Goal: Task Accomplishment & Management: Complete application form

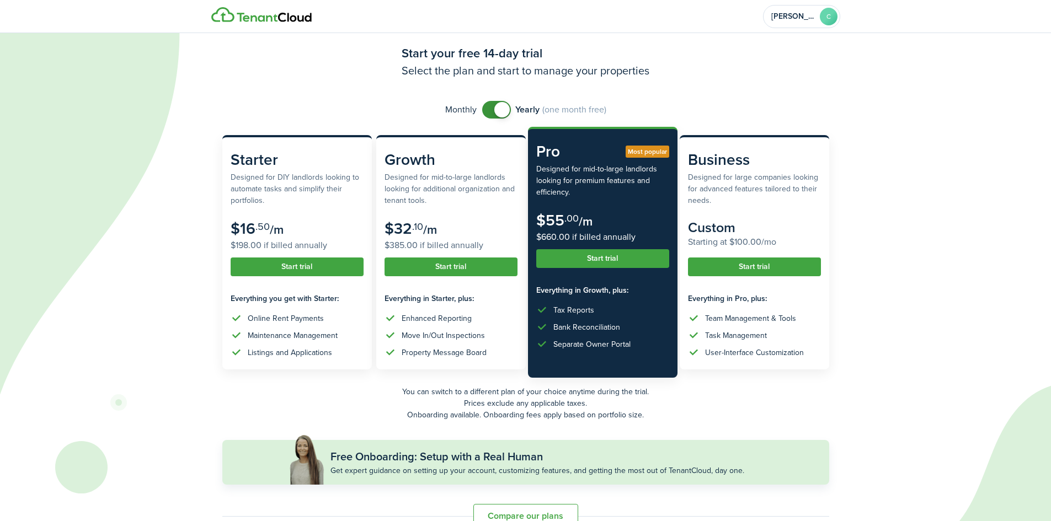
scroll to position [46, 0]
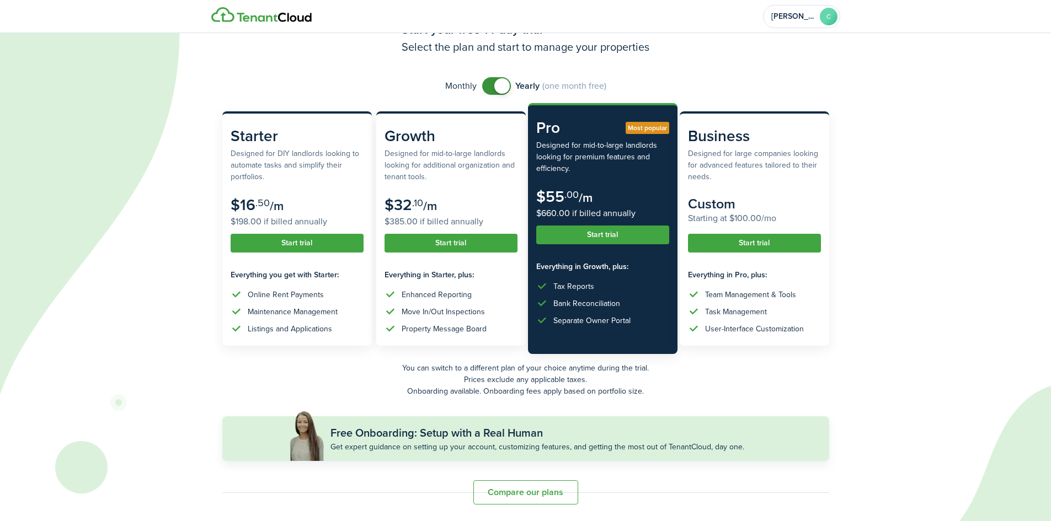
click at [537, 487] on button "Compare our plans" at bounding box center [525, 493] width 105 height 24
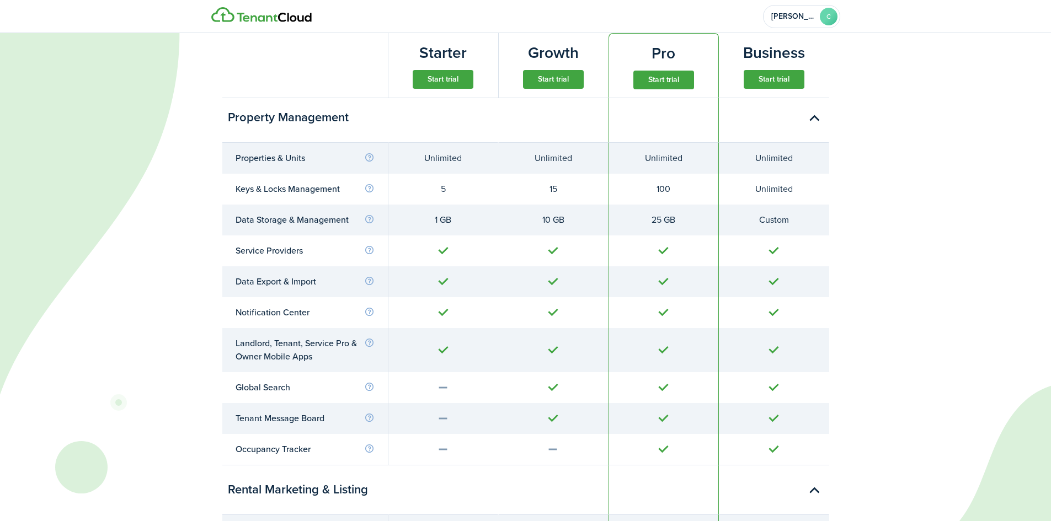
scroll to position [543, 0]
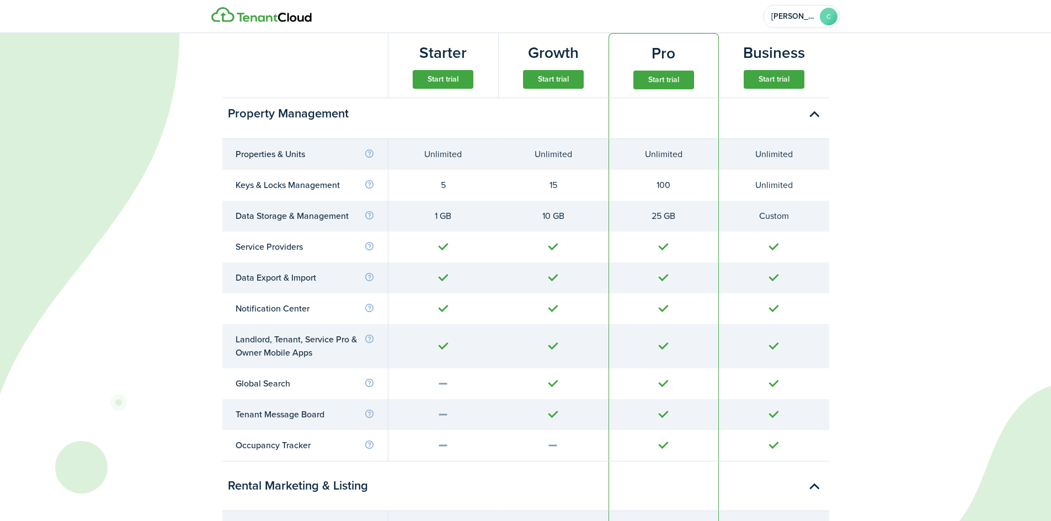
click at [424, 212] on div "1 GB" at bounding box center [443, 216] width 83 height 13
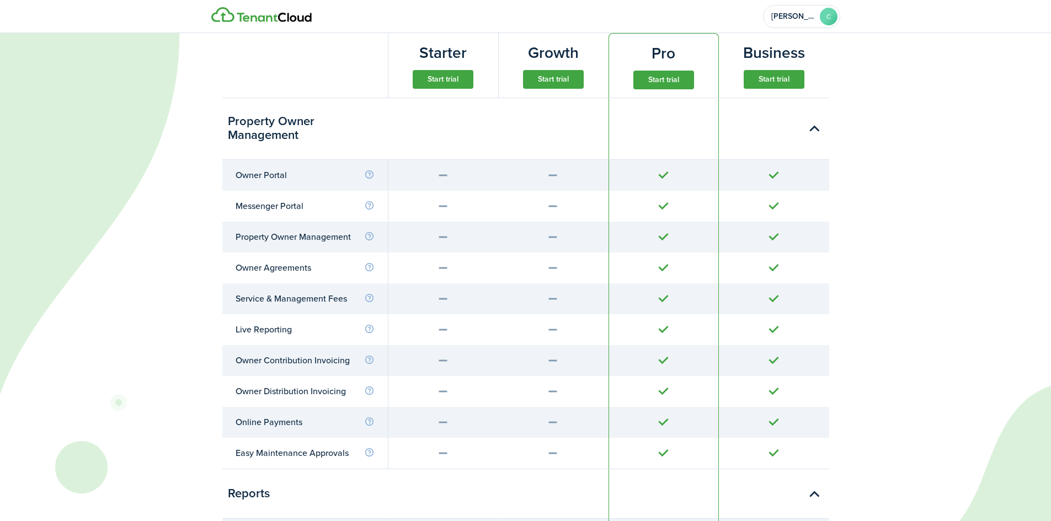
scroll to position [3533, 0]
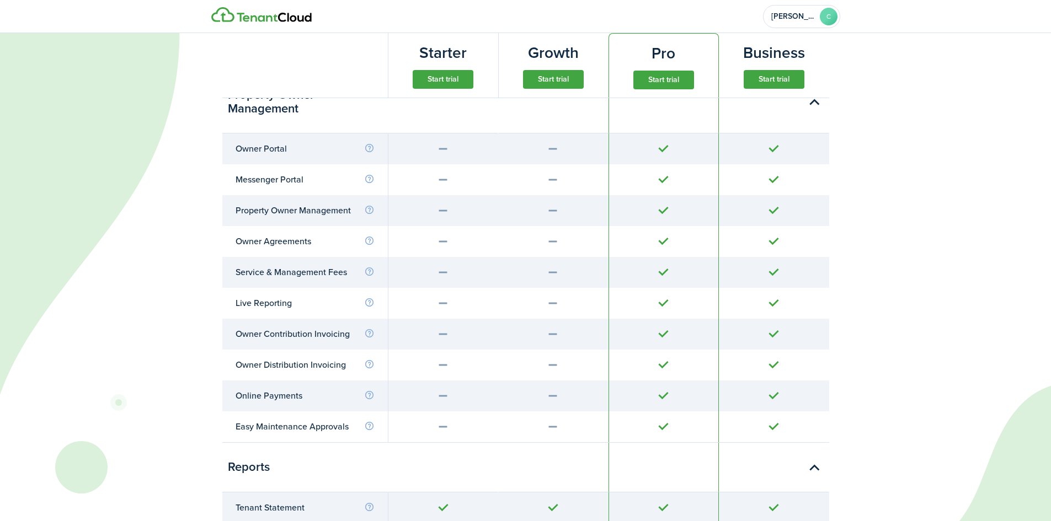
click at [543, 393] on div at bounding box center [554, 396] width 84 height 13
click at [367, 393] on info-icon at bounding box center [369, 396] width 10 height 10
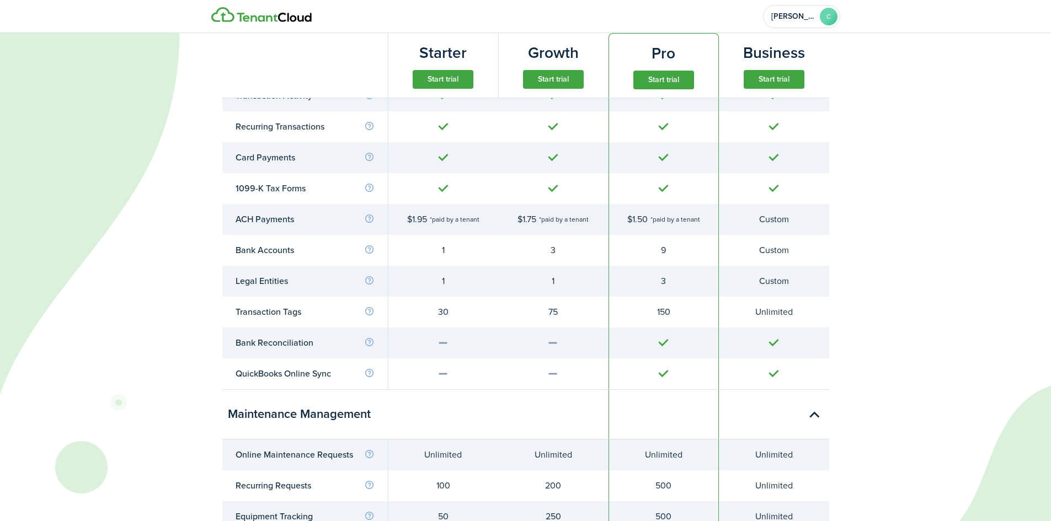
scroll to position [2540, 0]
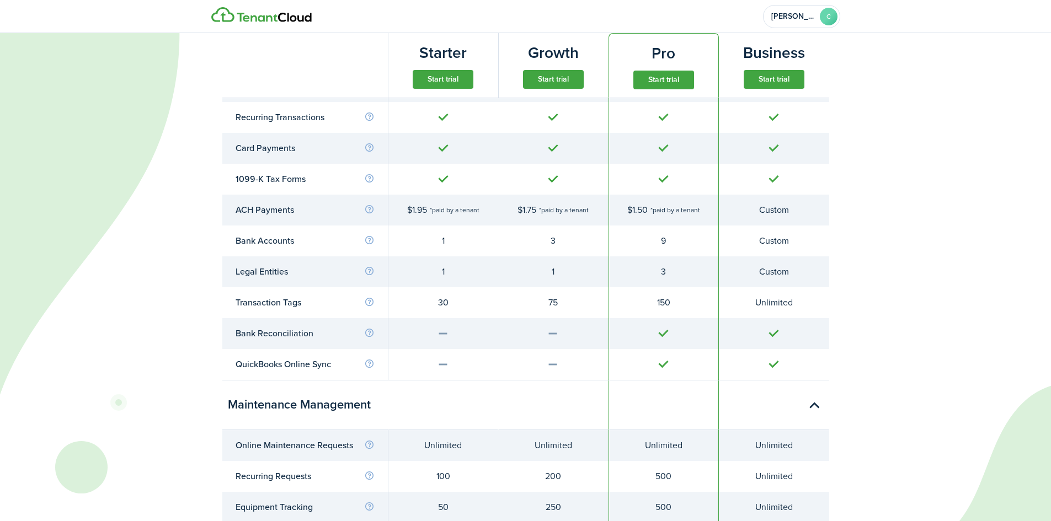
click at [452, 272] on div "1" at bounding box center [443, 271] width 83 height 13
click at [364, 238] on info-icon at bounding box center [369, 241] width 10 height 10
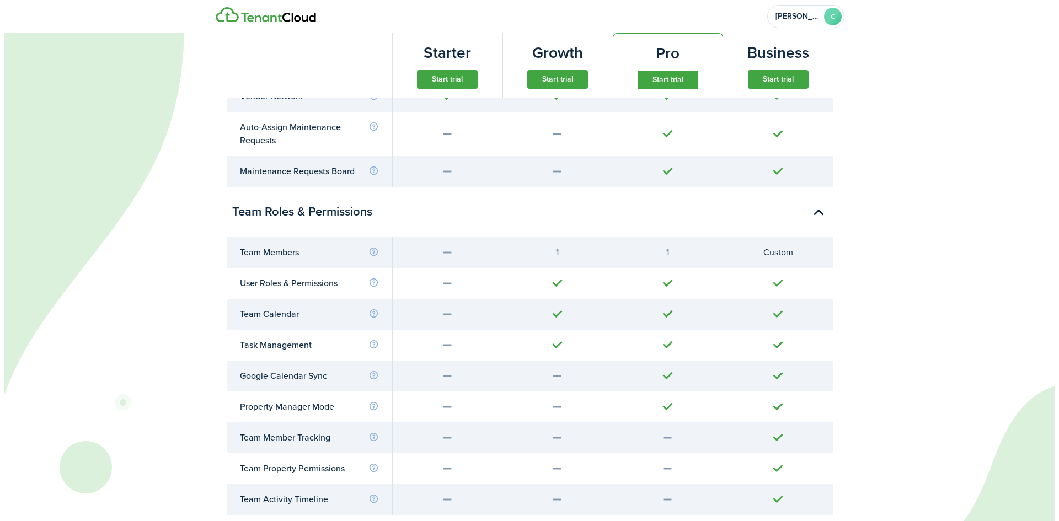
scroll to position [3092, 0]
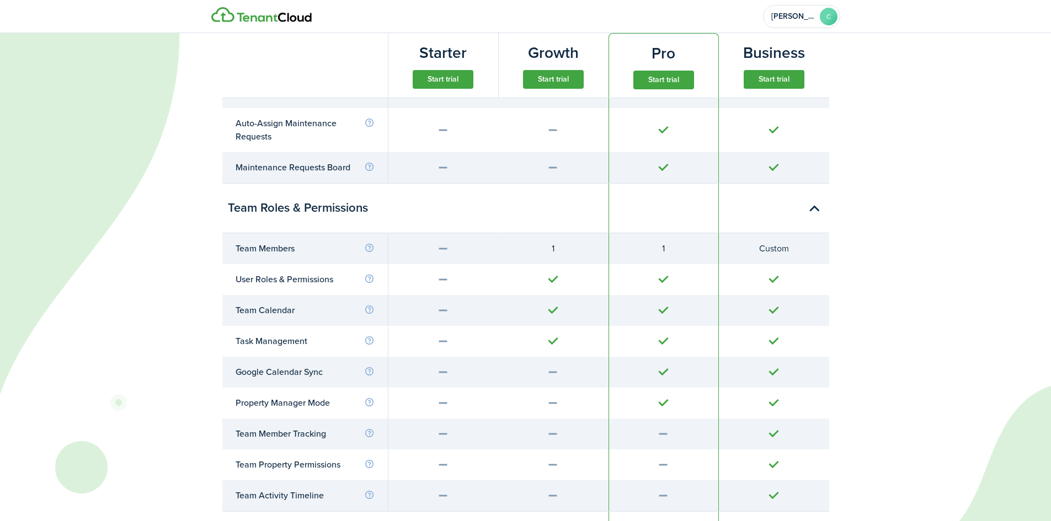
click at [537, 80] on button "Start trial" at bounding box center [553, 79] width 61 height 19
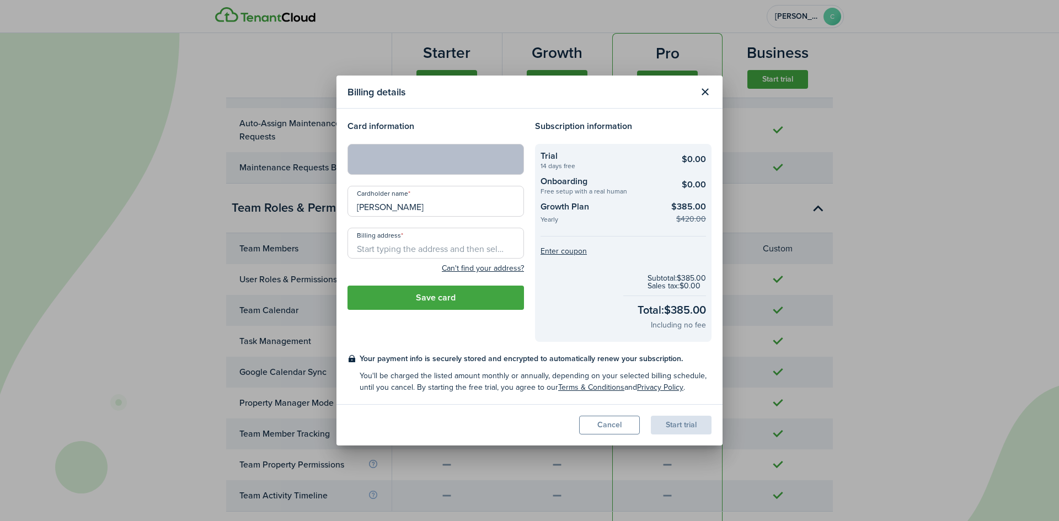
click at [442, 169] on div at bounding box center [436, 159] width 177 height 31
click at [465, 148] on div at bounding box center [436, 159] width 177 height 31
click at [463, 152] on div at bounding box center [436, 159] width 177 height 31
drag, startPoint x: 406, startPoint y: 212, endPoint x: 296, endPoint y: 217, distance: 109.9
click at [296, 217] on div "Billing details Card information Cardholder name [PERSON_NAME] address Can't fi…" at bounding box center [529, 260] width 1059 height 521
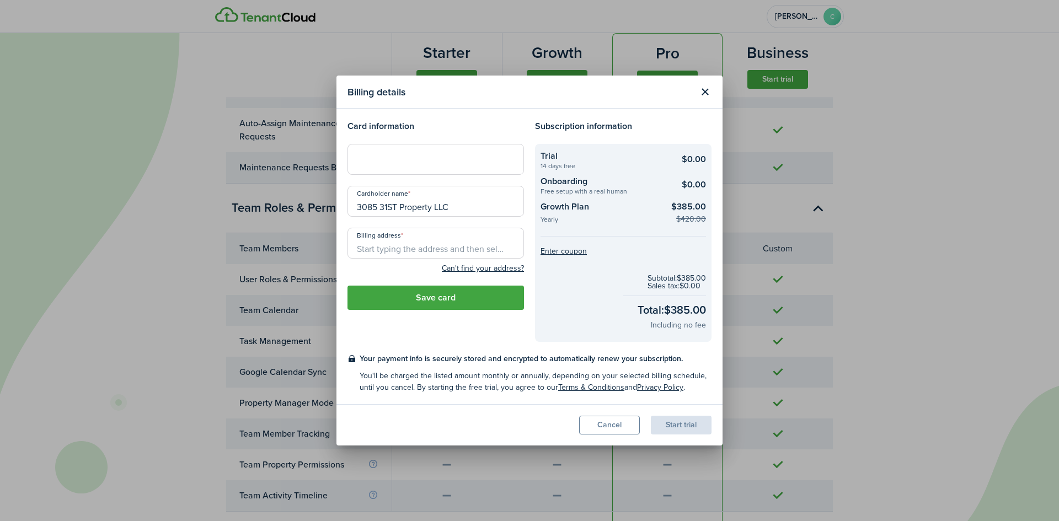
type input "3085 31ST Property LLC"
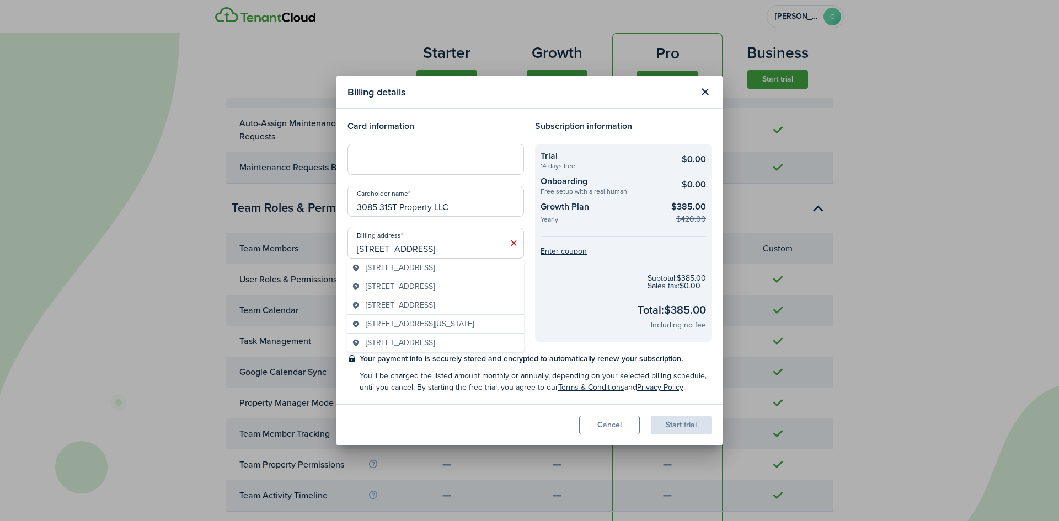
click at [445, 261] on div "[STREET_ADDRESS]" at bounding box center [436, 268] width 177 height 19
click at [445, 261] on div "Billing address [STREET_ADDRESS]n't find your address? City State Zip Country" at bounding box center [436, 251] width 177 height 47
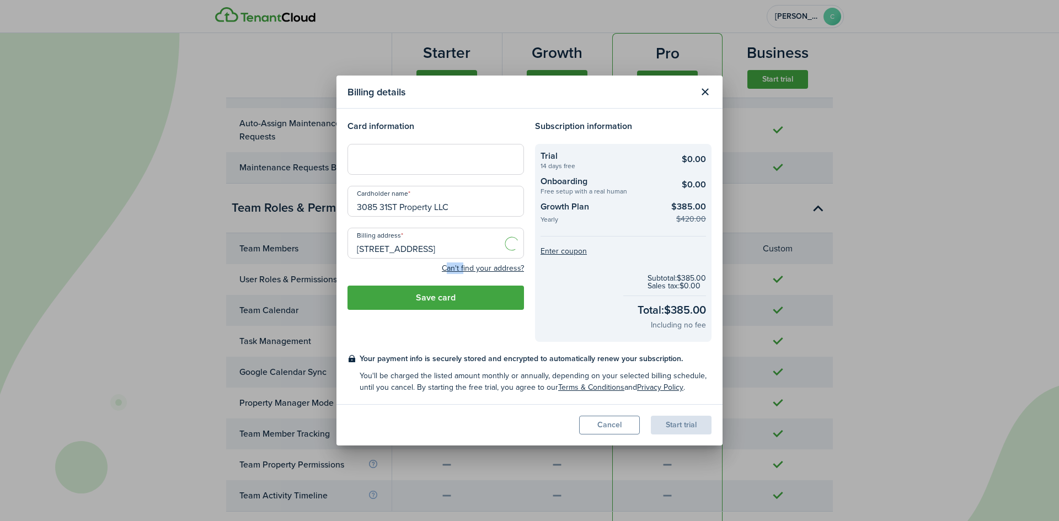
type input "[STREET_ADDRESS]"
click at [408, 265] on div "Can't find your address?" at bounding box center [436, 268] width 177 height 13
click at [495, 244] on input "[STREET_ADDRESS]" at bounding box center [436, 243] width 177 height 31
drag, startPoint x: 492, startPoint y: 253, endPoint x: 544, endPoint y: 276, distance: 56.6
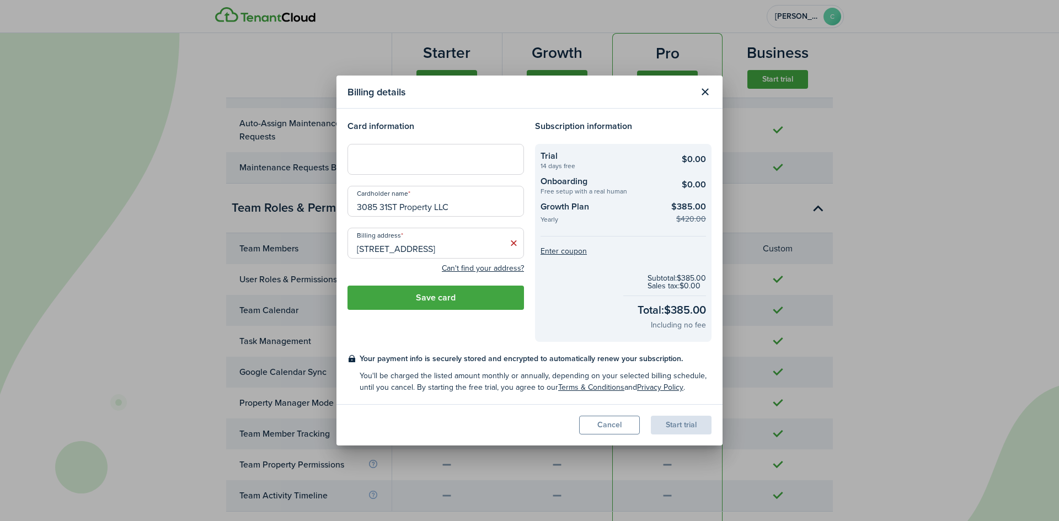
click at [579, 252] on div "Card information Cardholder name 3085 31ST Property LLC Billing address [STREET…" at bounding box center [529, 231] width 375 height 222
click at [426, 335] on div "Card information Cardholder name 3085 31ST Property LLC Billing address [STREET…" at bounding box center [436, 231] width 188 height 222
click at [456, 303] on button "Save card" at bounding box center [436, 298] width 177 height 24
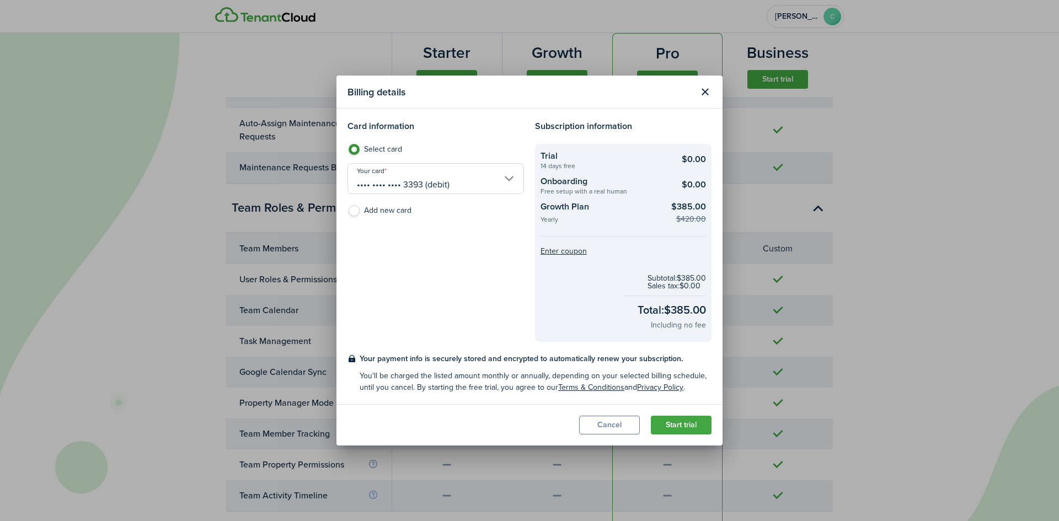
click at [680, 425] on button "Start trial" at bounding box center [681, 425] width 61 height 19
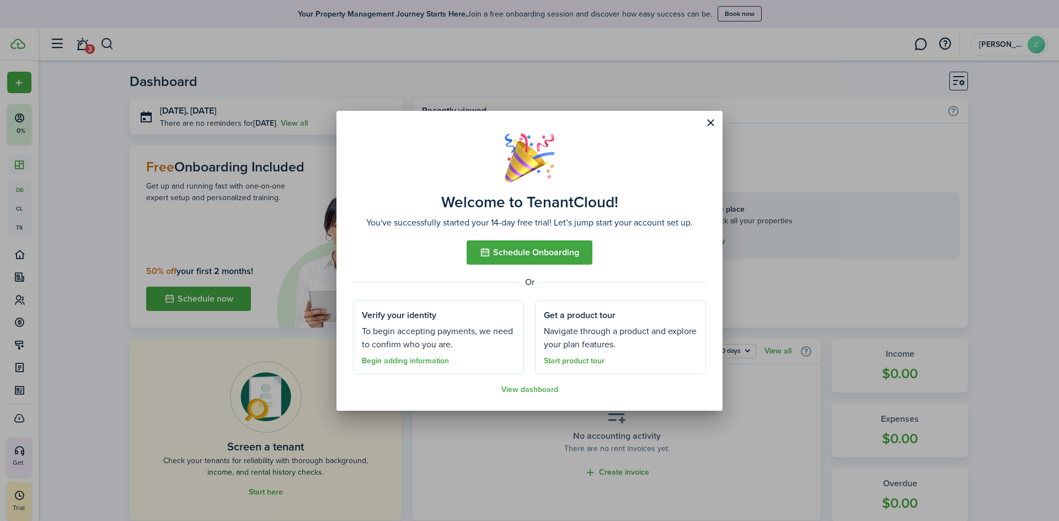
click at [708, 117] on button "Close modal" at bounding box center [710, 123] width 19 height 19
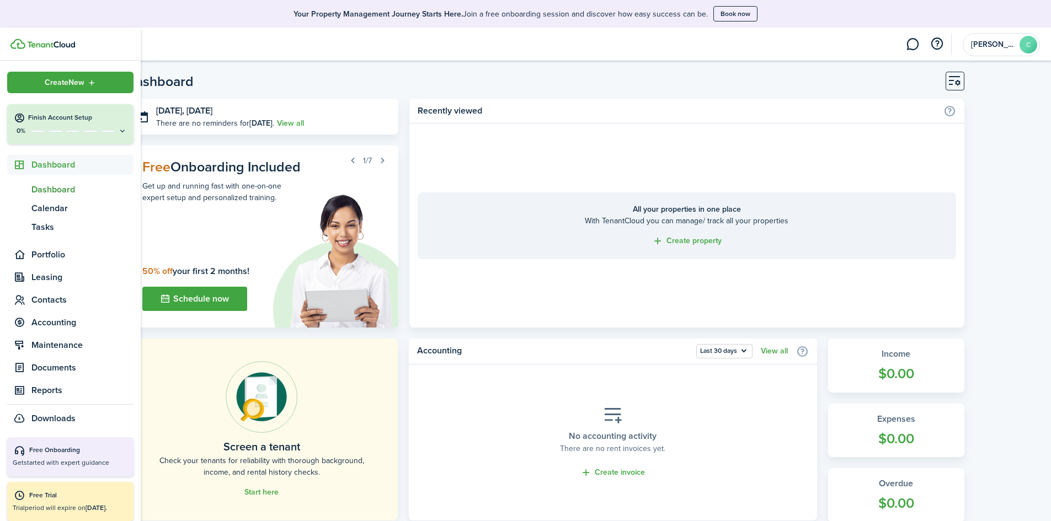
click at [119, 124] on button "Finish Account Setup 0%" at bounding box center [70, 124] width 126 height 40
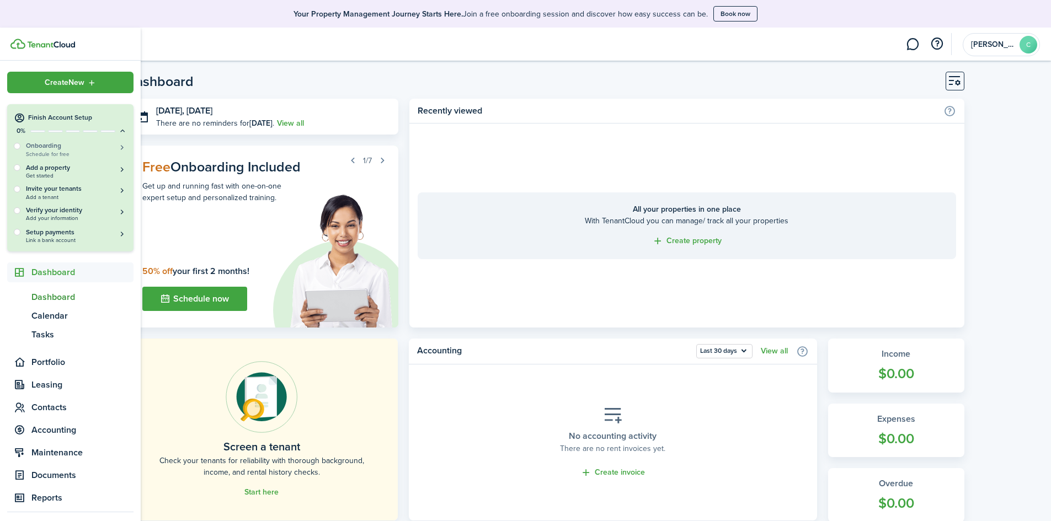
click at [75, 147] on h5 "Onboarding" at bounding box center [76, 145] width 101 height 9
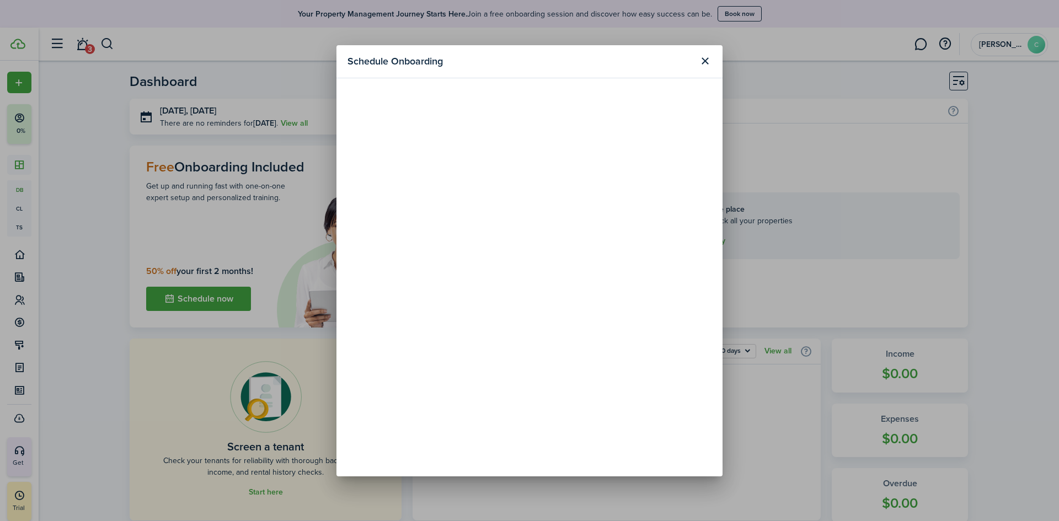
click at [702, 56] on button "Close modal" at bounding box center [705, 61] width 19 height 19
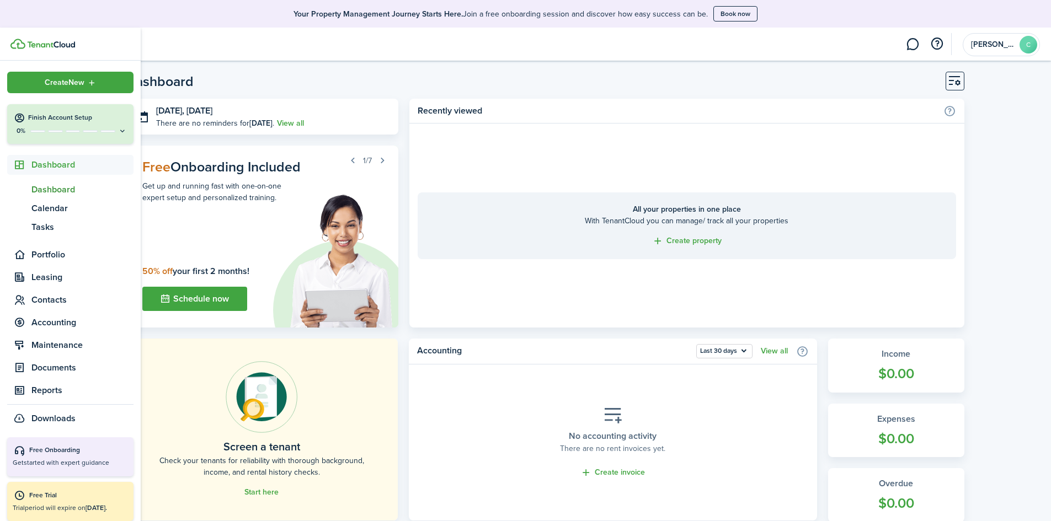
click at [118, 129] on icon at bounding box center [122, 131] width 9 height 8
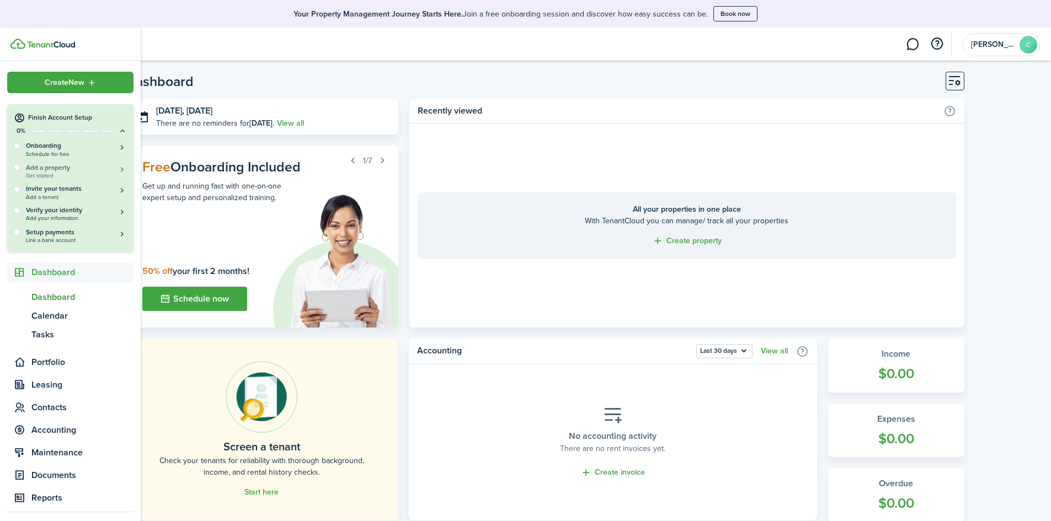
click at [59, 174] on span "Get started" at bounding box center [76, 176] width 101 height 6
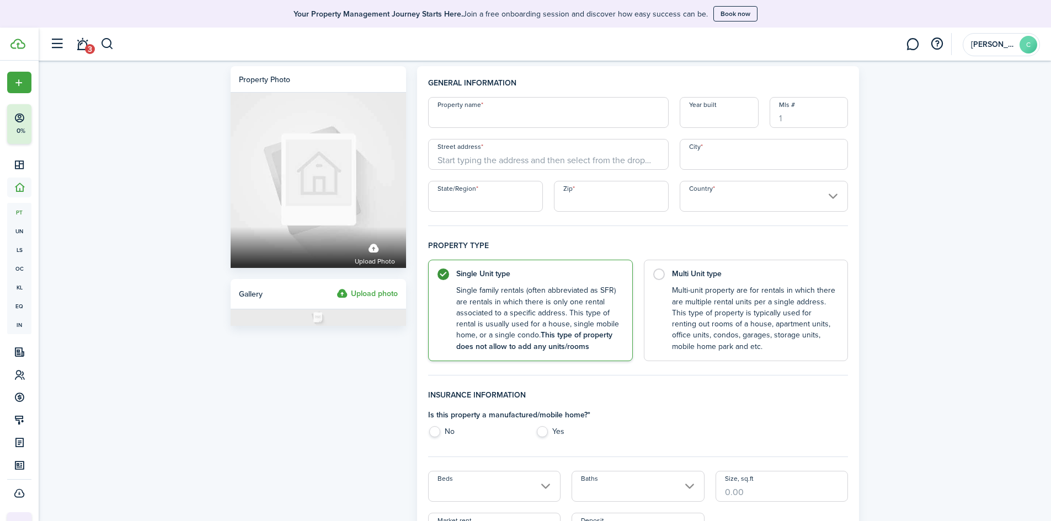
click at [470, 112] on input "Property name" at bounding box center [548, 112] width 241 height 31
type input "3085 31ST Property LCC"
type input "2025"
click at [493, 157] on input "Street address" at bounding box center [548, 154] width 241 height 31
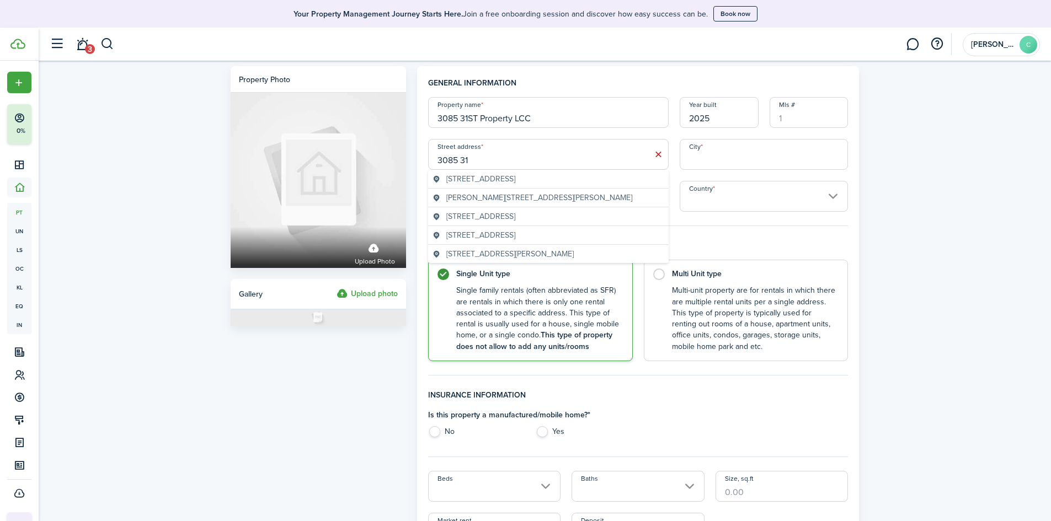
click at [496, 180] on span "[STREET_ADDRESS]" at bounding box center [480, 179] width 69 height 12
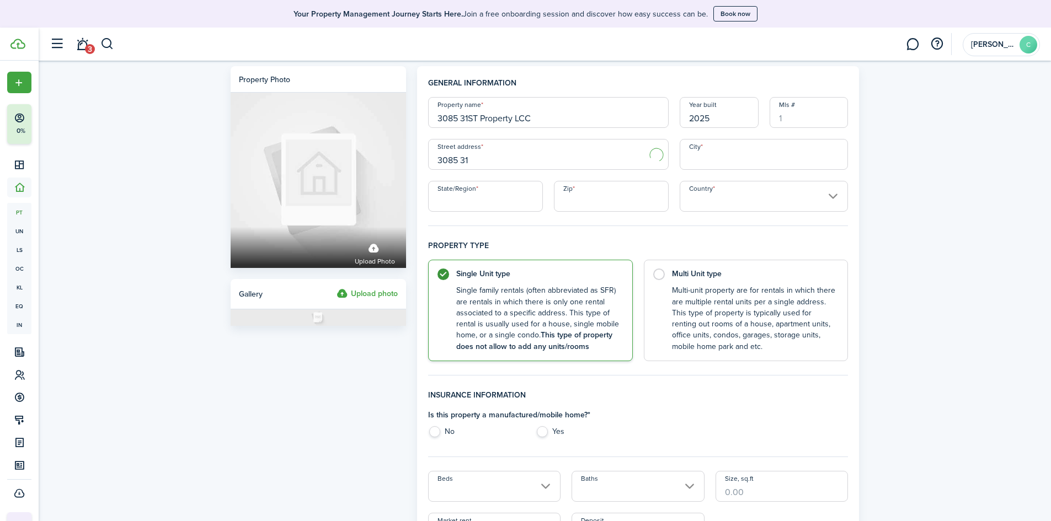
type input "[STREET_ADDRESS]"
type input "Queens"
type input "NY"
type input "11102"
type input "[GEOGRAPHIC_DATA]"
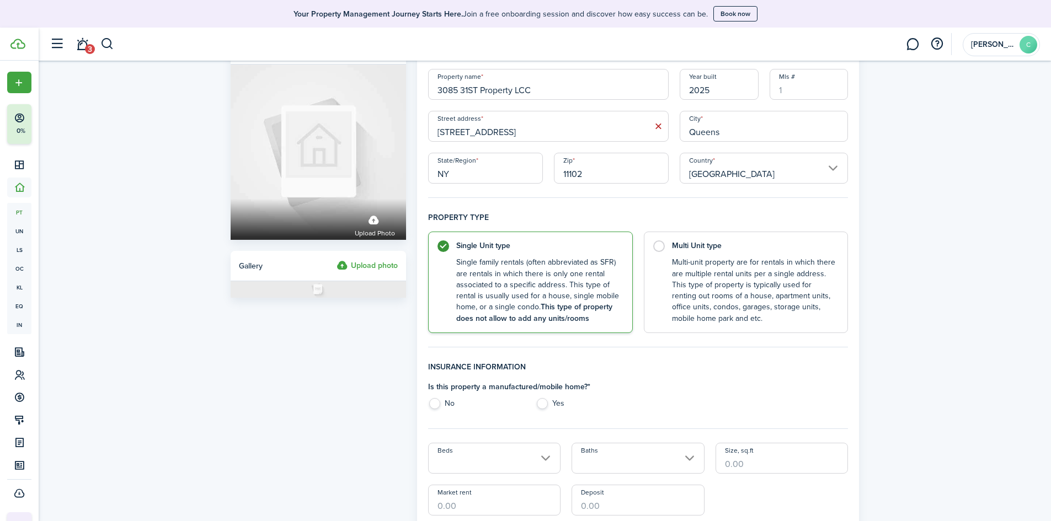
scroll to position [55, 0]
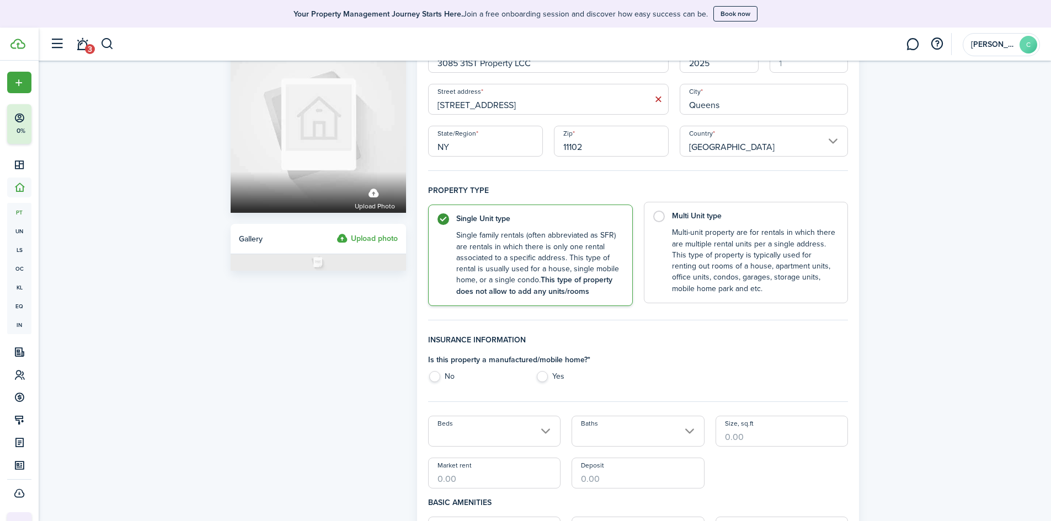
click at [663, 211] on label "Multi Unit type Multi-unit property are for rentals in which there are multiple…" at bounding box center [746, 253] width 205 height 102
radio input "false"
radio input "true"
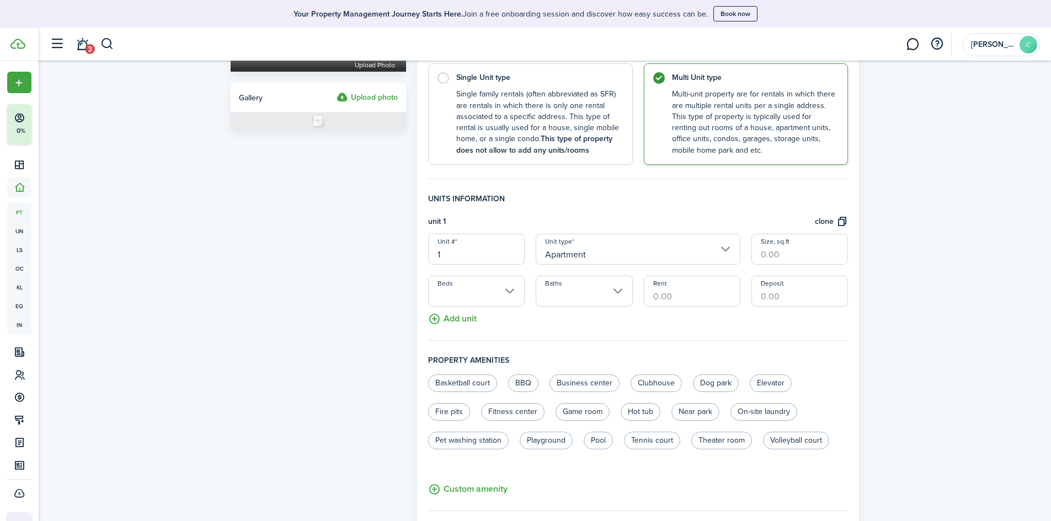
scroll to position [221, 0]
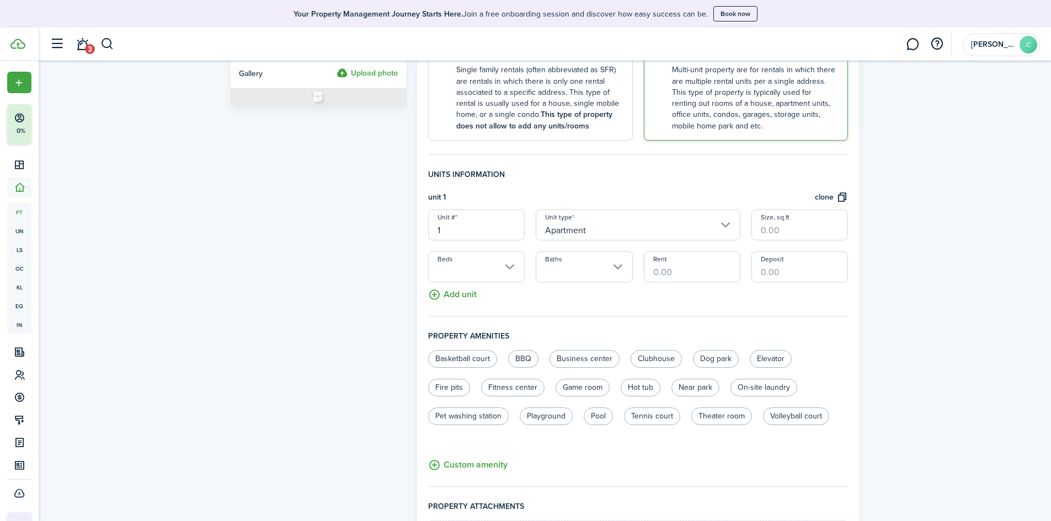
click at [475, 221] on input "1" at bounding box center [476, 225] width 97 height 31
drag, startPoint x: 461, startPoint y: 233, endPoint x: 411, endPoint y: 226, distance: 51.3
click at [412, 226] on div "General information Property name 3085 31ST Property LCC Year built [GEOGRAPHIC…" at bounding box center [639, 238] width 454 height 786
type input "9"
click at [688, 217] on input "Apartment" at bounding box center [638, 225] width 205 height 31
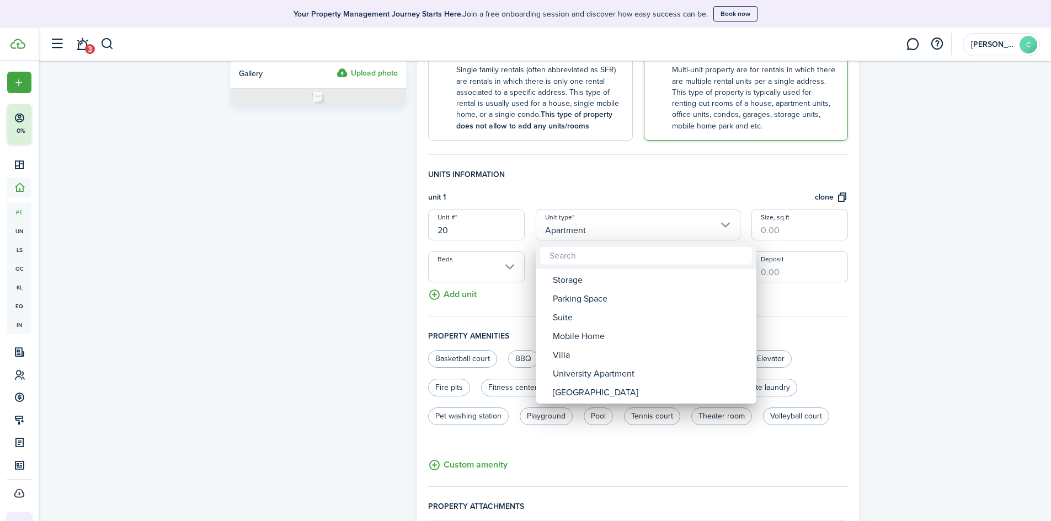
click at [937, 289] on div at bounding box center [526, 261] width 1228 height 698
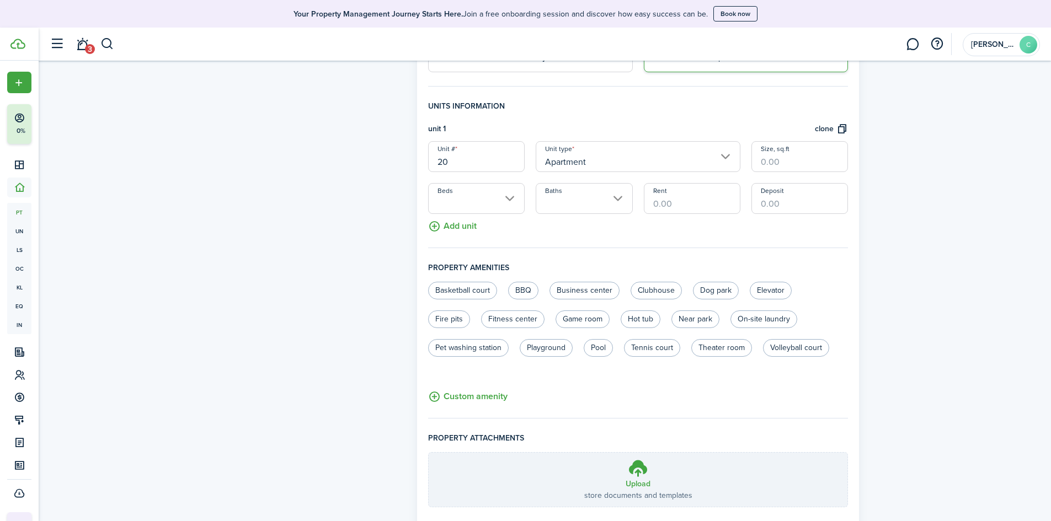
scroll to position [306, 0]
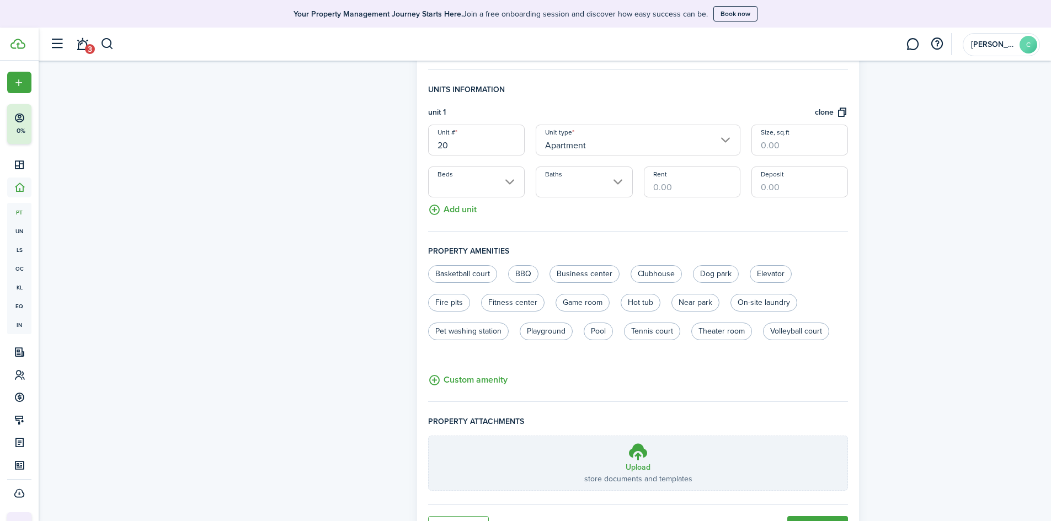
click at [470, 142] on input "20" at bounding box center [476, 140] width 97 height 31
drag, startPoint x: 461, startPoint y: 142, endPoint x: 401, endPoint y: 141, distance: 60.2
click at [401, 141] on form "Property photo Upload photo Gallery Upload photo General information Property n…" at bounding box center [545, 154] width 640 height 786
type input "2"
click at [729, 137] on input "Apartment" at bounding box center [638, 140] width 205 height 31
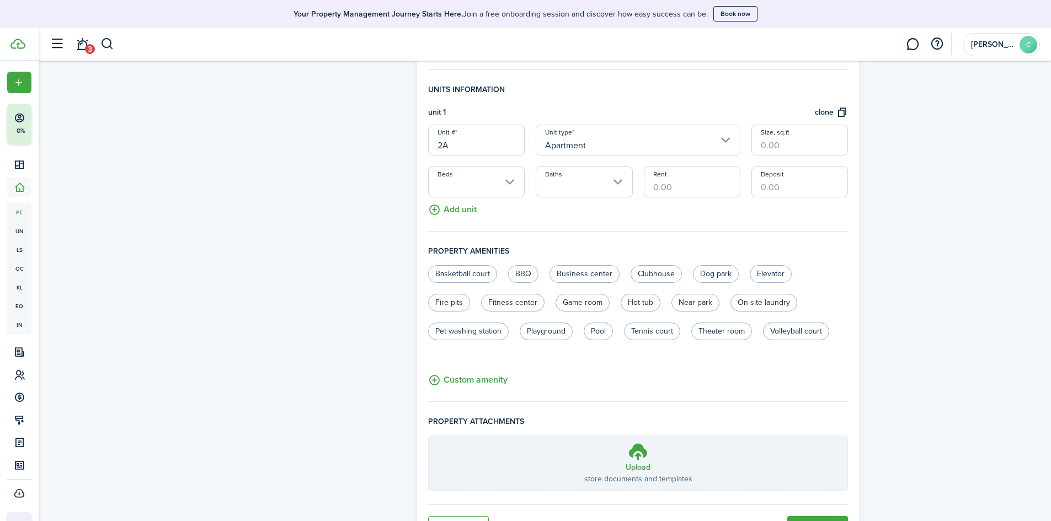
type input "2A"
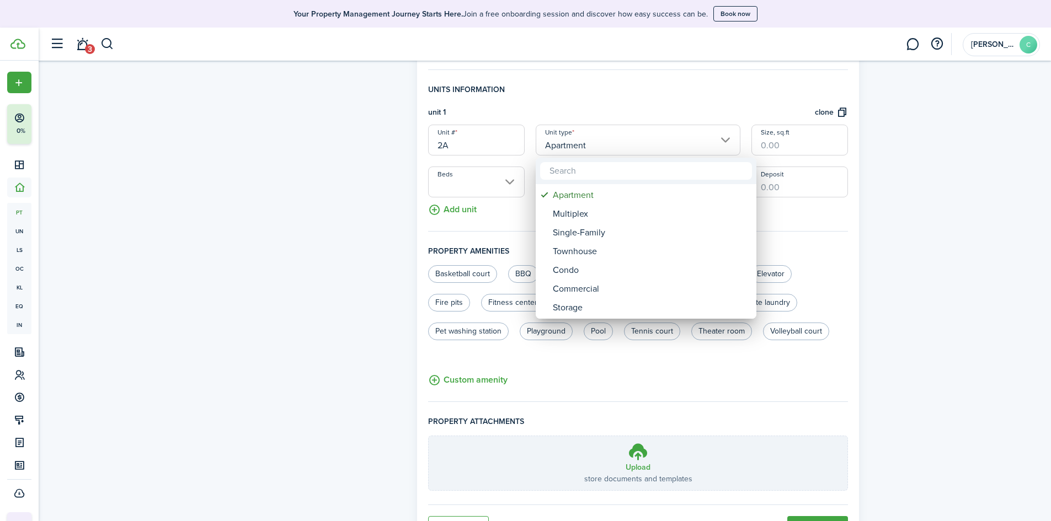
click at [729, 137] on div at bounding box center [526, 261] width 1228 height 698
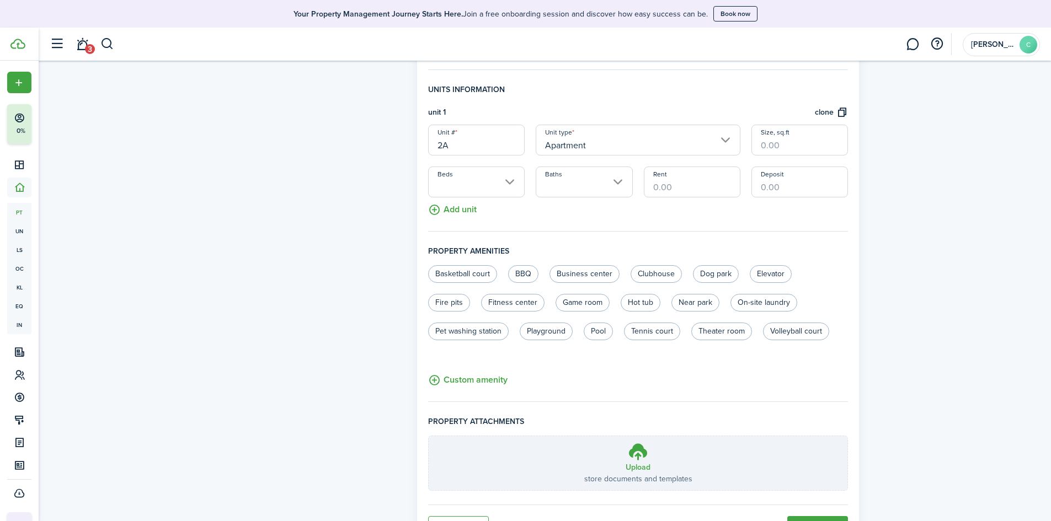
click at [785, 144] on input "Size, sq.ft" at bounding box center [800, 140] width 97 height 31
click at [764, 272] on label "Elevator" at bounding box center [771, 274] width 42 height 18
radio input "true"
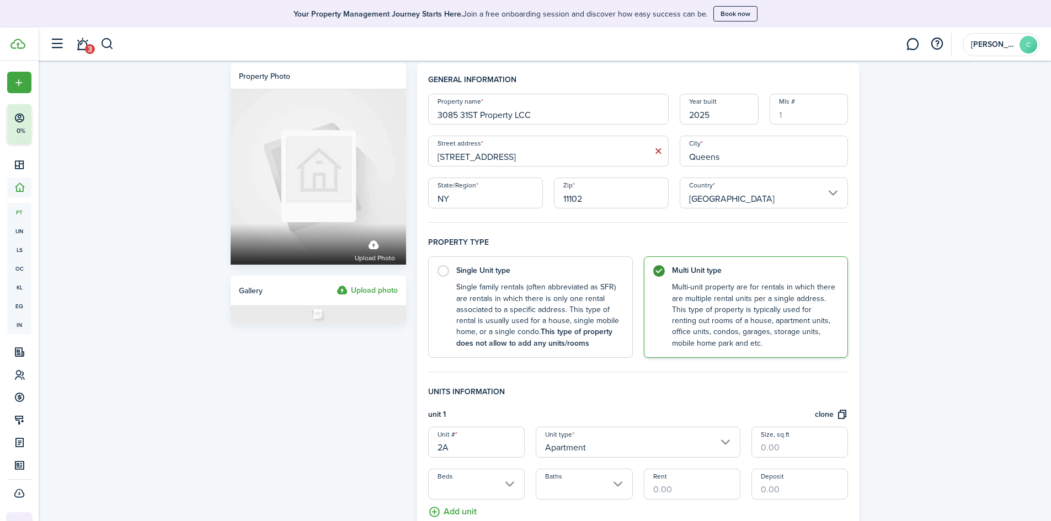
scroll to position [0, 0]
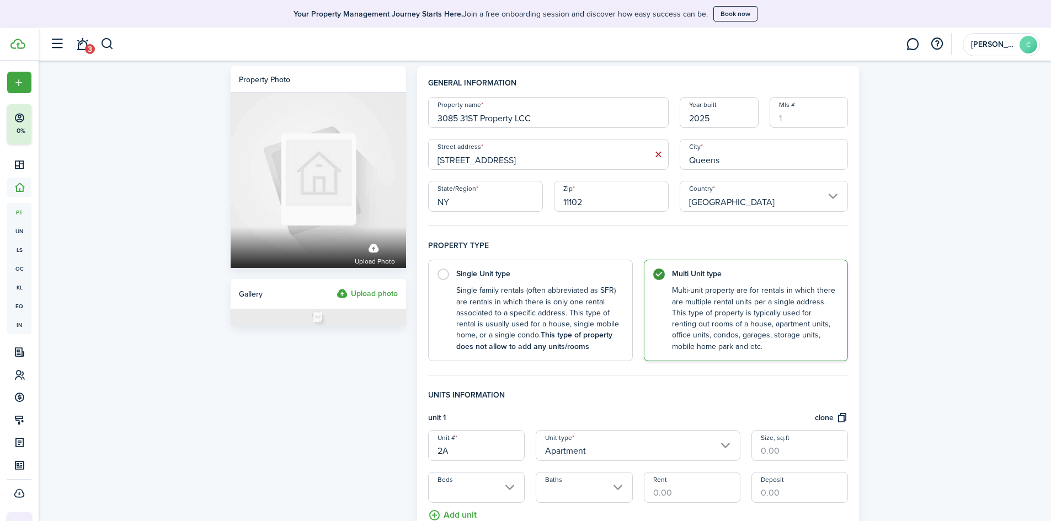
click at [498, 159] on input "[STREET_ADDRESS]" at bounding box center [548, 154] width 241 height 31
click at [972, 193] on div "Property photo Upload photo Gallery Upload photo General information Property n…" at bounding box center [545, 459] width 1013 height 797
click at [508, 157] on input "[STREET_ADDRESS]" at bounding box center [548, 154] width 241 height 31
click at [567, 180] on geo-item "[STREET_ADDRESS]" at bounding box center [549, 179] width 232 height 12
type input "[STREET_ADDRESS]"
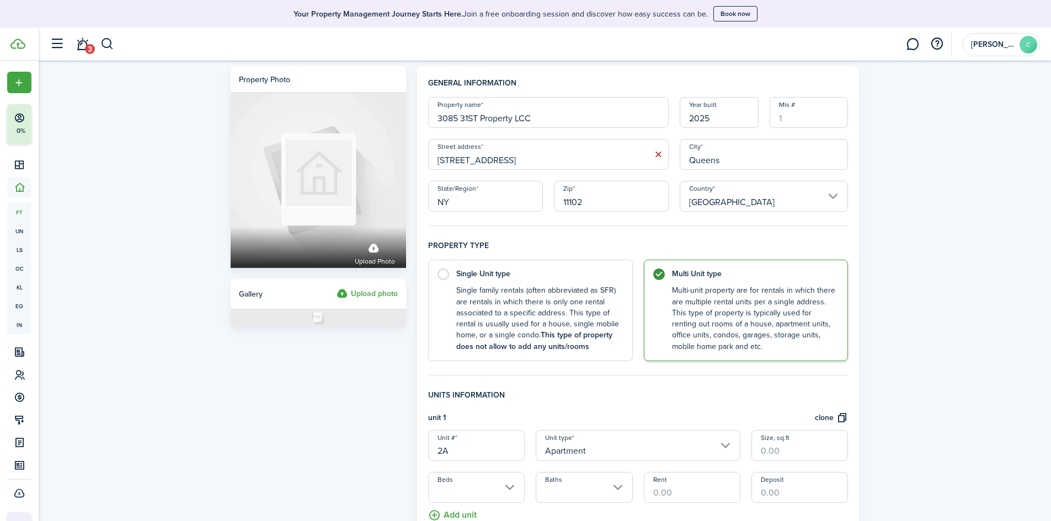
click at [932, 177] on div "Property photo Upload photo Gallery Upload photo General information Property n…" at bounding box center [545, 459] width 1013 height 797
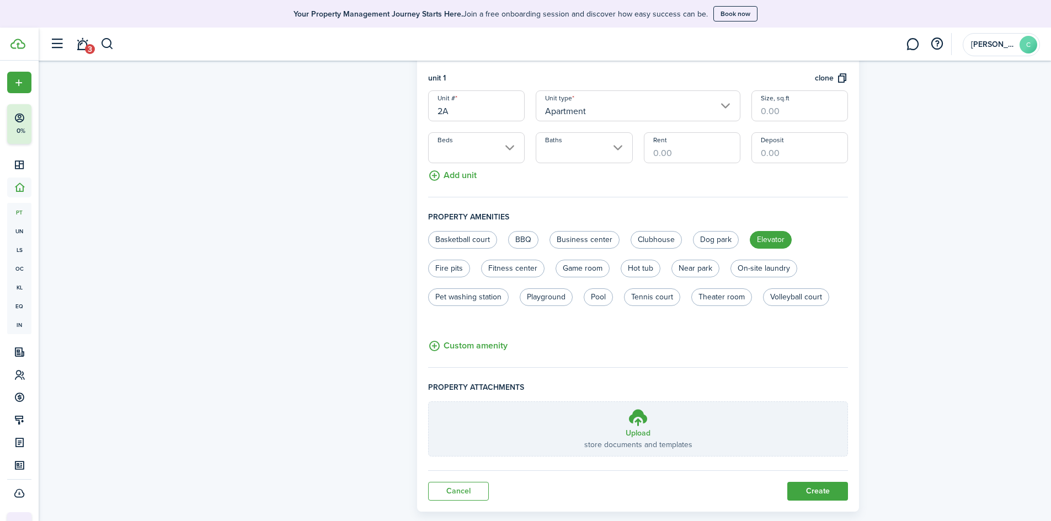
scroll to position [361, 0]
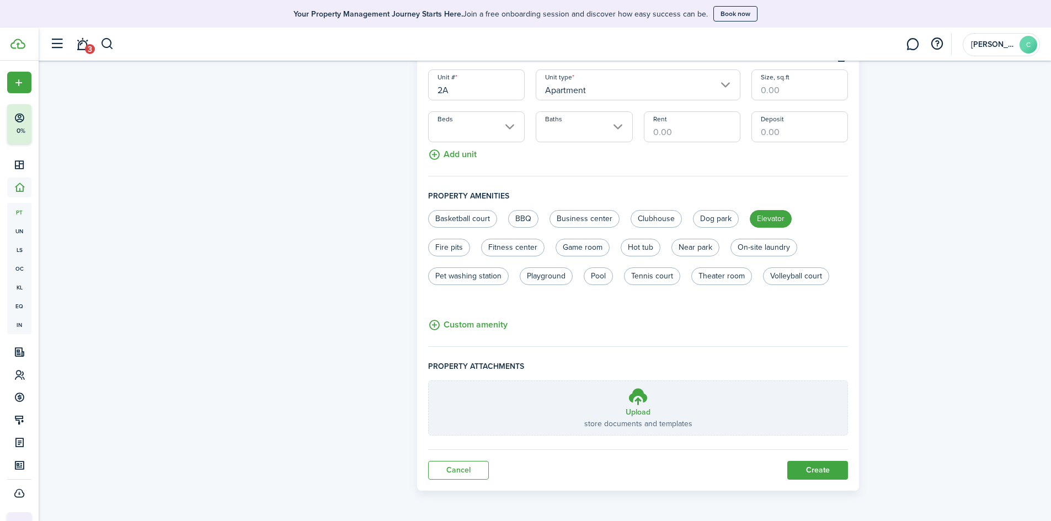
click at [434, 321] on button "Custom amenity" at bounding box center [467, 325] width 79 height 14
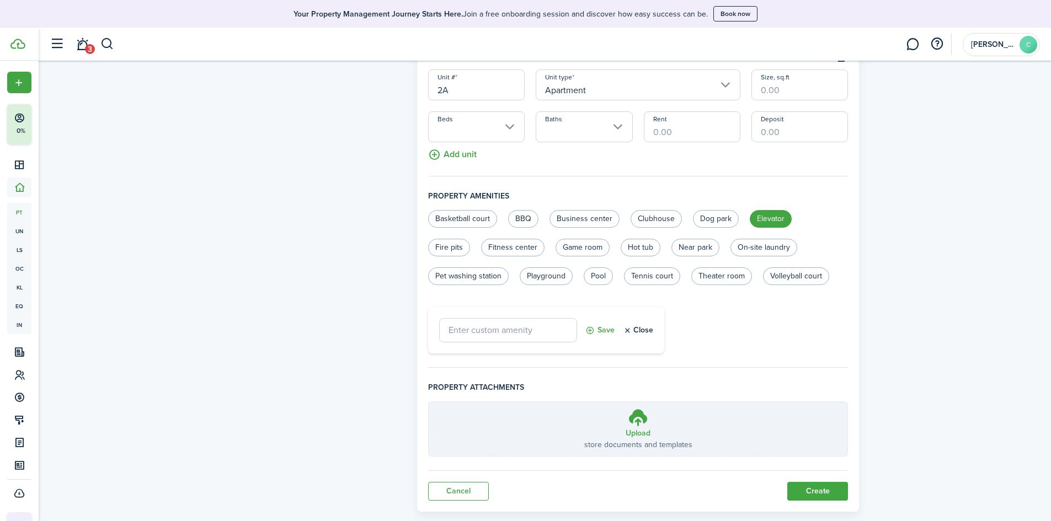
click at [639, 330] on button "Close" at bounding box center [638, 330] width 30 height 24
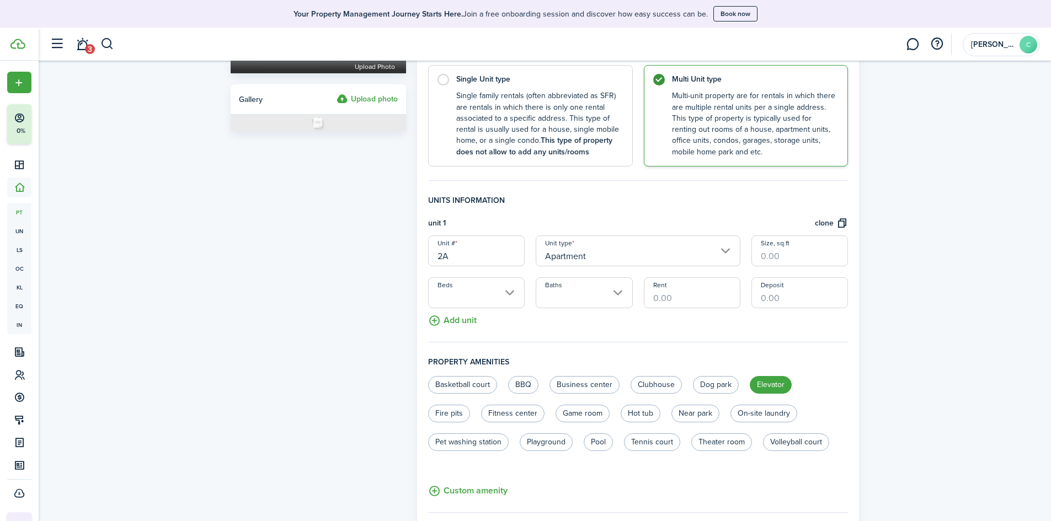
scroll to position [331, 0]
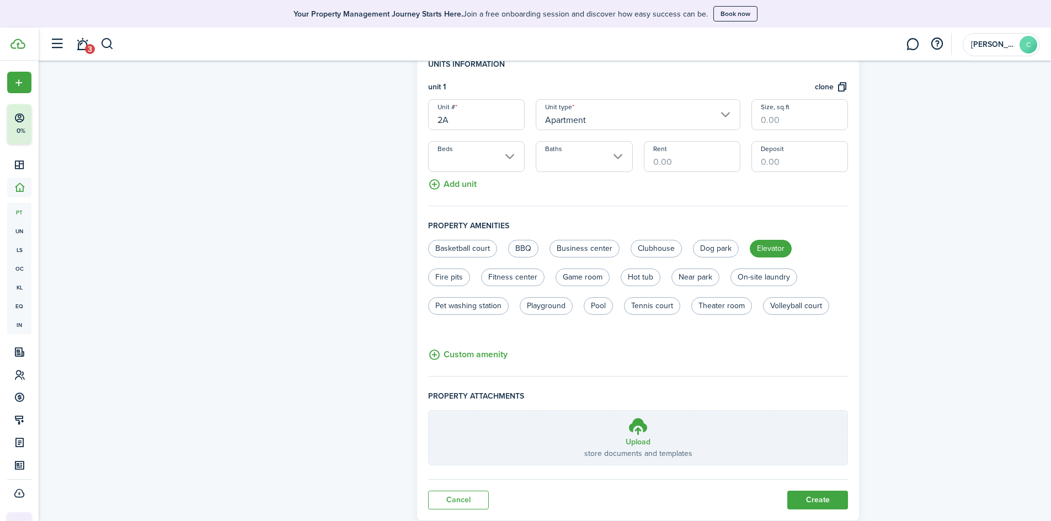
click at [441, 174] on button "Add unit" at bounding box center [452, 181] width 49 height 19
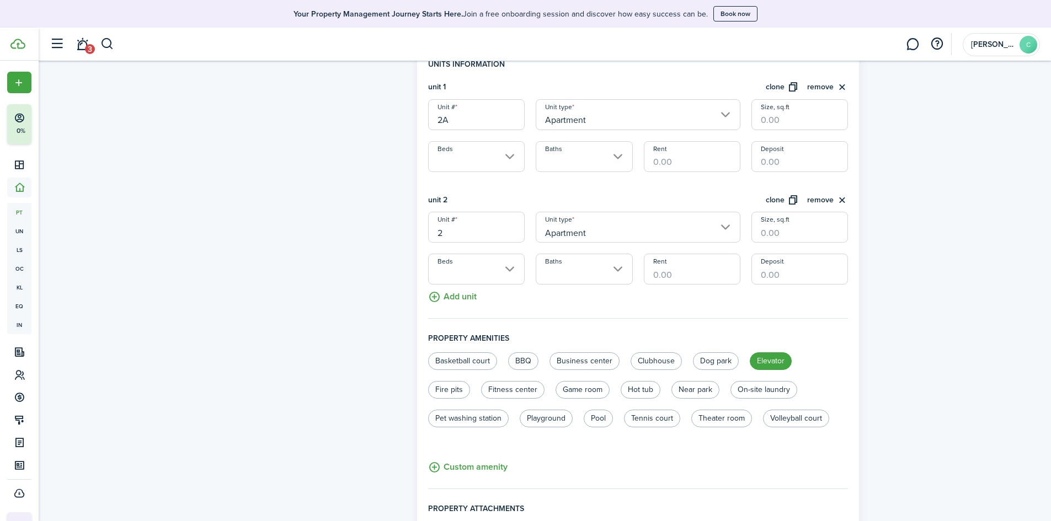
click at [446, 296] on button "Add unit" at bounding box center [452, 294] width 49 height 19
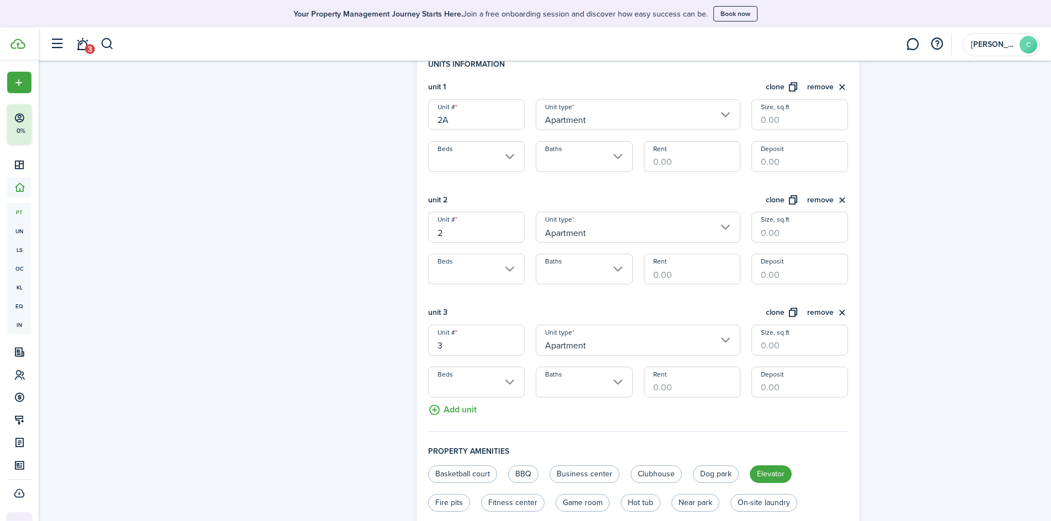
click at [445, 416] on button "Add unit" at bounding box center [452, 407] width 49 height 19
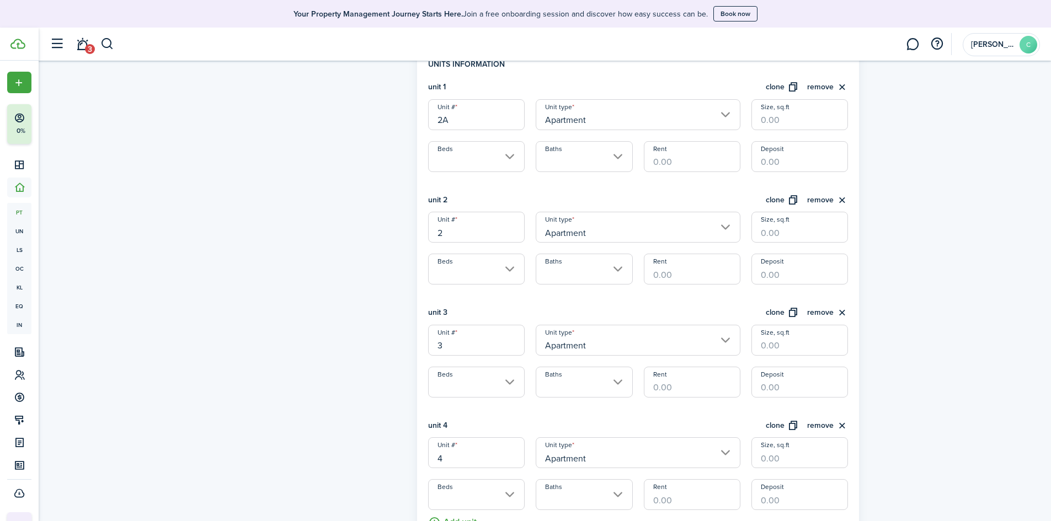
click at [451, 228] on input "2" at bounding box center [476, 227] width 97 height 31
type input "2B"
click at [454, 345] on input "3" at bounding box center [476, 340] width 97 height 31
drag, startPoint x: 454, startPoint y: 345, endPoint x: 418, endPoint y: 343, distance: 35.9
click at [418, 343] on panel-main "General information Property name 3085 31ST Property LCC Year built [GEOGRAPHIC…" at bounding box center [638, 297] width 443 height 1124
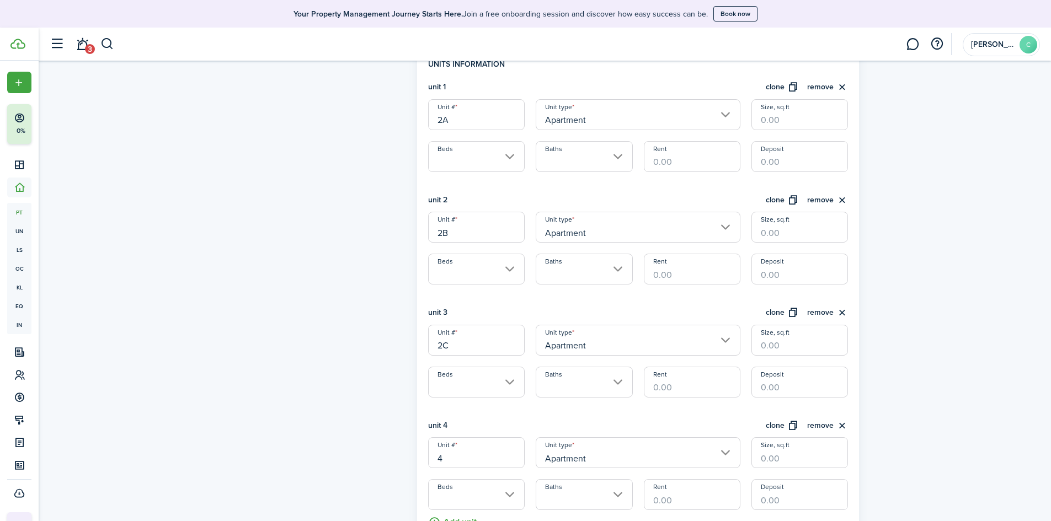
type input "2C"
drag, startPoint x: 457, startPoint y: 459, endPoint x: 327, endPoint y: 437, distance: 131.4
click at [328, 438] on form "Property photo Upload photo Gallery Upload photo General information Property n…" at bounding box center [545, 297] width 640 height 1124
type input "2D"
click at [961, 446] on div "Property photo Upload photo Gallery Upload photo General information Property n…" at bounding box center [545, 297] width 1013 height 1135
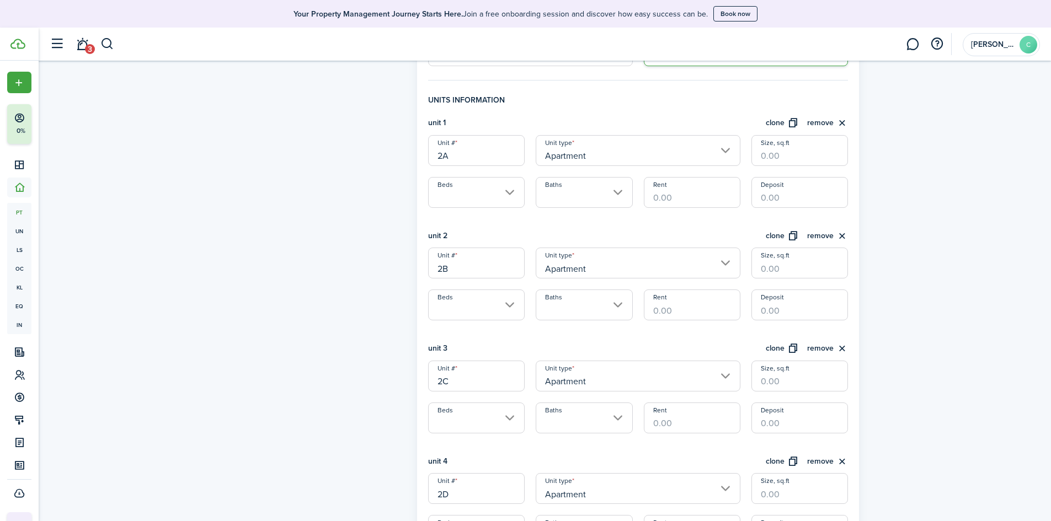
scroll to position [258, 0]
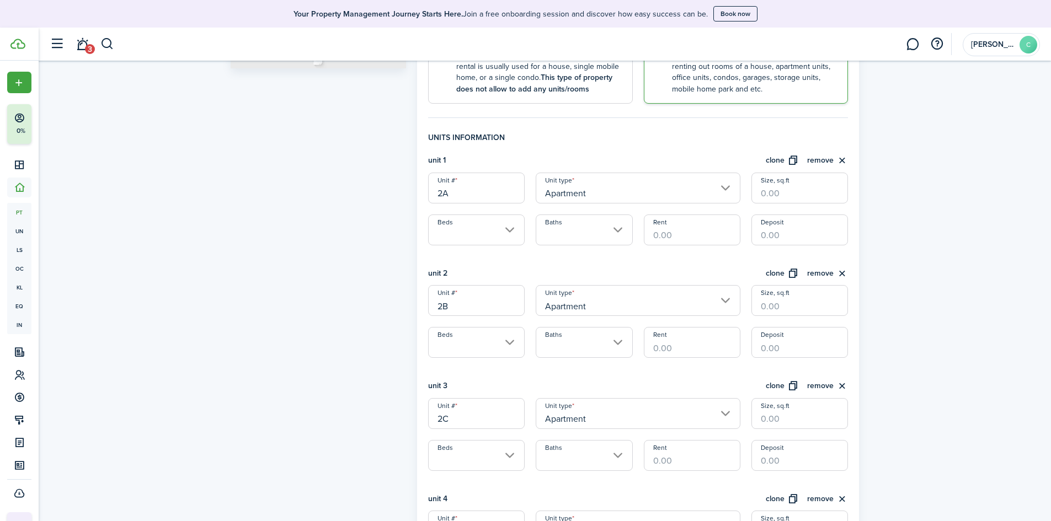
click at [673, 240] on input "Rent" at bounding box center [692, 230] width 97 height 31
click at [505, 226] on input "Beds" at bounding box center [476, 230] width 97 height 31
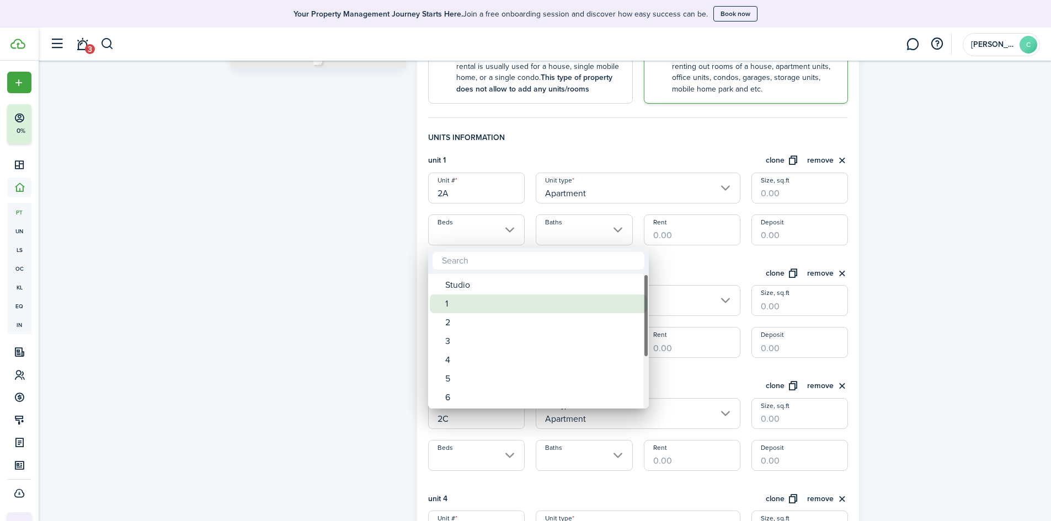
click at [472, 306] on div "1" at bounding box center [542, 304] width 195 height 19
type input "1"
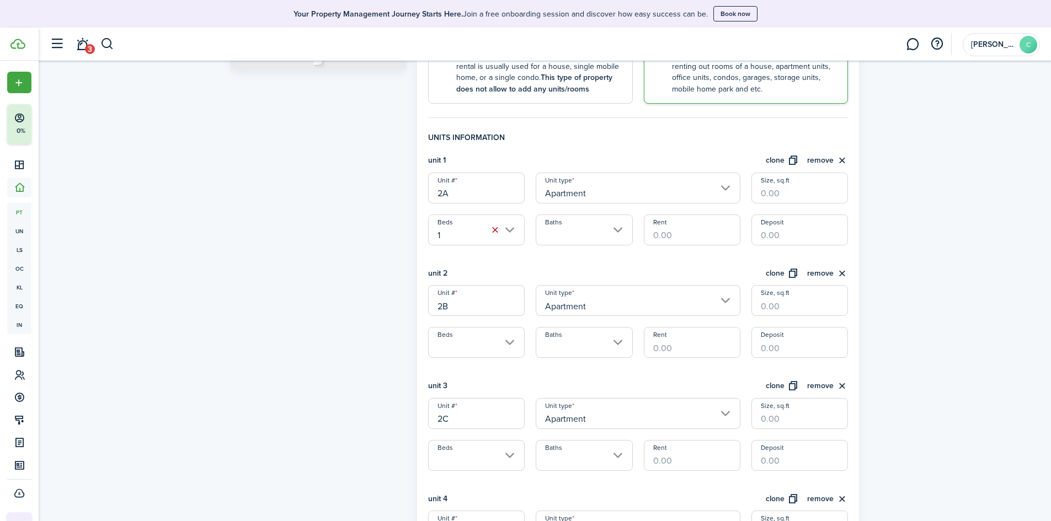
click at [619, 226] on input "Baths" at bounding box center [584, 230] width 97 height 31
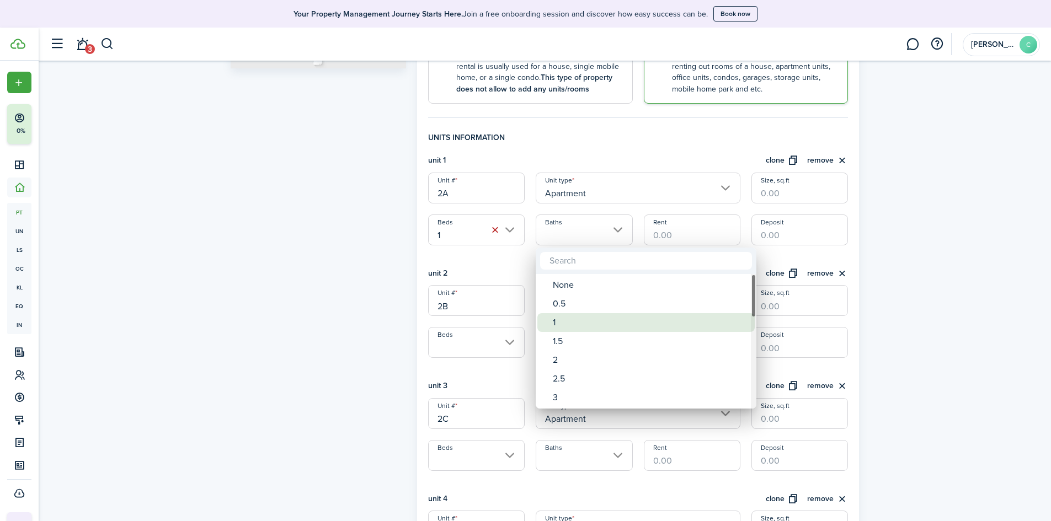
click at [563, 321] on div "1" at bounding box center [650, 322] width 195 height 19
type input "1"
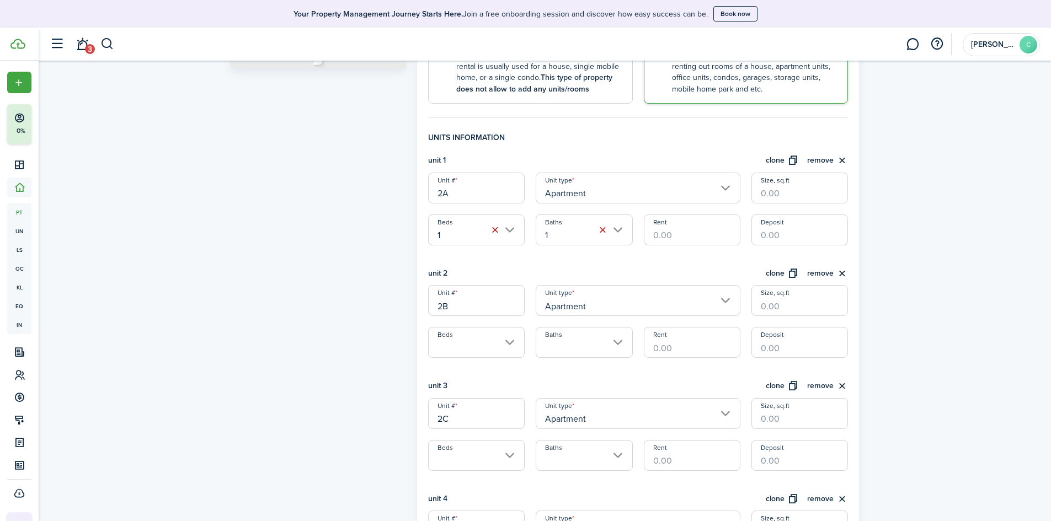
click at [680, 236] on input "Rent" at bounding box center [692, 230] width 97 height 31
click at [508, 354] on input "Beds" at bounding box center [476, 342] width 97 height 31
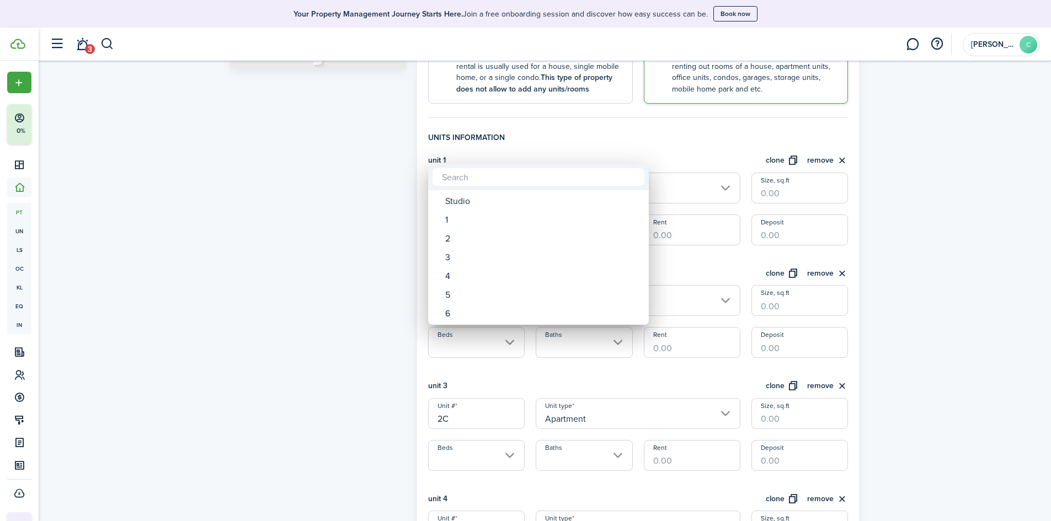
click at [506, 354] on div at bounding box center [526, 261] width 1228 height 698
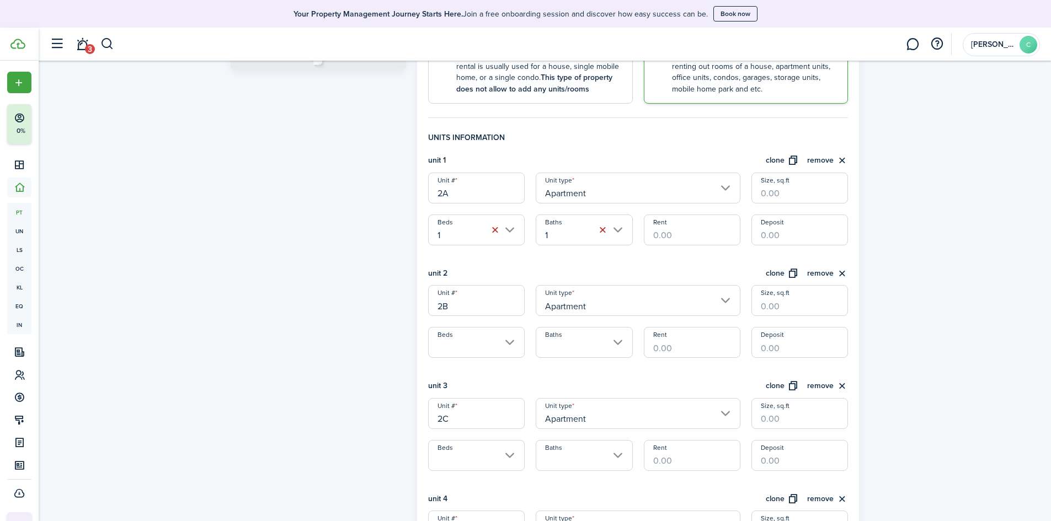
click at [510, 343] on input "Beds" at bounding box center [476, 342] width 97 height 31
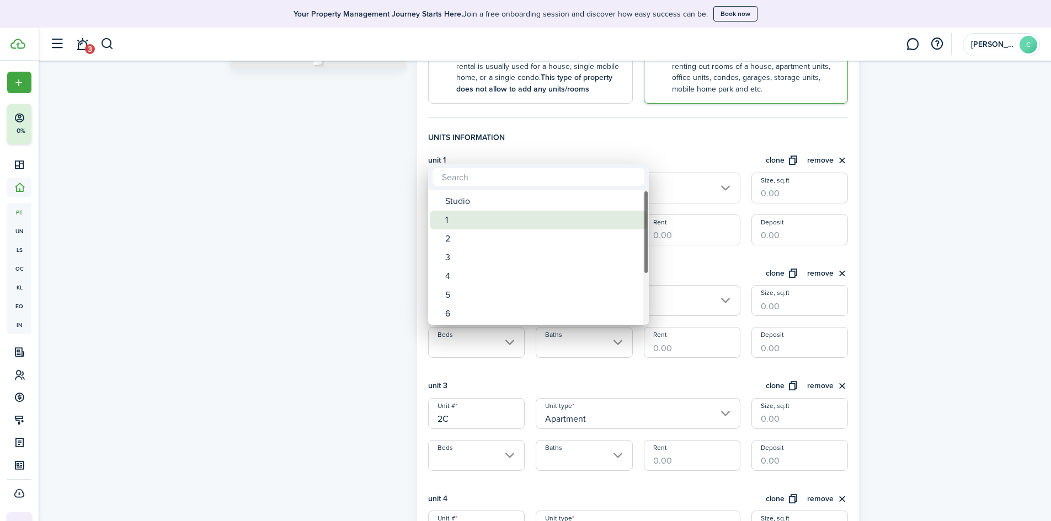
click at [470, 228] on div "1" at bounding box center [542, 220] width 195 height 19
type input "1"
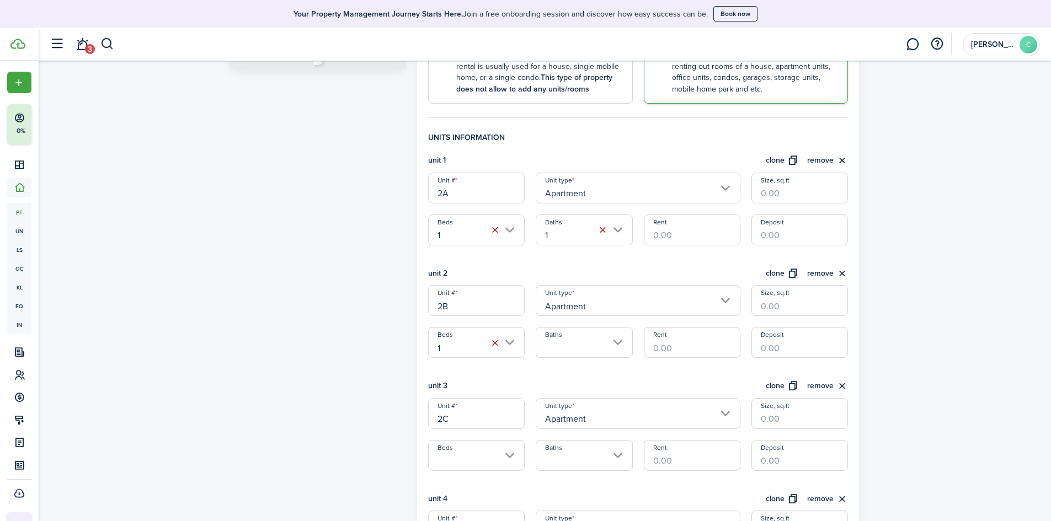
click at [611, 348] on input "Baths" at bounding box center [584, 342] width 97 height 31
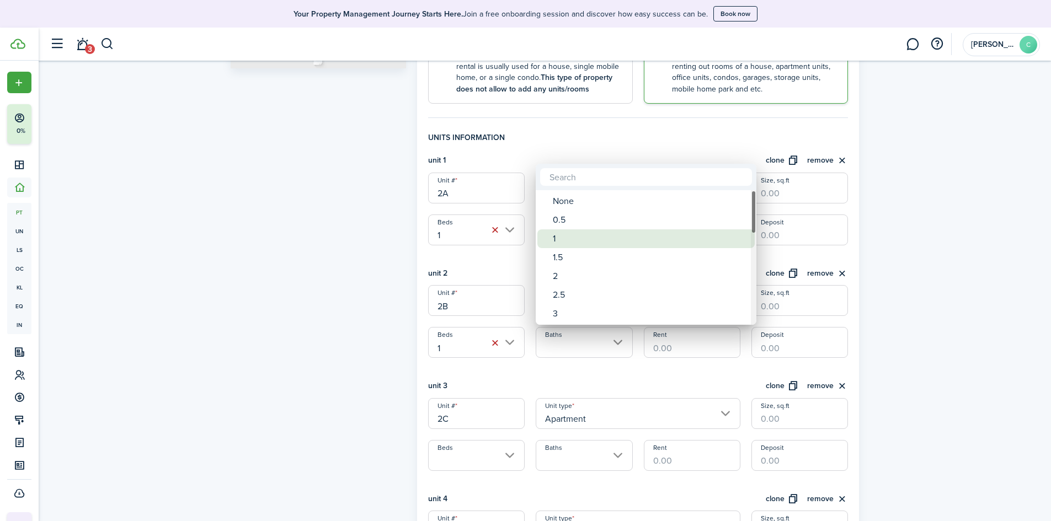
click at [557, 238] on div "1" at bounding box center [650, 239] width 195 height 19
type input "1"
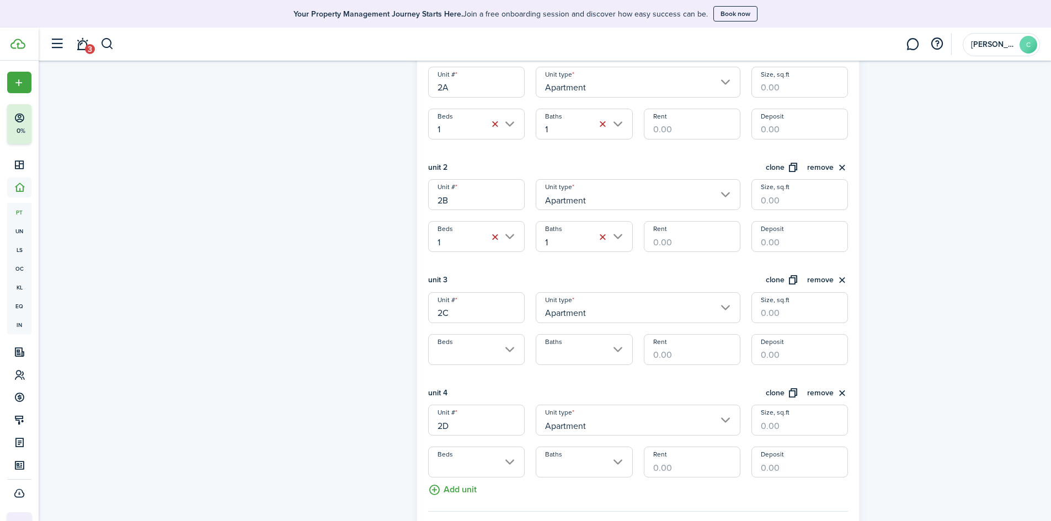
scroll to position [368, 0]
click at [484, 340] on input "Beds" at bounding box center [476, 345] width 97 height 31
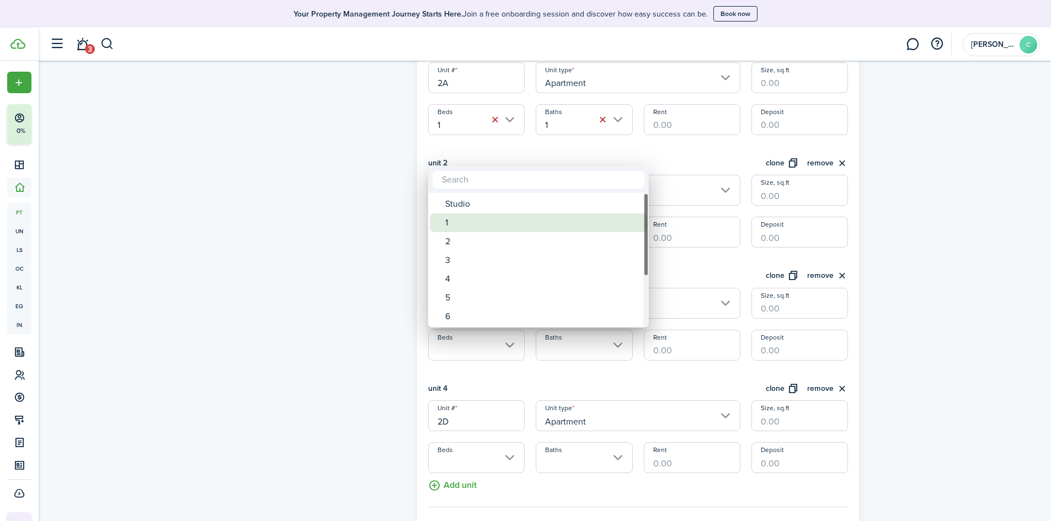
click at [473, 224] on div "1" at bounding box center [542, 223] width 195 height 19
type input "1"
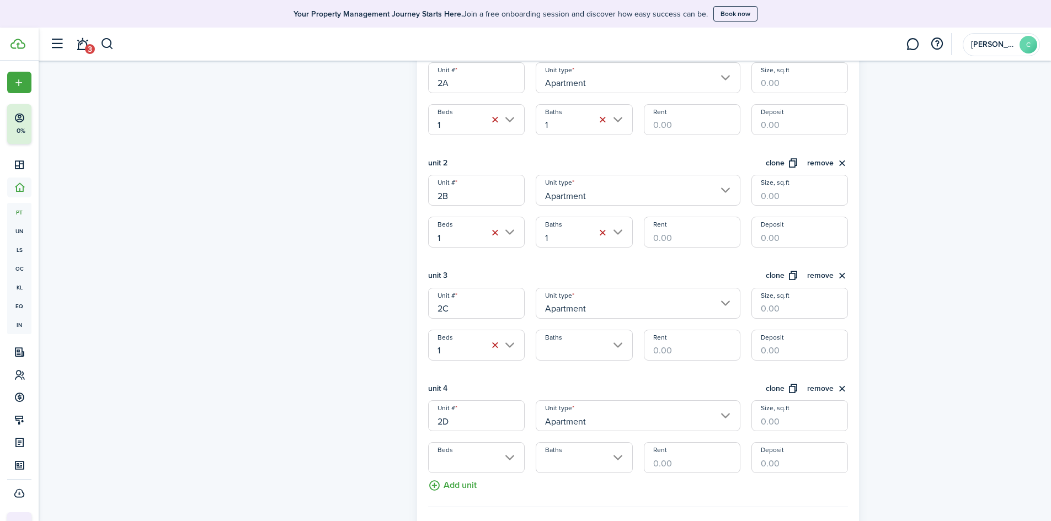
click at [615, 342] on input "Baths" at bounding box center [584, 345] width 97 height 31
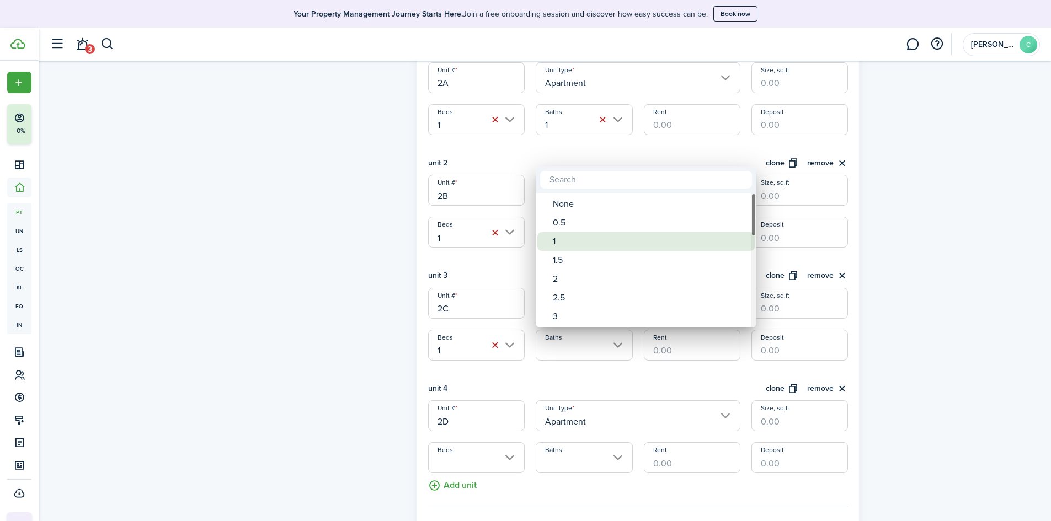
click at [555, 244] on div "1" at bounding box center [650, 241] width 195 height 19
type input "1"
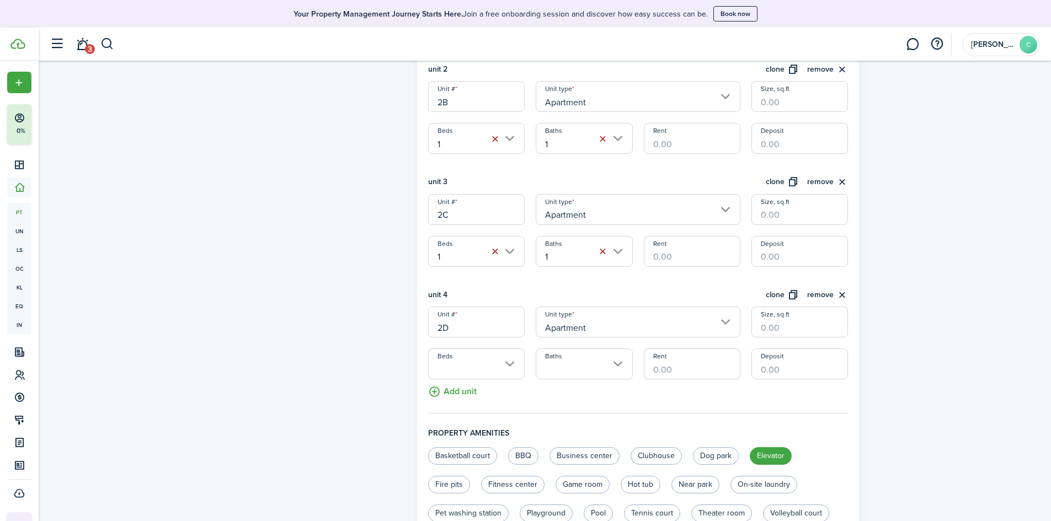
scroll to position [478, 0]
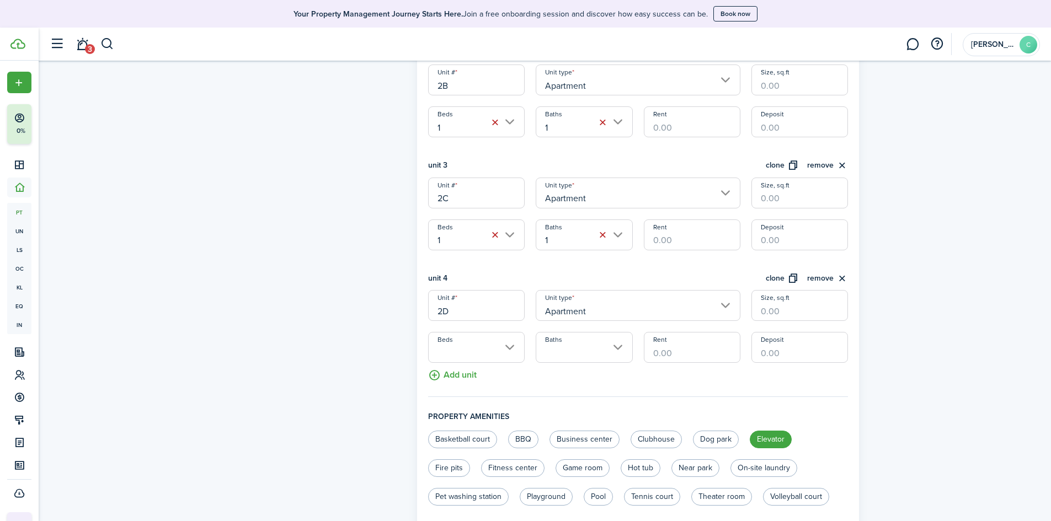
click at [502, 351] on input "Beds" at bounding box center [476, 347] width 97 height 31
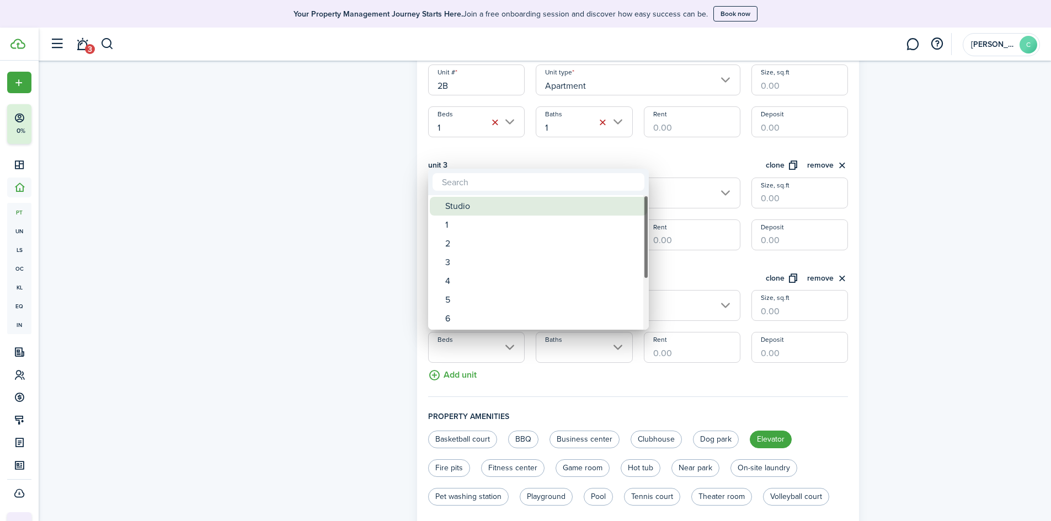
click at [499, 207] on div "Studio" at bounding box center [542, 206] width 195 height 19
type input "Studio"
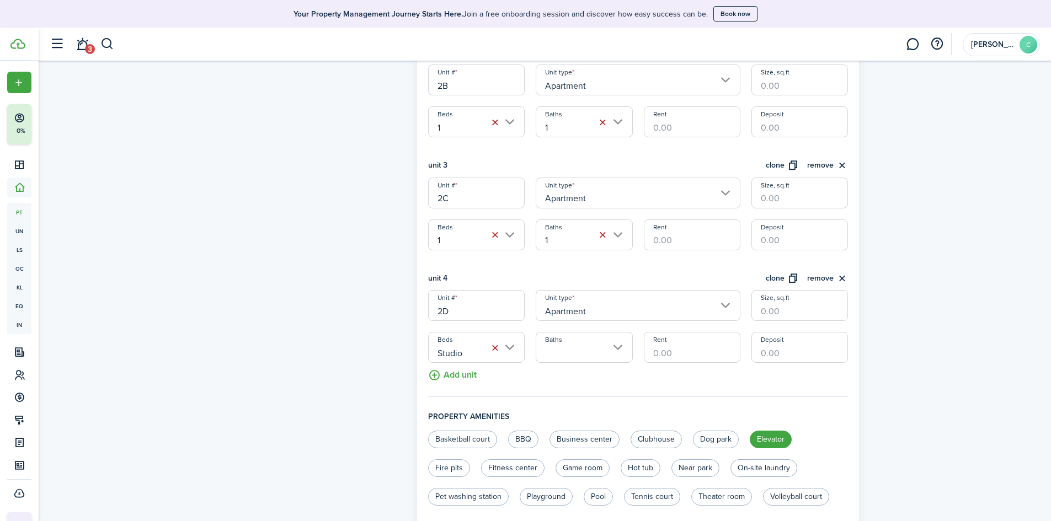
click at [621, 350] on input "Baths" at bounding box center [584, 347] width 97 height 31
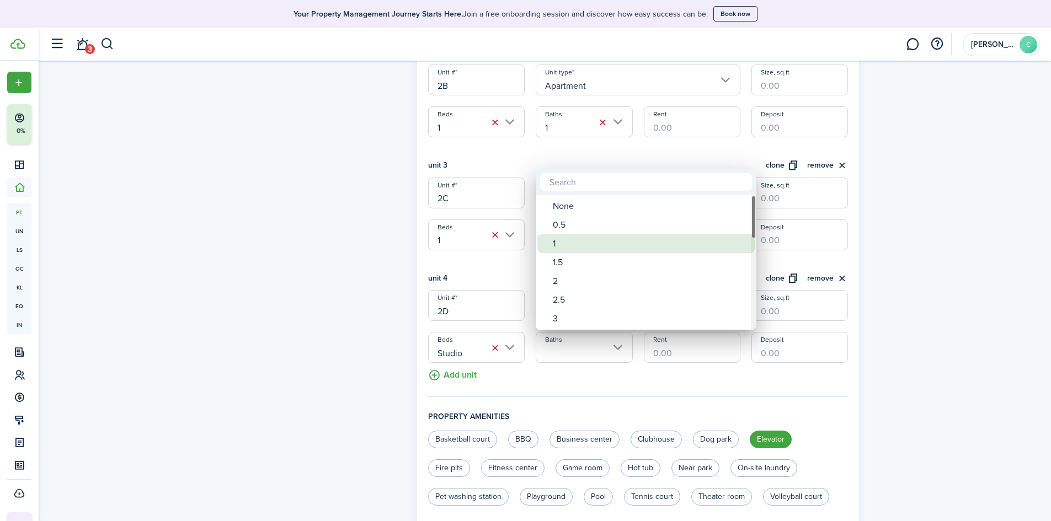
click at [561, 246] on div "1" at bounding box center [650, 244] width 195 height 19
type input "1"
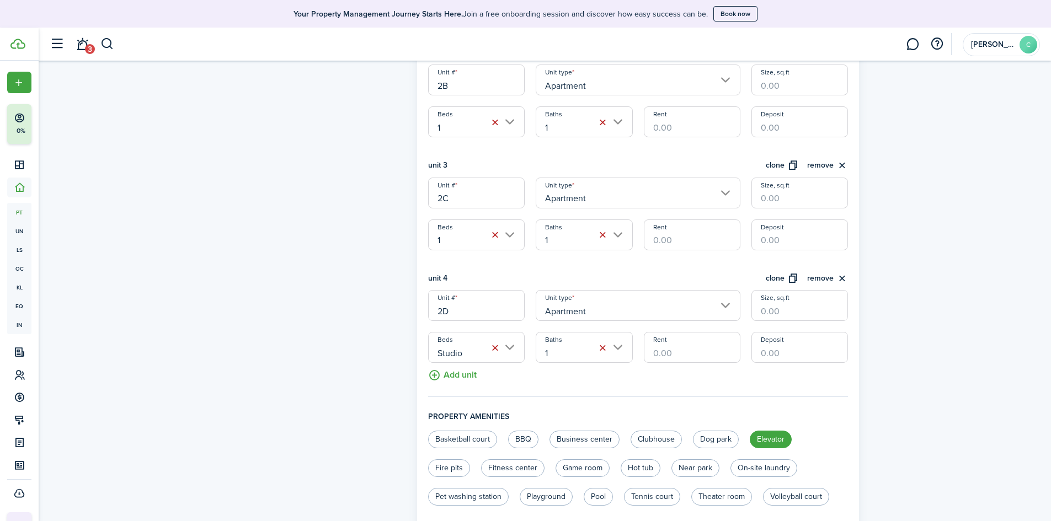
click at [898, 371] on div "Property photo Upload photo Gallery Upload photo General information Property n…" at bounding box center [545, 149] width 1013 height 1135
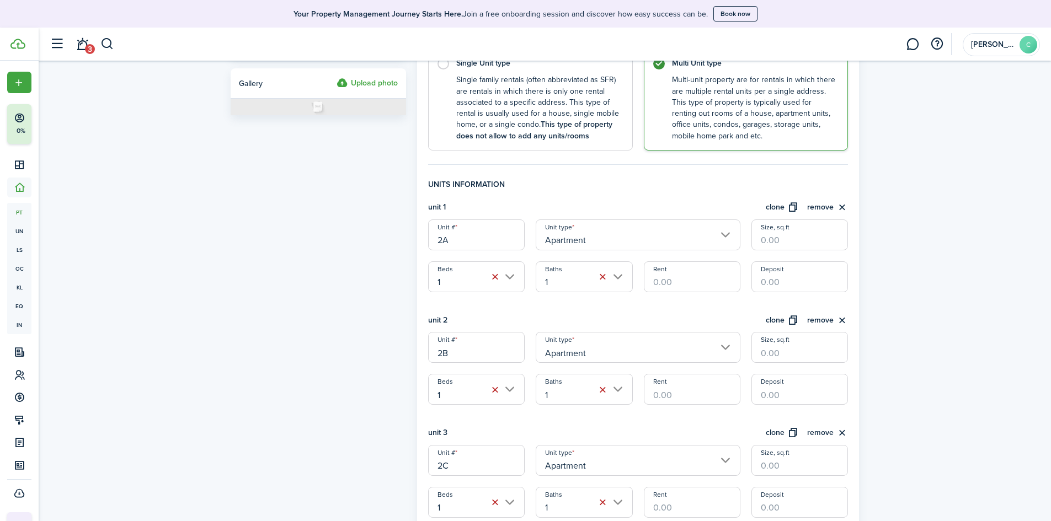
scroll to position [203, 0]
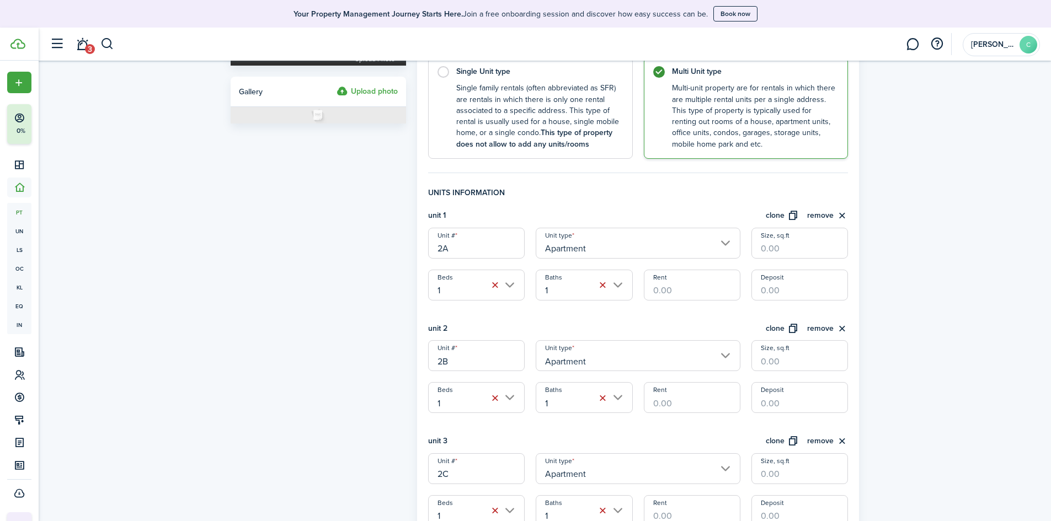
click at [773, 214] on button "clone" at bounding box center [782, 216] width 33 height 13
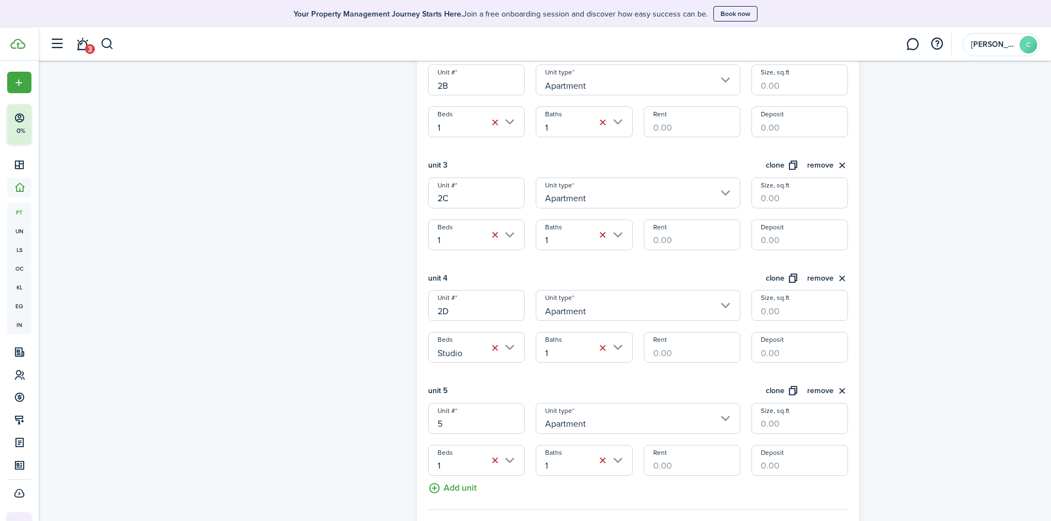
scroll to position [589, 0]
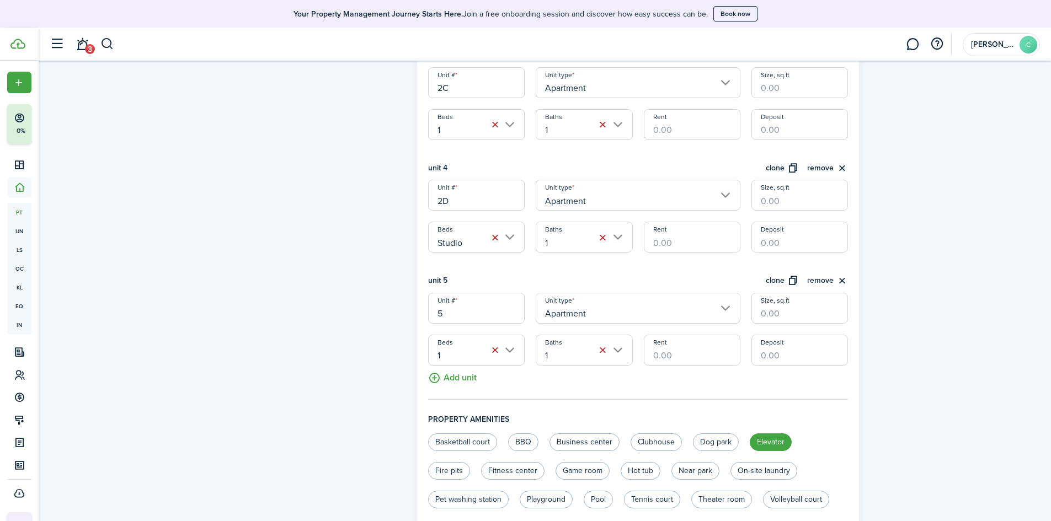
drag, startPoint x: 489, startPoint y: 309, endPoint x: 411, endPoint y: 313, distance: 78.5
click at [411, 313] on form "Property photo Upload photo Gallery Upload photo General information Property n…" at bounding box center [545, 95] width 640 height 1237
type input "2"
type input "3A"
click at [783, 275] on button "clone" at bounding box center [782, 281] width 33 height 13
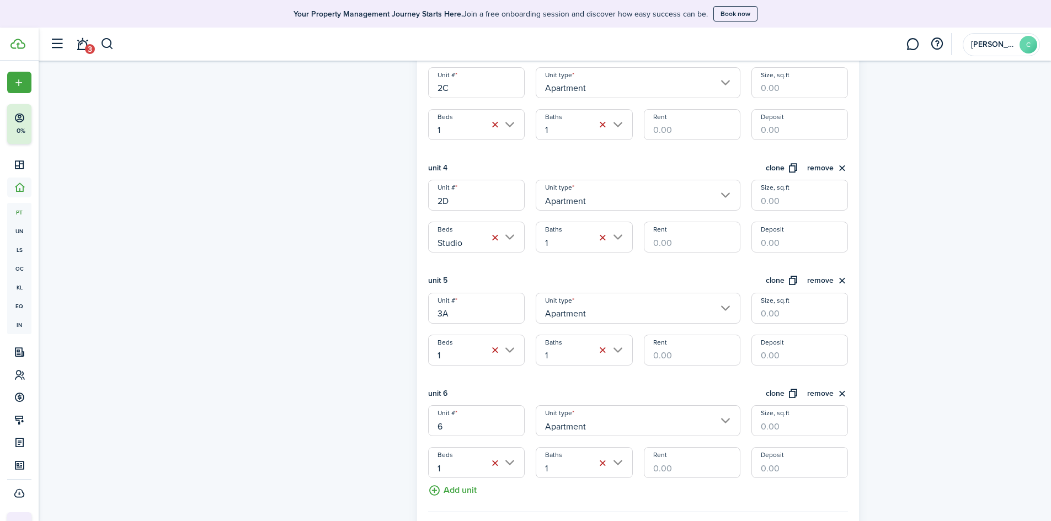
drag, startPoint x: 487, startPoint y: 429, endPoint x: 394, endPoint y: 429, distance: 92.7
click at [391, 429] on form "Property photo Upload photo Gallery Upload photo General information Property n…" at bounding box center [545, 152] width 640 height 1350
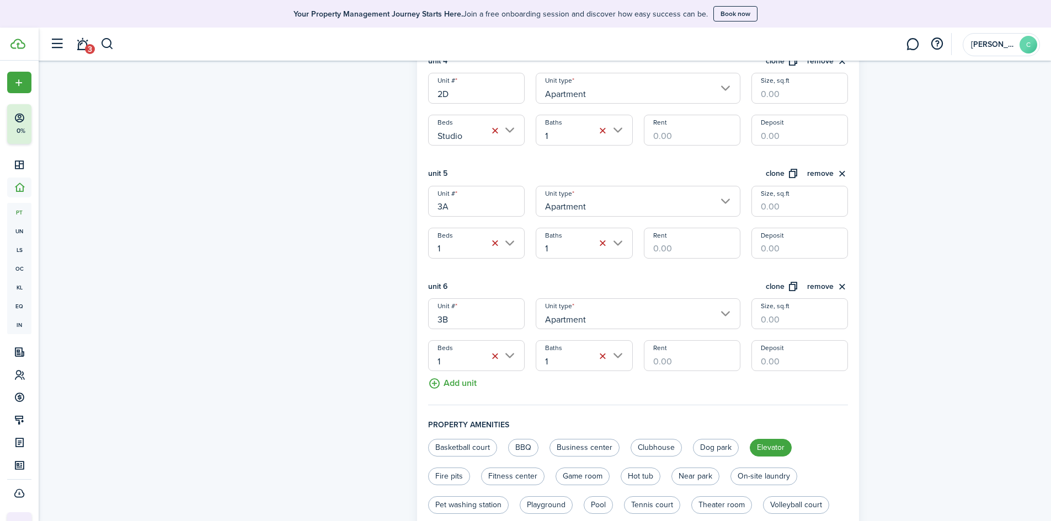
scroll to position [699, 0]
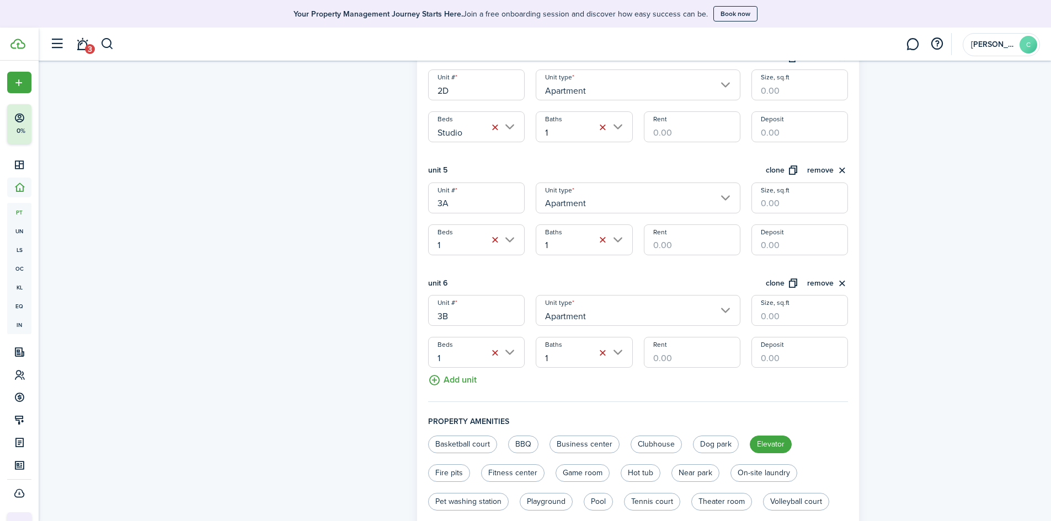
type input "3B"
click at [776, 281] on button "clone" at bounding box center [782, 284] width 33 height 13
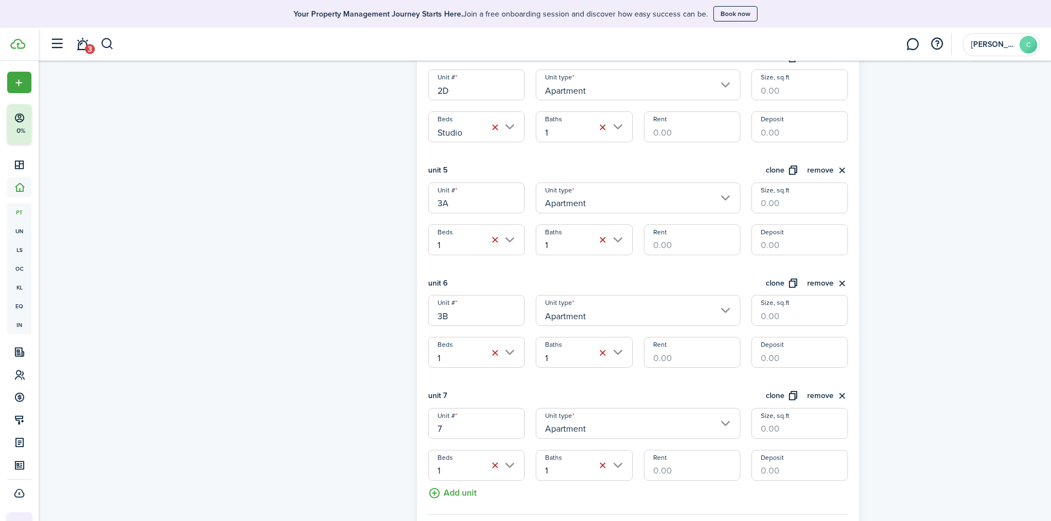
drag, startPoint x: 448, startPoint y: 433, endPoint x: 397, endPoint y: 436, distance: 50.3
click at [398, 436] on form "Property photo Upload photo Gallery Upload photo General information Property n…" at bounding box center [545, 98] width 640 height 1463
type input "3C"
click at [770, 391] on button "clone" at bounding box center [782, 396] width 33 height 13
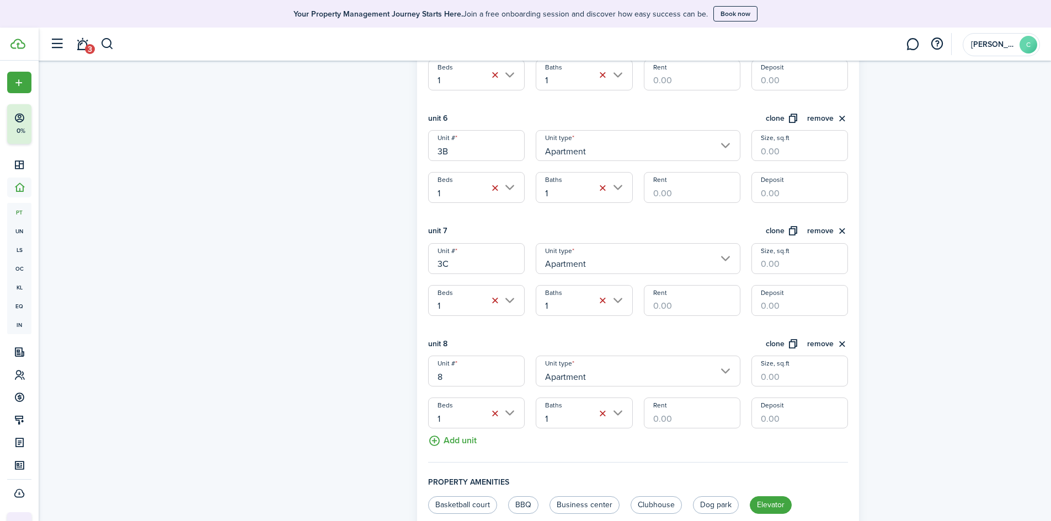
scroll to position [865, 0]
drag, startPoint x: 382, startPoint y: 375, endPoint x: 377, endPoint y: 376, distance: 5.5
type input "3D"
click at [492, 416] on button "button" at bounding box center [494, 413] width 15 height 15
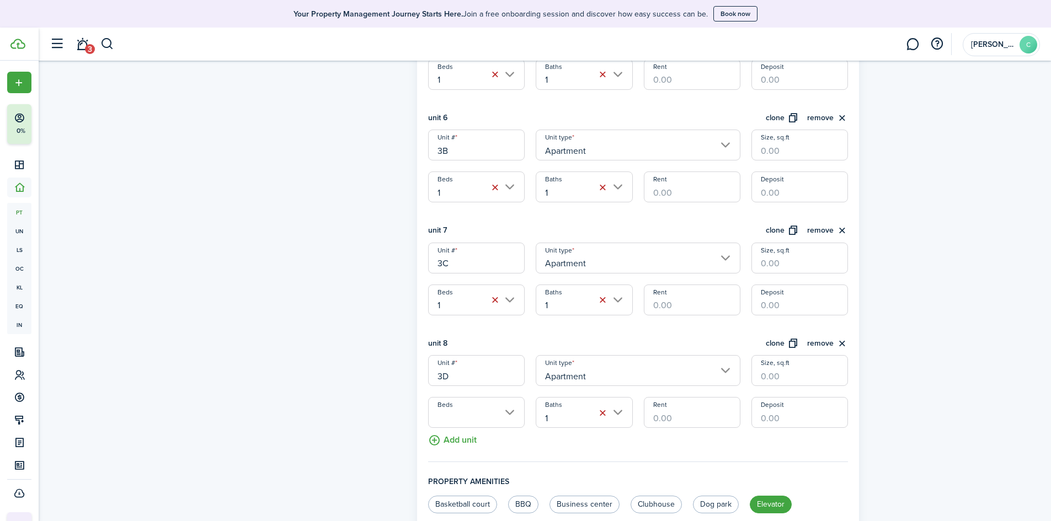
click at [505, 414] on input "Beds" at bounding box center [476, 412] width 97 height 31
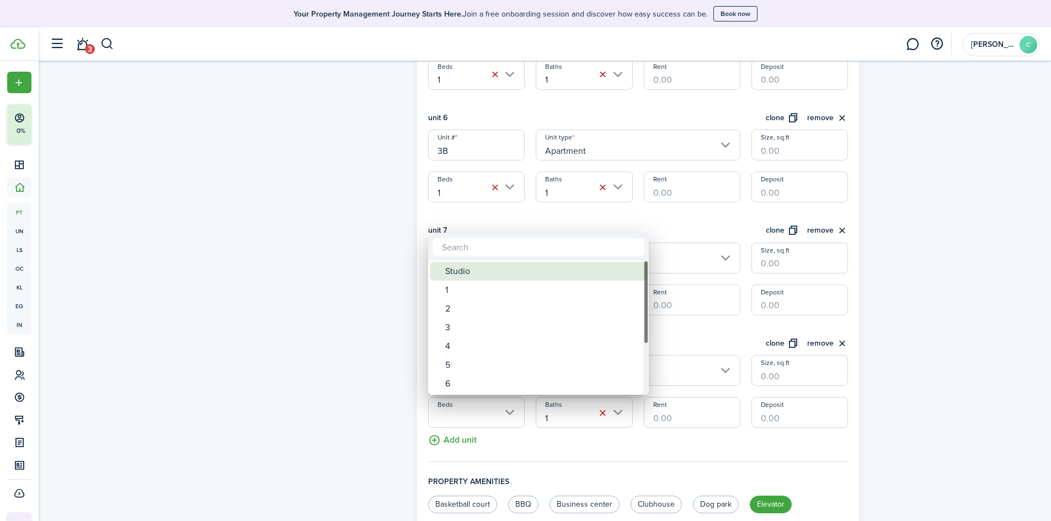
click at [488, 273] on div "Studio" at bounding box center [542, 271] width 195 height 19
type input "Studio"
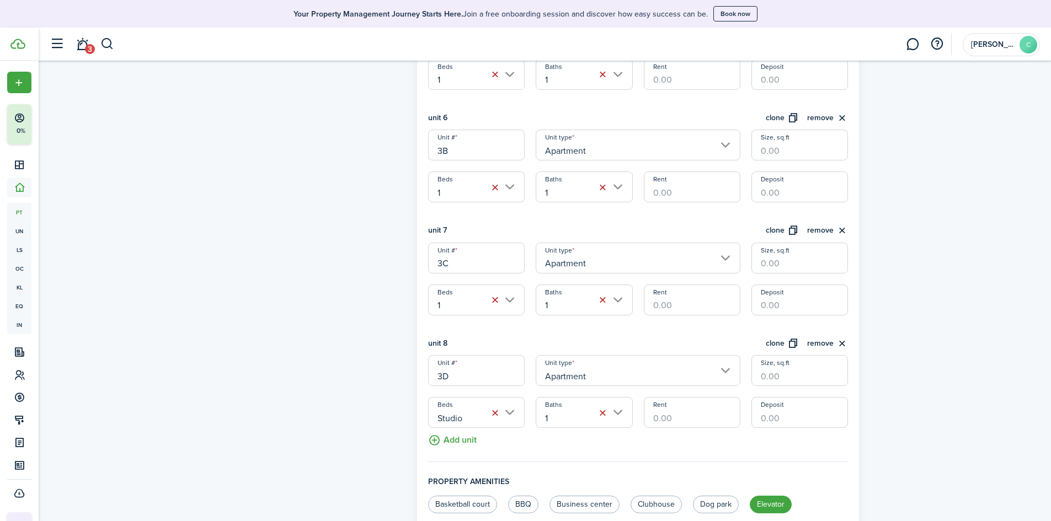
click at [452, 440] on button "Add unit" at bounding box center [452, 437] width 49 height 19
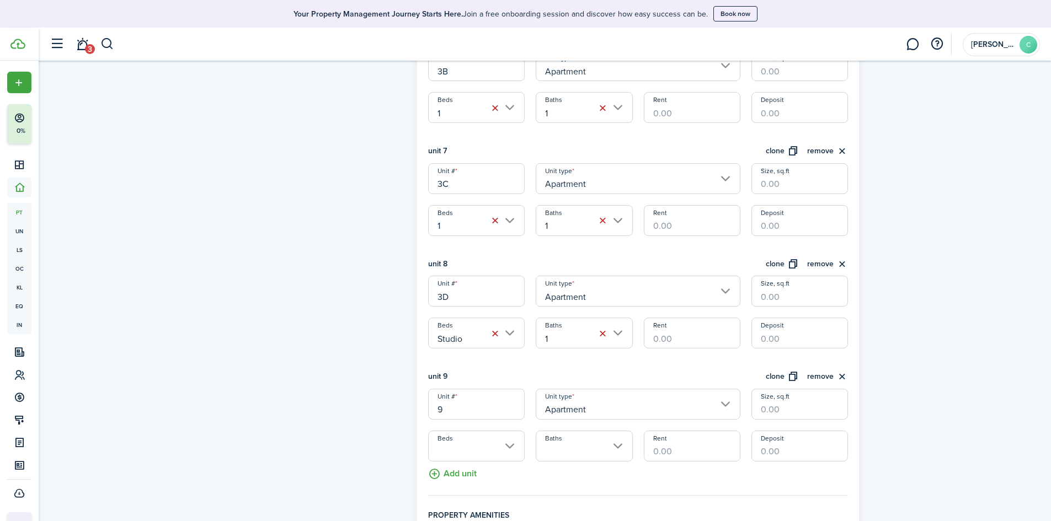
scroll to position [1030, 0]
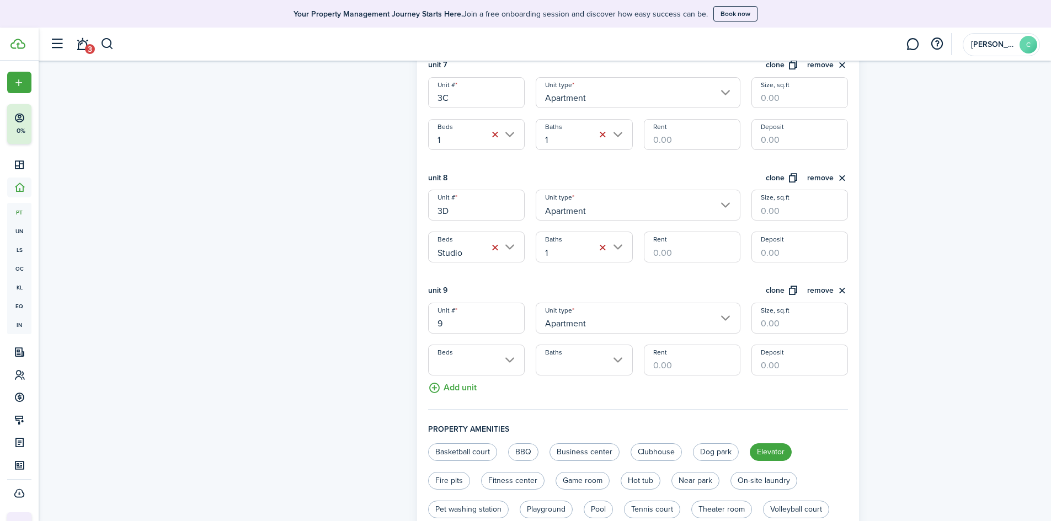
drag, startPoint x: 449, startPoint y: 317, endPoint x: 396, endPoint y: 319, distance: 52.5
click at [503, 359] on input "Beds" at bounding box center [476, 360] width 97 height 31
type input "4A"
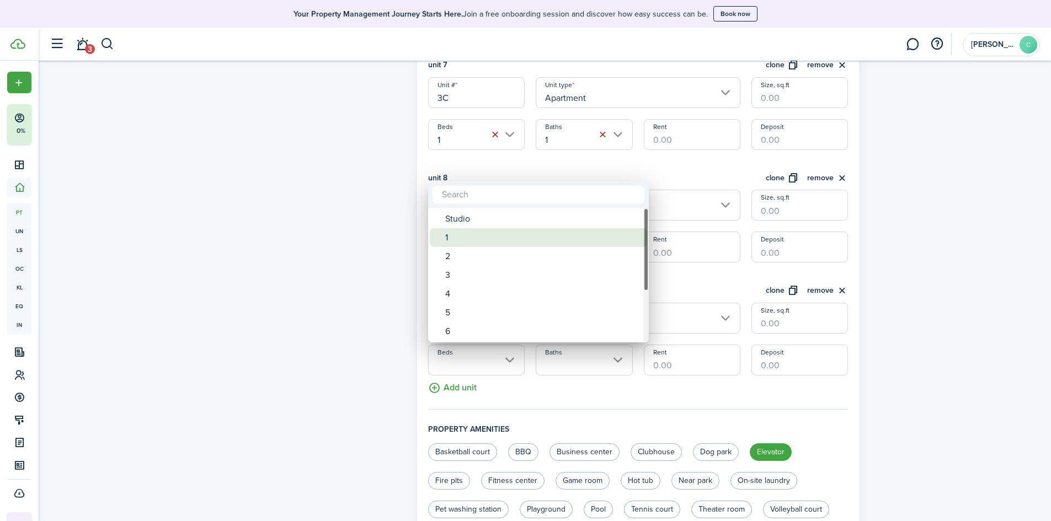
click at [478, 235] on div "1" at bounding box center [542, 237] width 195 height 19
type input "1"
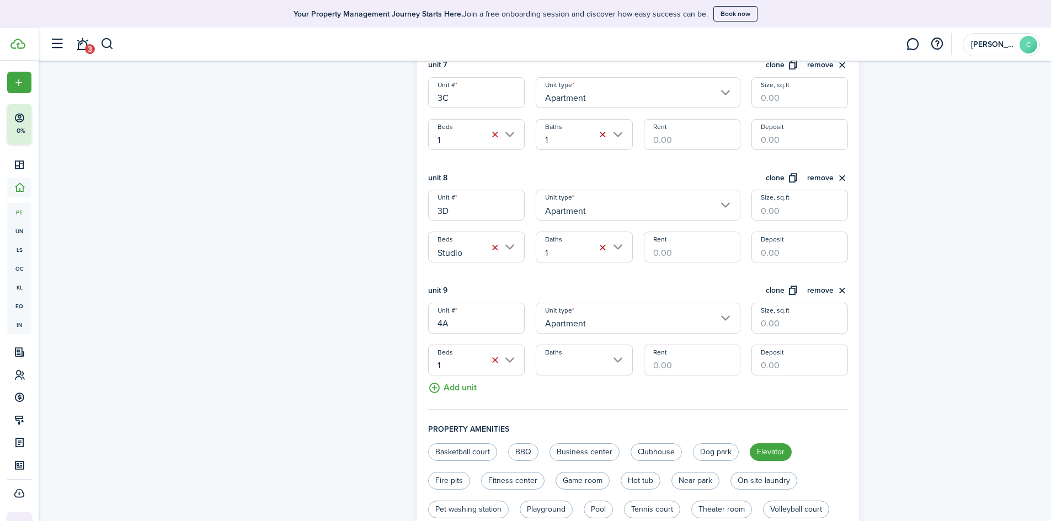
click at [600, 367] on input "Baths" at bounding box center [584, 360] width 97 height 31
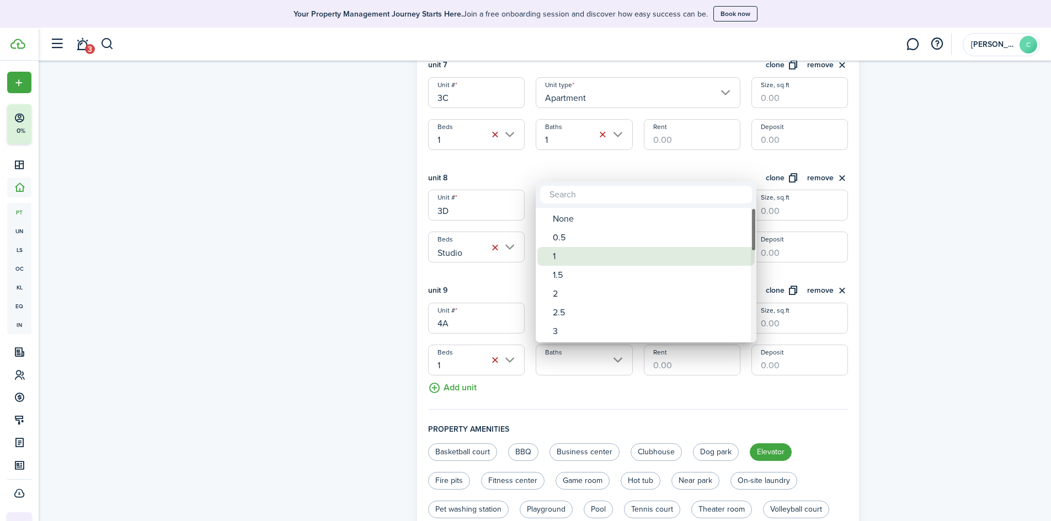
click at [553, 256] on div "1" at bounding box center [650, 256] width 195 height 19
type input "1"
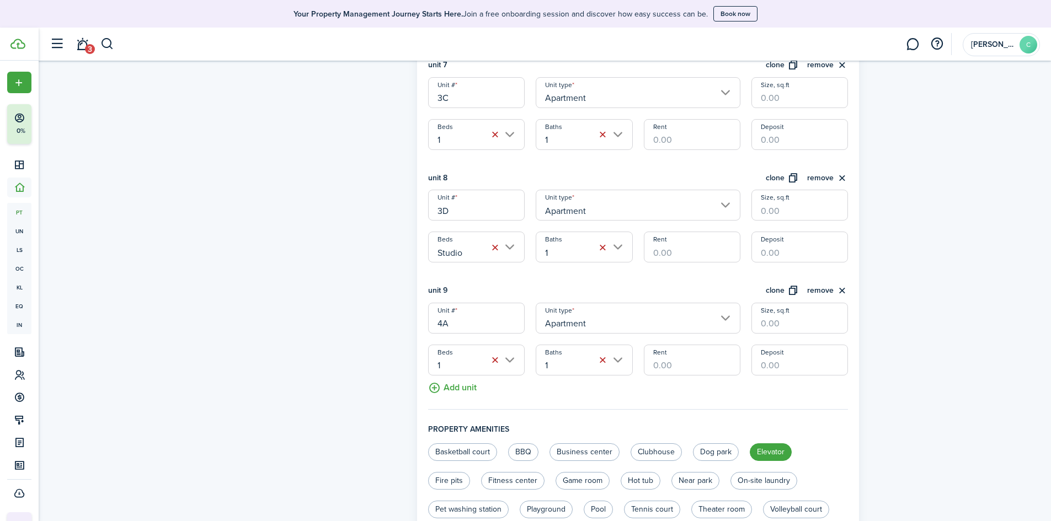
click at [780, 292] on button "clone" at bounding box center [782, 291] width 33 height 13
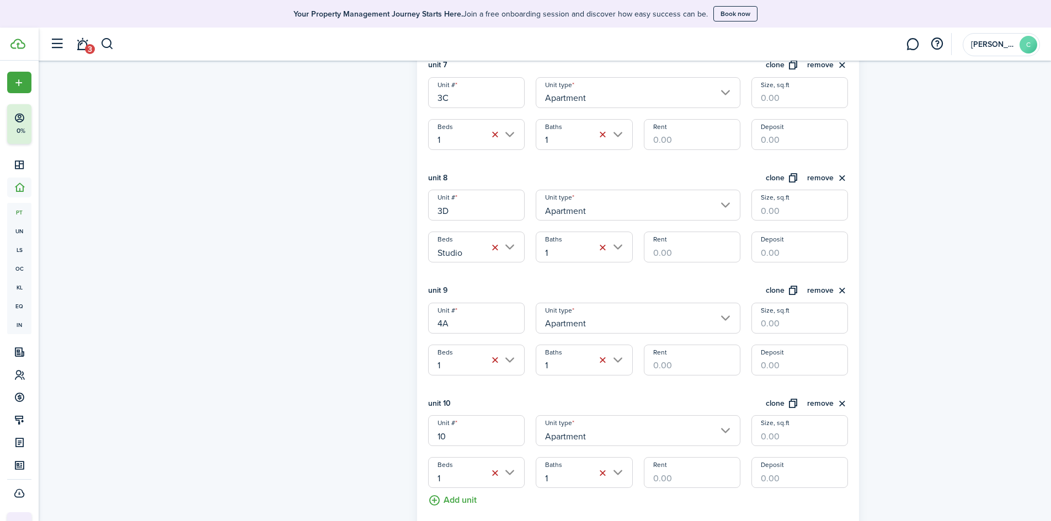
drag, startPoint x: 463, startPoint y: 443, endPoint x: 361, endPoint y: 436, distance: 102.3
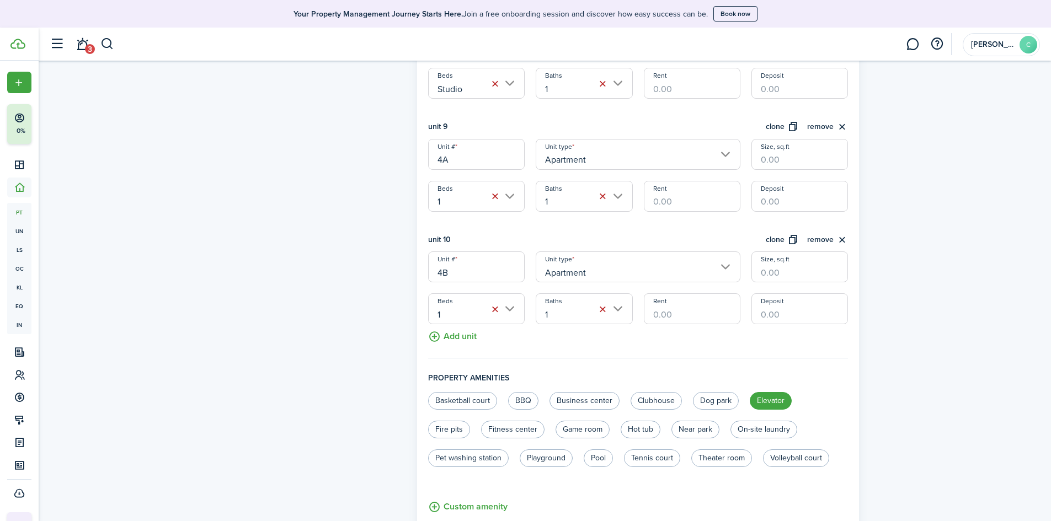
scroll to position [1196, 0]
type input "4B"
click at [777, 234] on button "clone" at bounding box center [782, 238] width 33 height 13
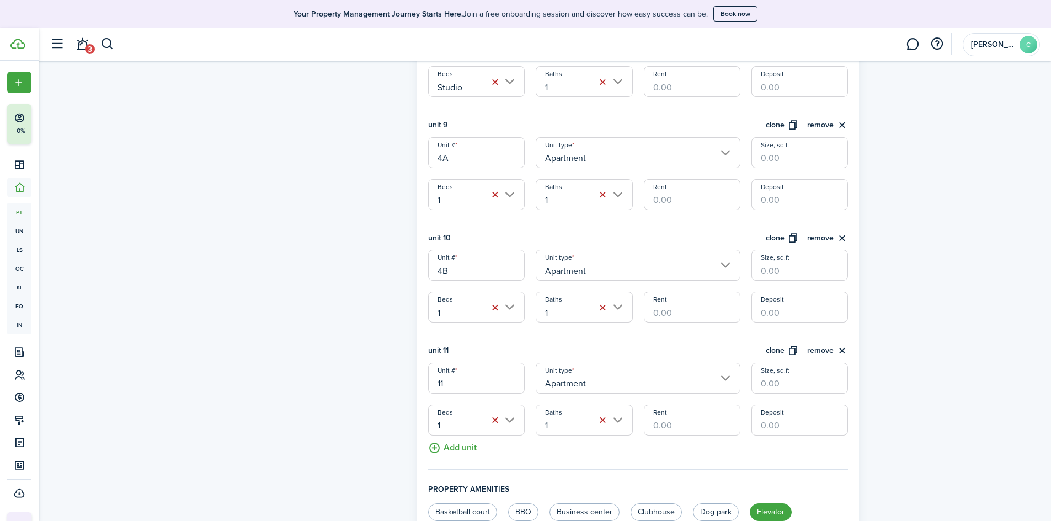
drag, startPoint x: 459, startPoint y: 386, endPoint x: 310, endPoint y: 399, distance: 149.5
type input "4C"
click at [780, 348] on button "clone" at bounding box center [782, 351] width 33 height 13
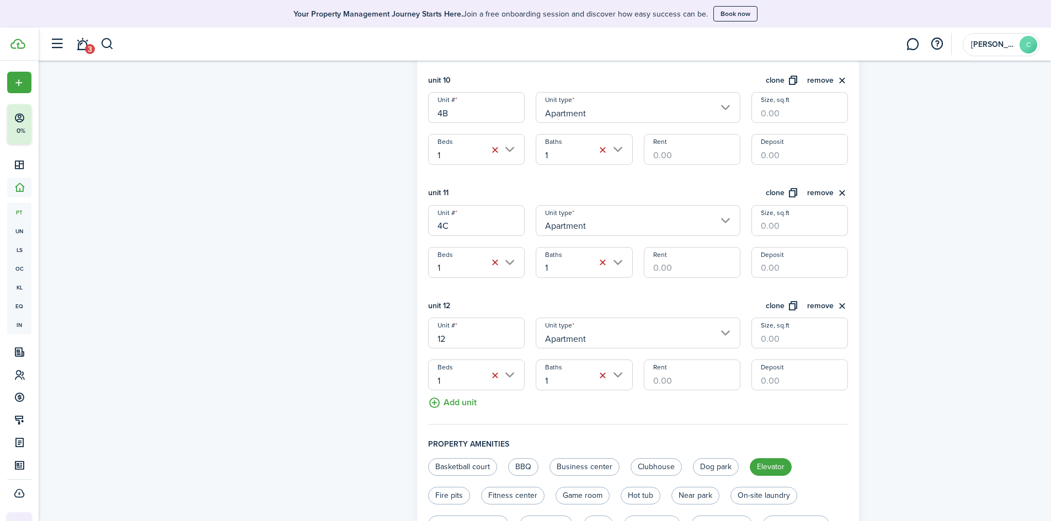
scroll to position [1361, 0]
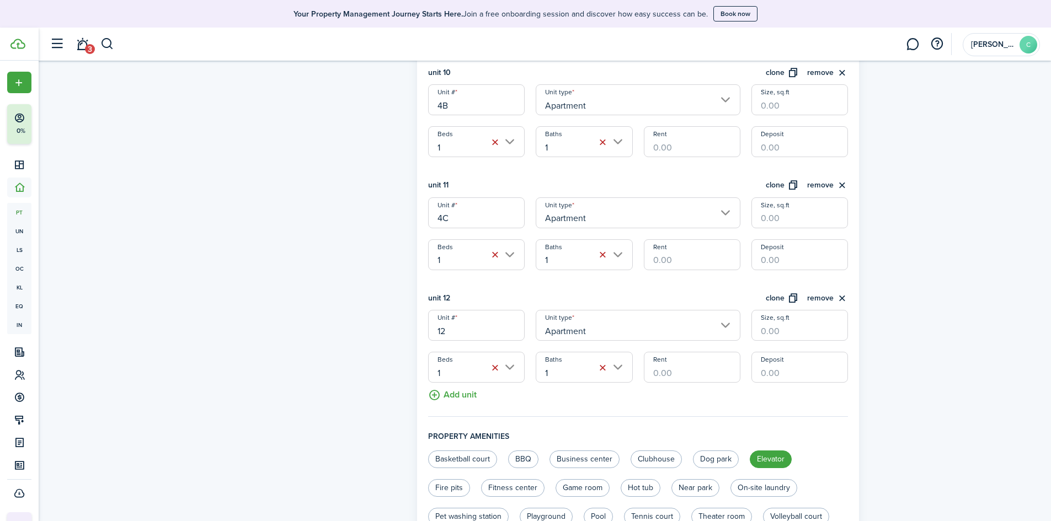
drag, startPoint x: 477, startPoint y: 335, endPoint x: 359, endPoint y: 329, distance: 117.7
click at [507, 367] on input "1" at bounding box center [476, 367] width 97 height 31
type input "4D"
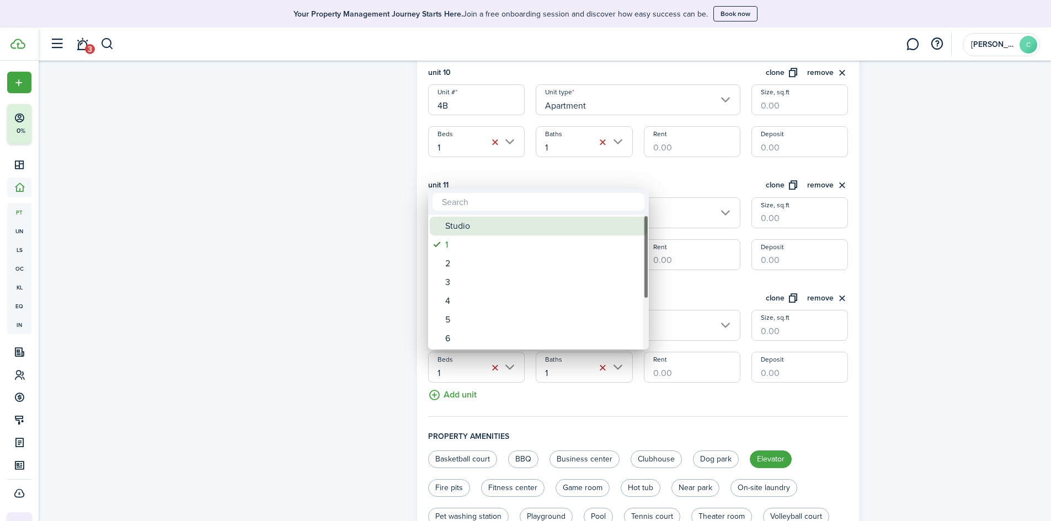
click at [482, 223] on div "Studio" at bounding box center [542, 226] width 195 height 19
type input "Studio"
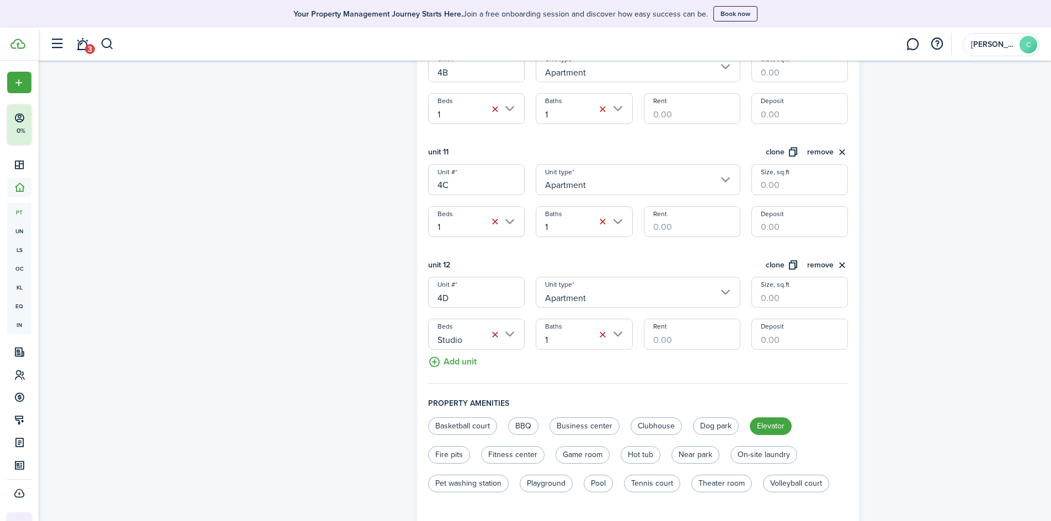
scroll to position [1527, 0]
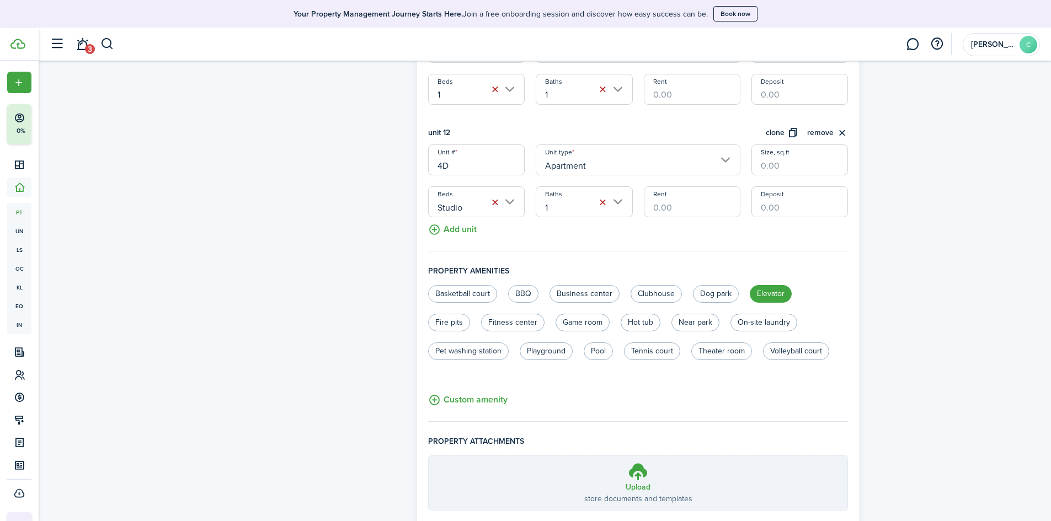
click at [469, 228] on button "Add unit" at bounding box center [452, 226] width 49 height 19
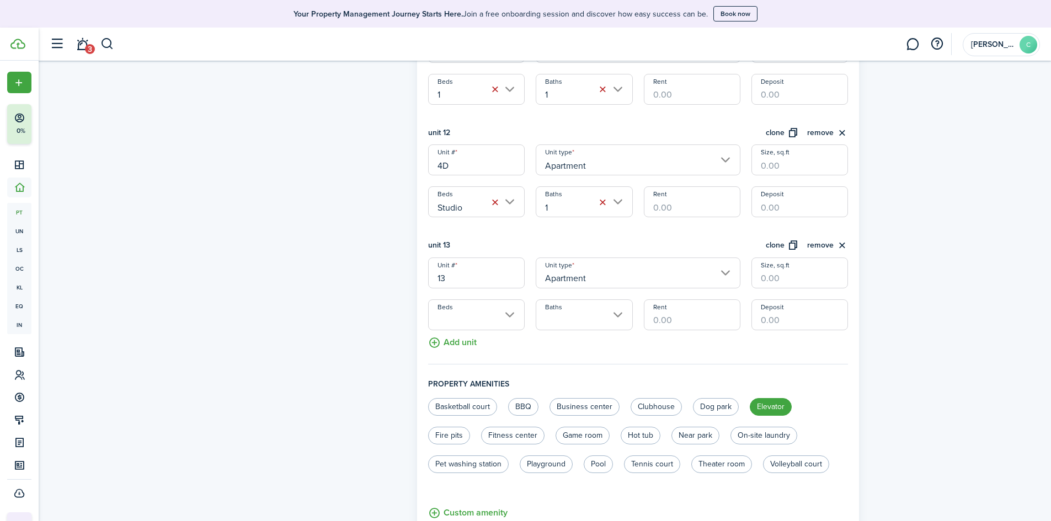
drag, startPoint x: 453, startPoint y: 278, endPoint x: 376, endPoint y: 287, distance: 77.8
click at [461, 316] on input "Beds" at bounding box center [476, 315] width 97 height 31
type input "5A"
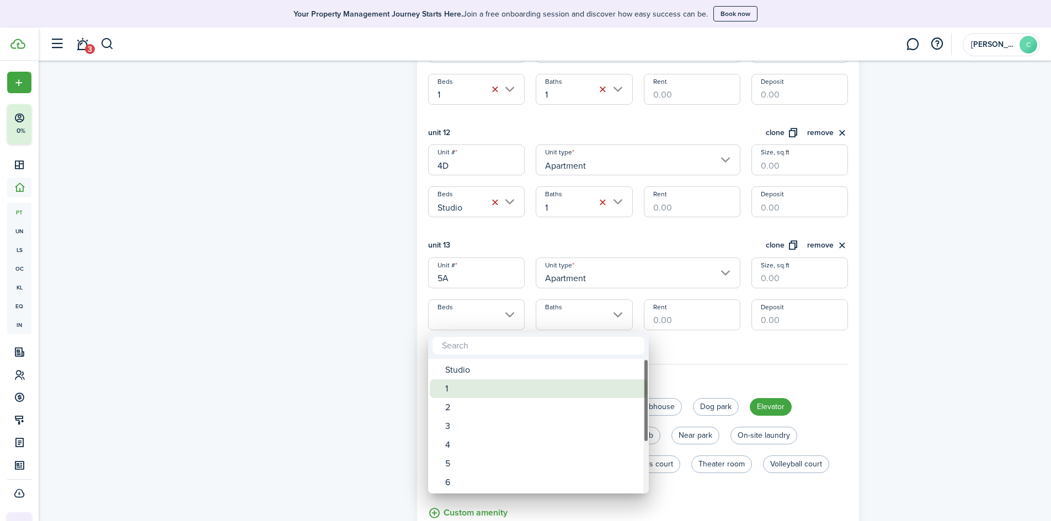
click at [457, 394] on div "1" at bounding box center [542, 389] width 195 height 19
type input "1"
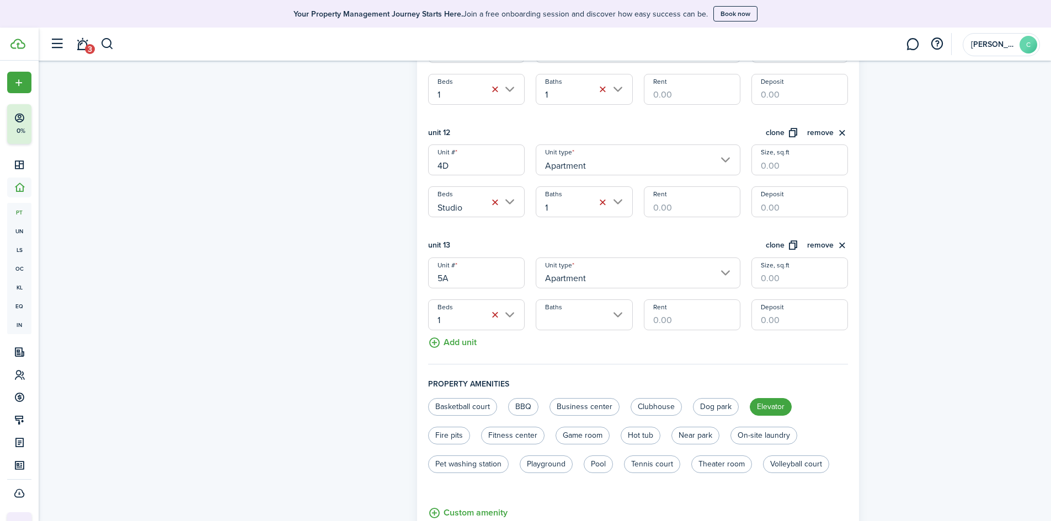
click at [569, 315] on input "Baths" at bounding box center [584, 315] width 97 height 31
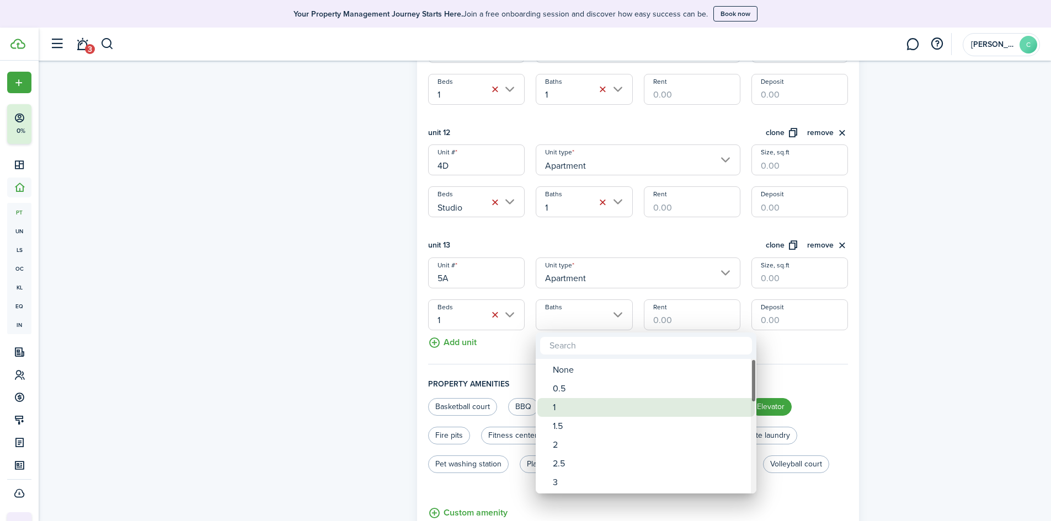
click at [564, 401] on div "1" at bounding box center [650, 407] width 195 height 19
type input "1"
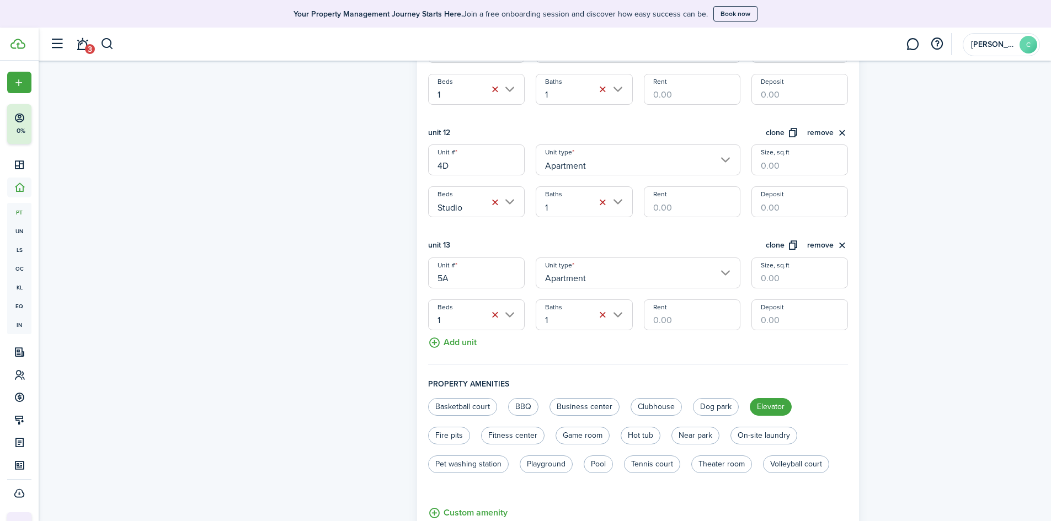
click at [790, 248] on button "clone" at bounding box center [782, 245] width 33 height 13
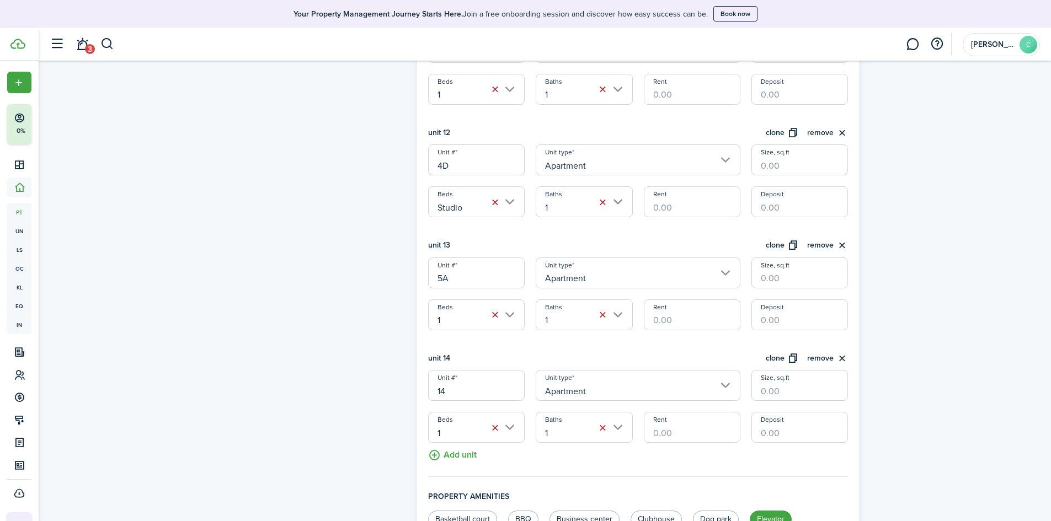
drag, startPoint x: 483, startPoint y: 396, endPoint x: 348, endPoint y: 391, distance: 135.3
type input "5B"
click at [766, 361] on button "clone" at bounding box center [782, 359] width 33 height 13
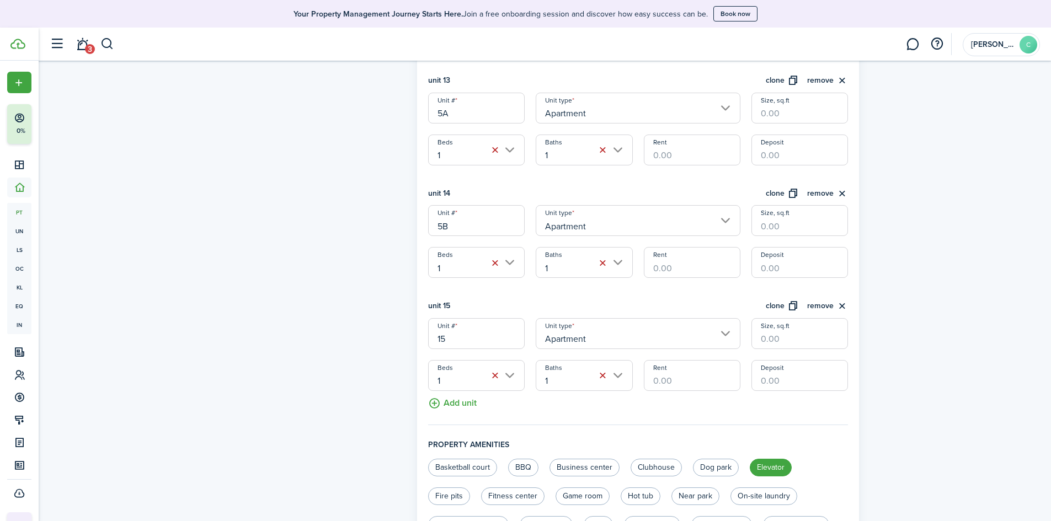
scroll to position [1692, 0]
drag, startPoint x: 468, startPoint y: 338, endPoint x: 343, endPoint y: 356, distance: 126.7
type input "5C"
click at [785, 307] on button "clone" at bounding box center [782, 306] width 33 height 13
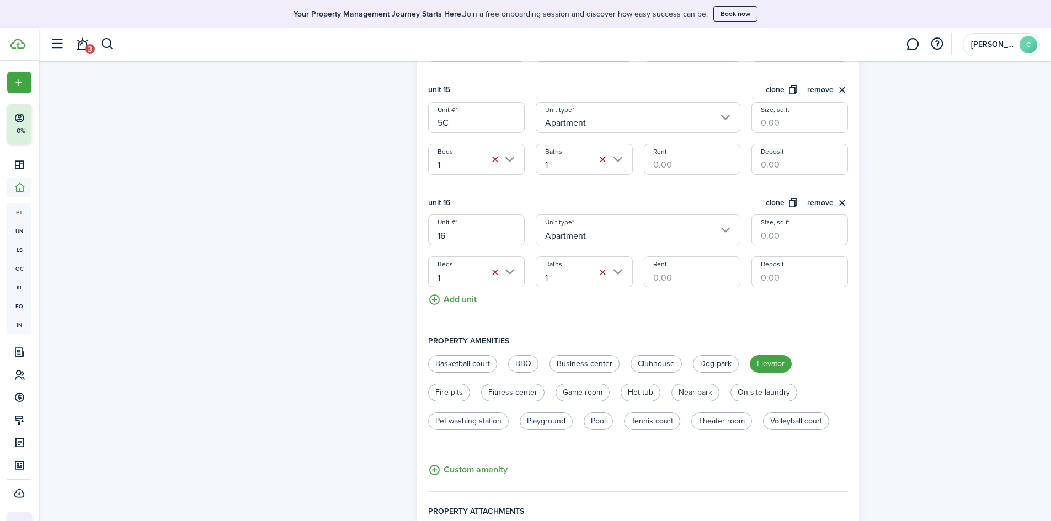
scroll to position [1913, 0]
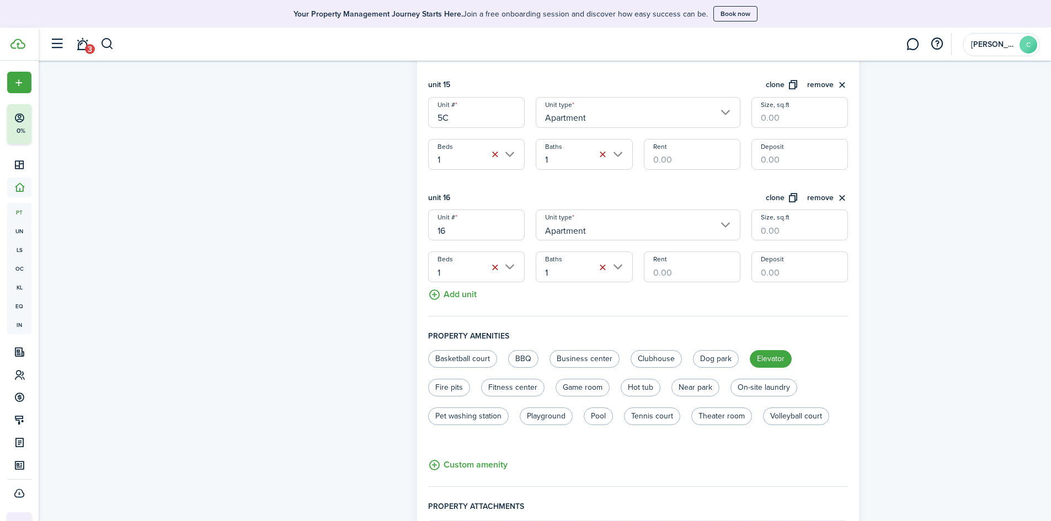
drag, startPoint x: 468, startPoint y: 227, endPoint x: 289, endPoint y: 236, distance: 180.1
click at [515, 268] on input "1" at bounding box center [476, 267] width 97 height 31
type input "5D"
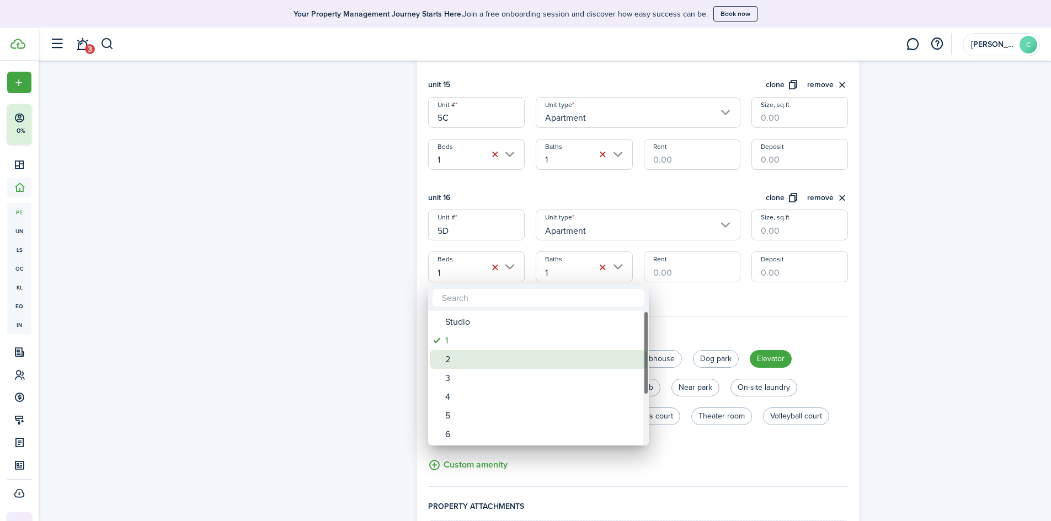
click at [479, 356] on div "2" at bounding box center [542, 359] width 195 height 19
type input "2"
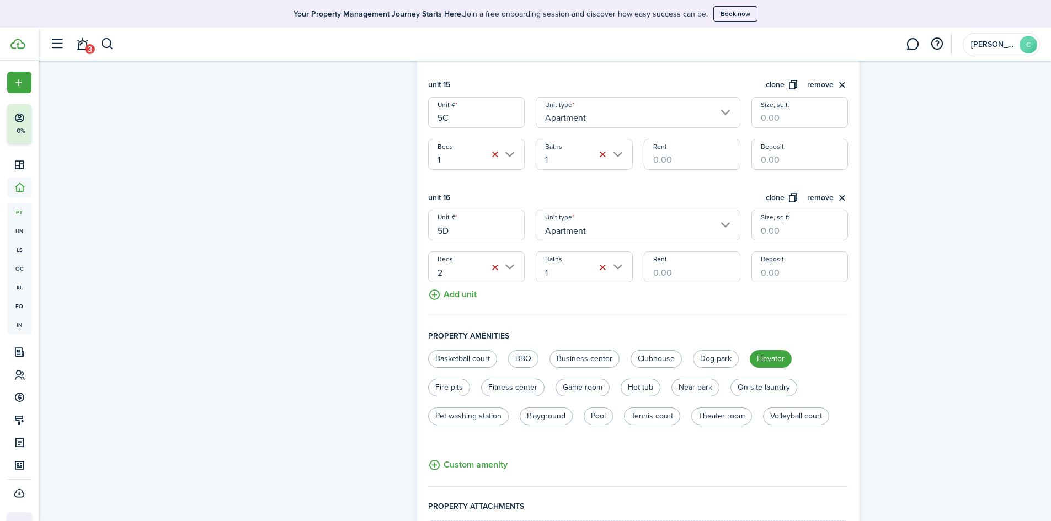
click at [623, 265] on input "1" at bounding box center [584, 267] width 97 height 31
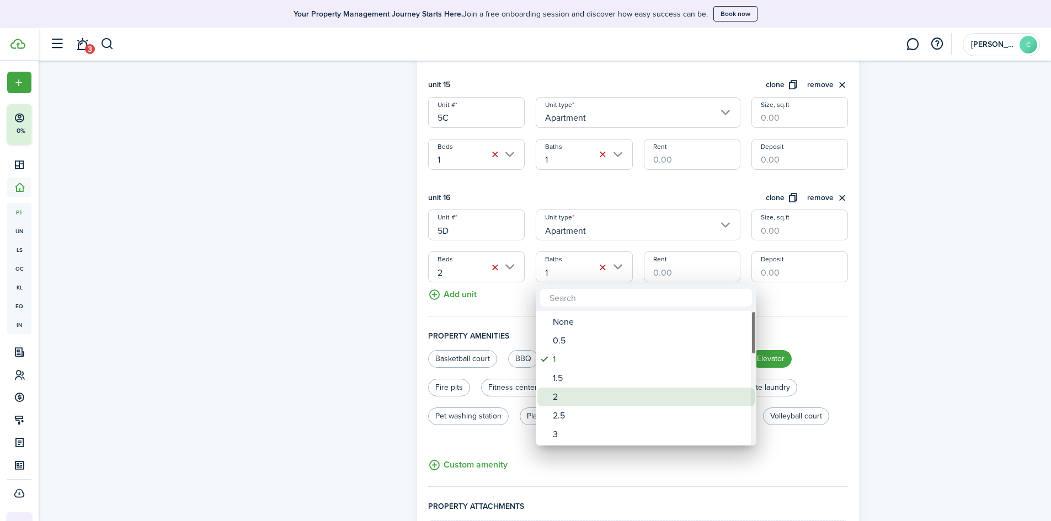
drag, startPoint x: 568, startPoint y: 395, endPoint x: 575, endPoint y: 392, distance: 7.9
click at [568, 395] on div "2" at bounding box center [650, 397] width 195 height 19
type input "2"
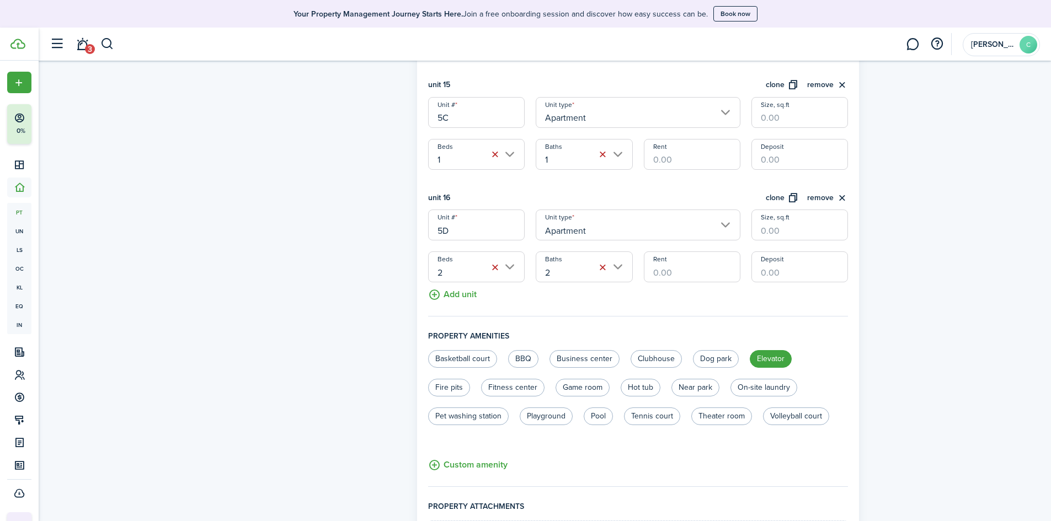
click at [789, 197] on button "clone" at bounding box center [782, 198] width 33 height 13
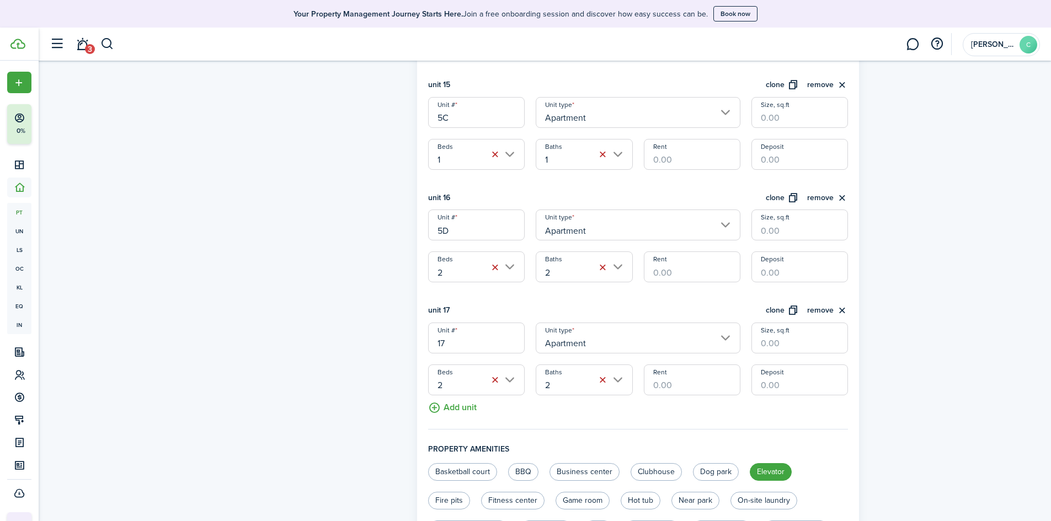
drag, startPoint x: 452, startPoint y: 350, endPoint x: 326, endPoint y: 360, distance: 126.7
type input "6A"
click at [446, 404] on button "Add unit" at bounding box center [452, 405] width 49 height 19
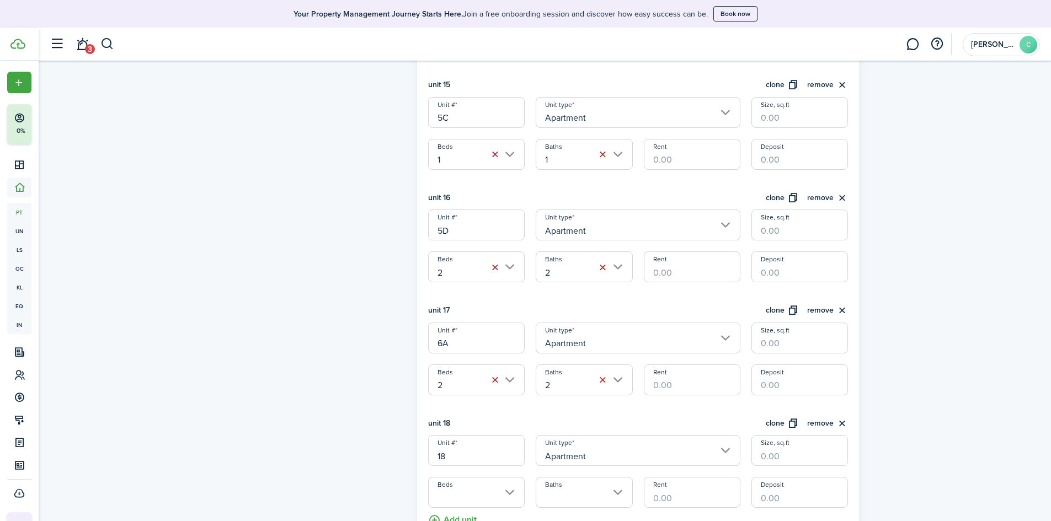
scroll to position [2134, 0]
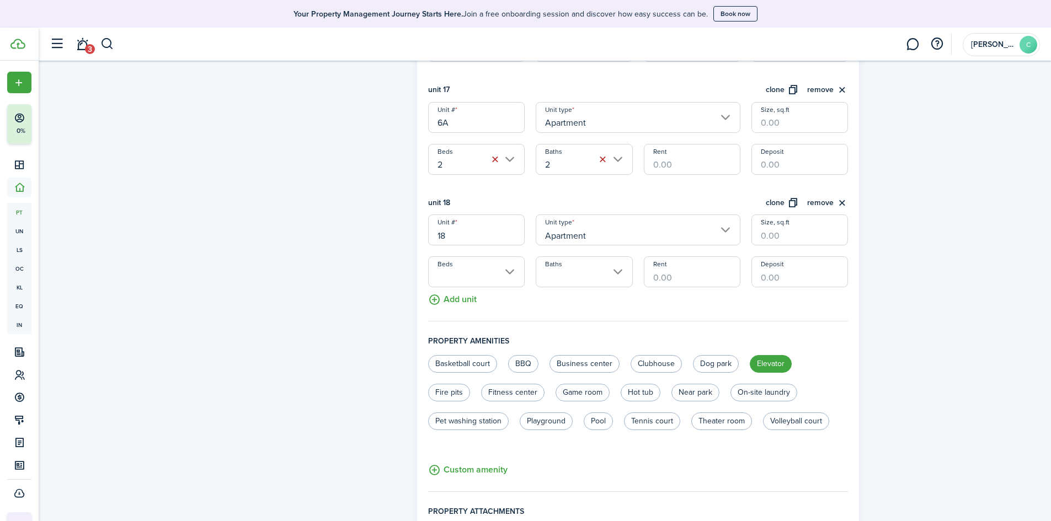
drag, startPoint x: 487, startPoint y: 241, endPoint x: 398, endPoint y: 238, distance: 88.9
type input "Retail"
click at [723, 234] on input "Apartment" at bounding box center [638, 230] width 205 height 31
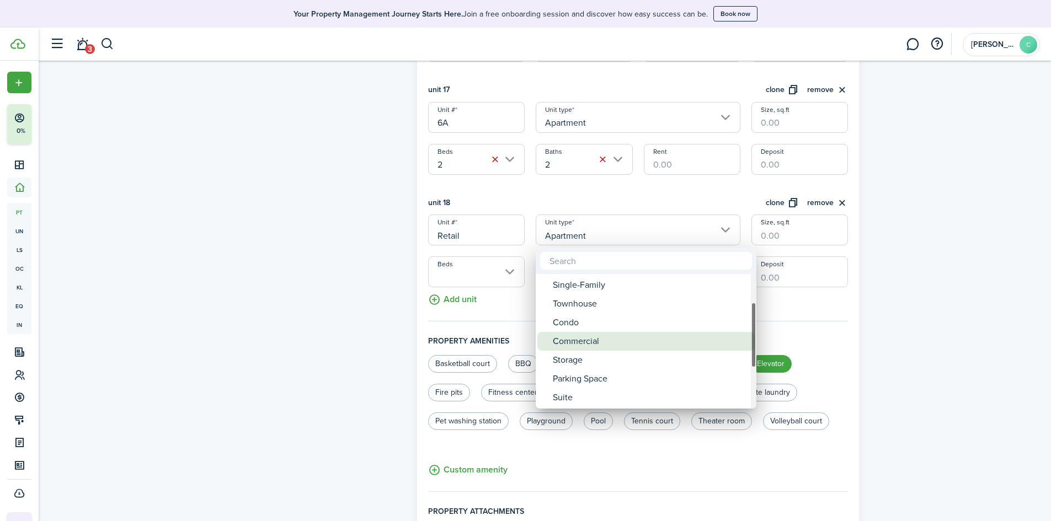
click at [635, 342] on div "Commercial" at bounding box center [650, 341] width 195 height 19
type input "Commercial"
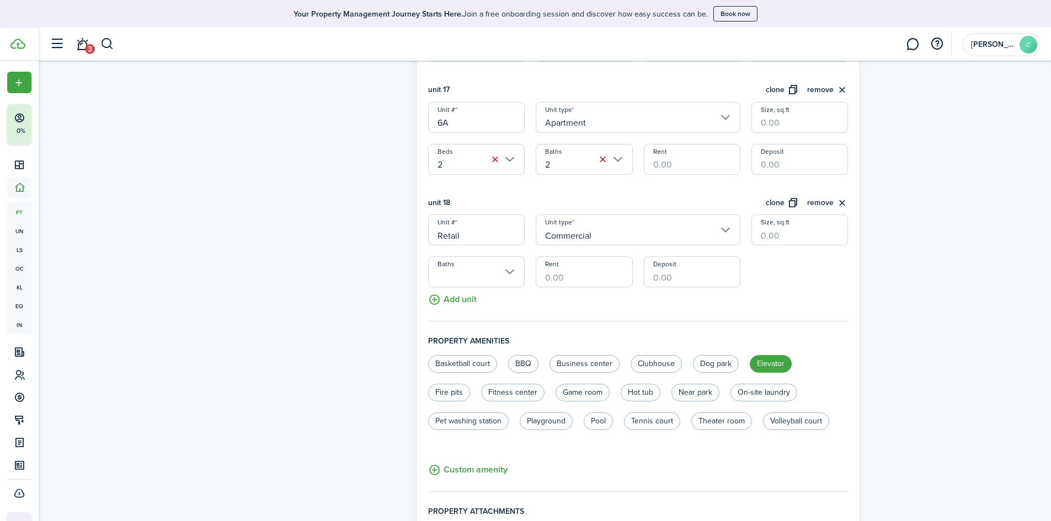
click at [503, 270] on input "Baths" at bounding box center [476, 272] width 97 height 31
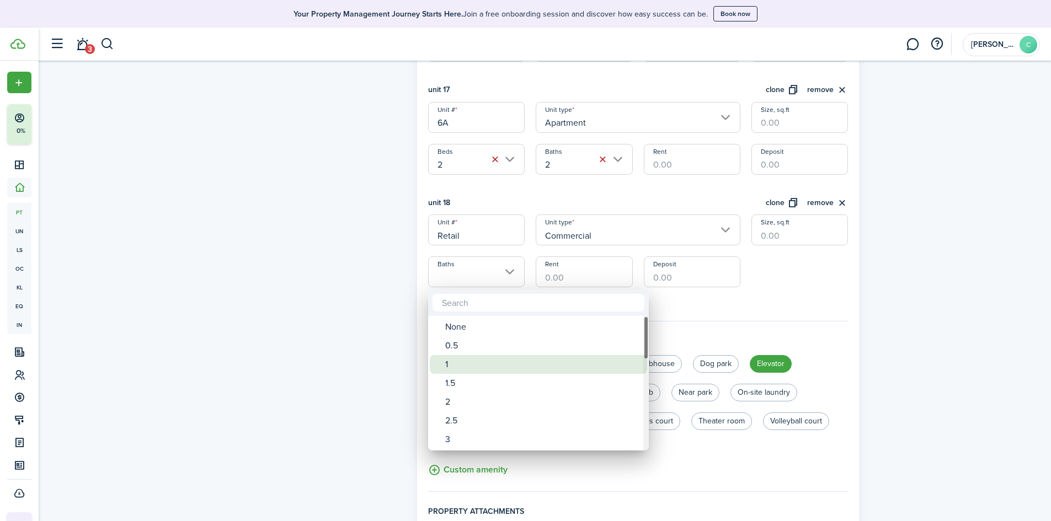
click at [488, 361] on div "1" at bounding box center [542, 364] width 195 height 19
type input "1"
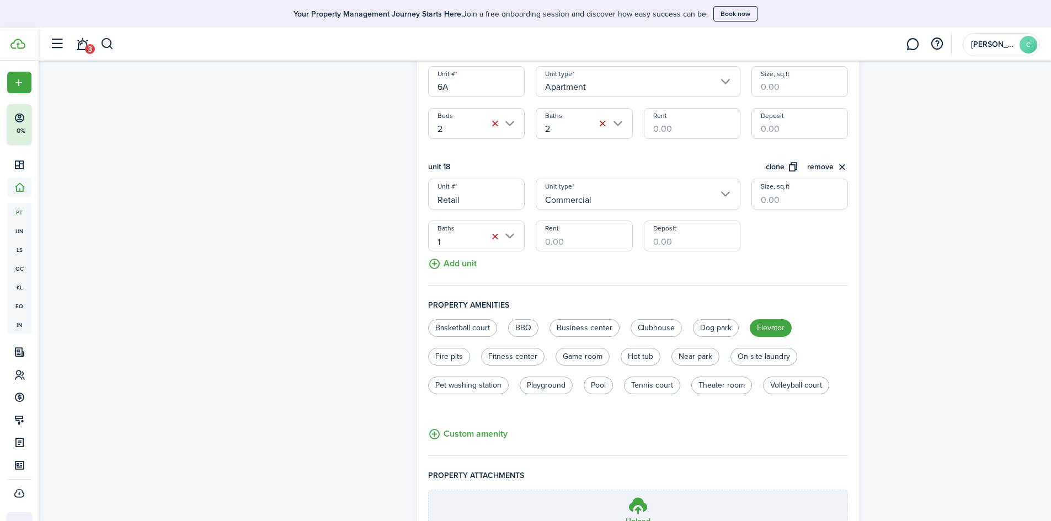
scroll to position [2169, 0]
click at [780, 167] on button "clone" at bounding box center [782, 168] width 33 height 13
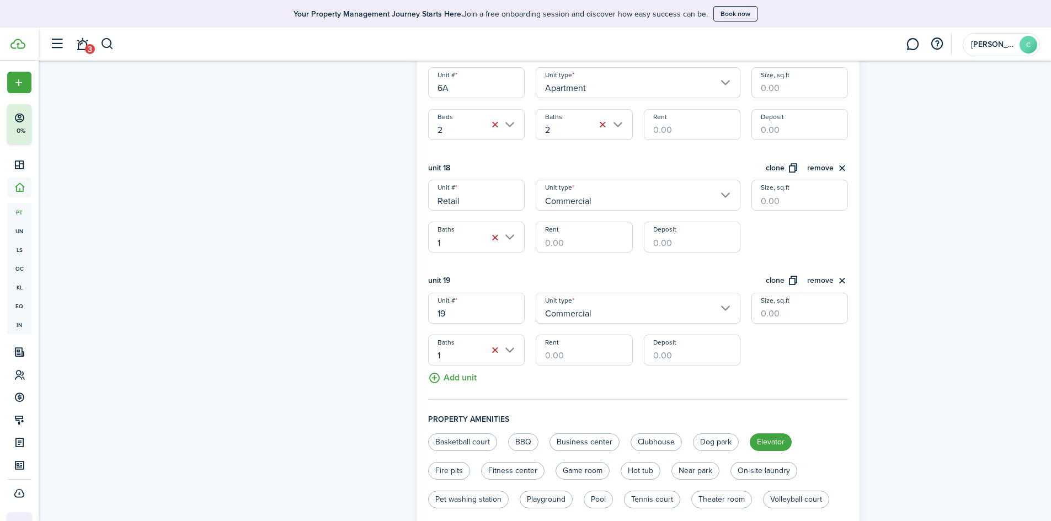
drag, startPoint x: 467, startPoint y: 310, endPoint x: 370, endPoint y: 316, distance: 97.9
type input "Community Facity"
click at [686, 298] on input "Commercial" at bounding box center [638, 308] width 205 height 31
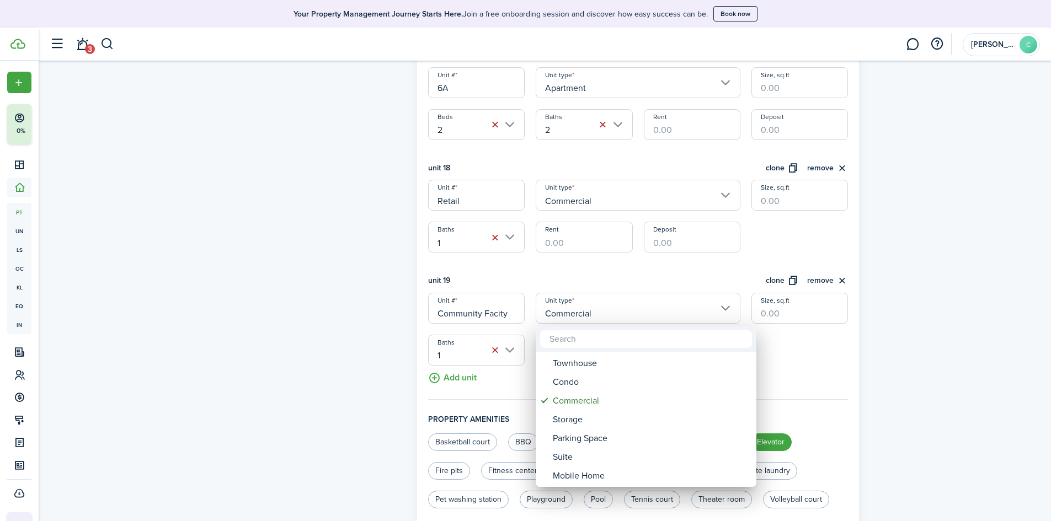
click at [887, 412] on div at bounding box center [526, 261] width 1228 height 698
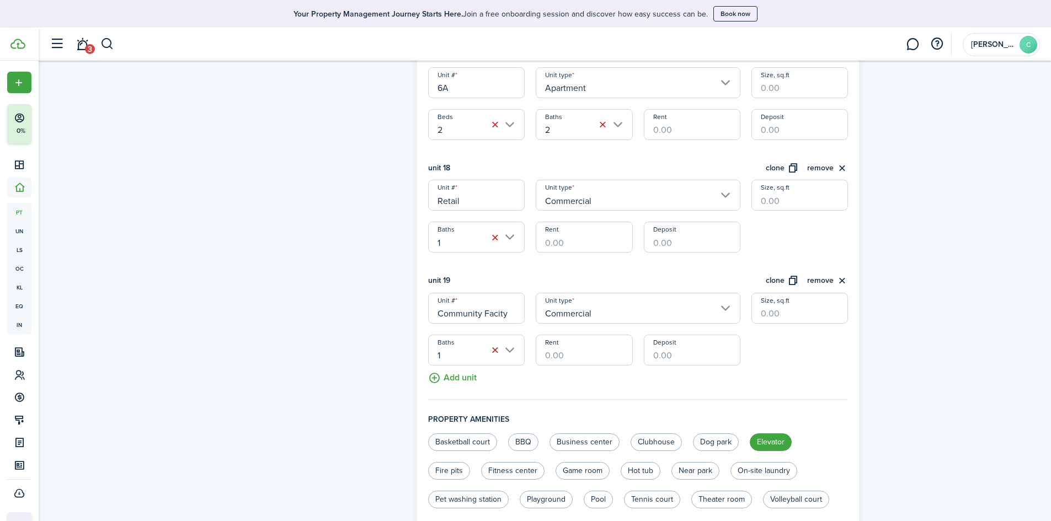
click at [444, 357] on input "1" at bounding box center [476, 350] width 97 height 31
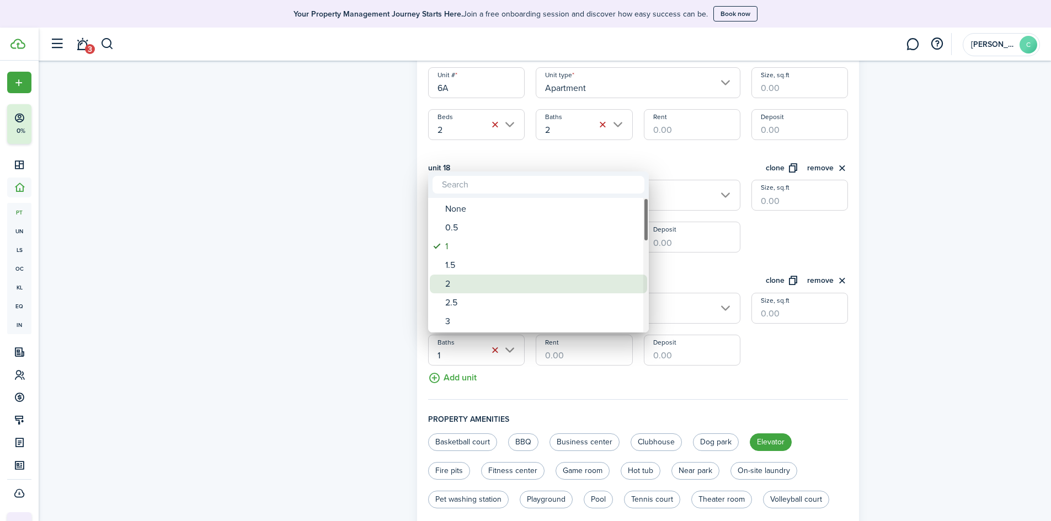
click at [454, 285] on div "2" at bounding box center [542, 284] width 195 height 19
type input "2"
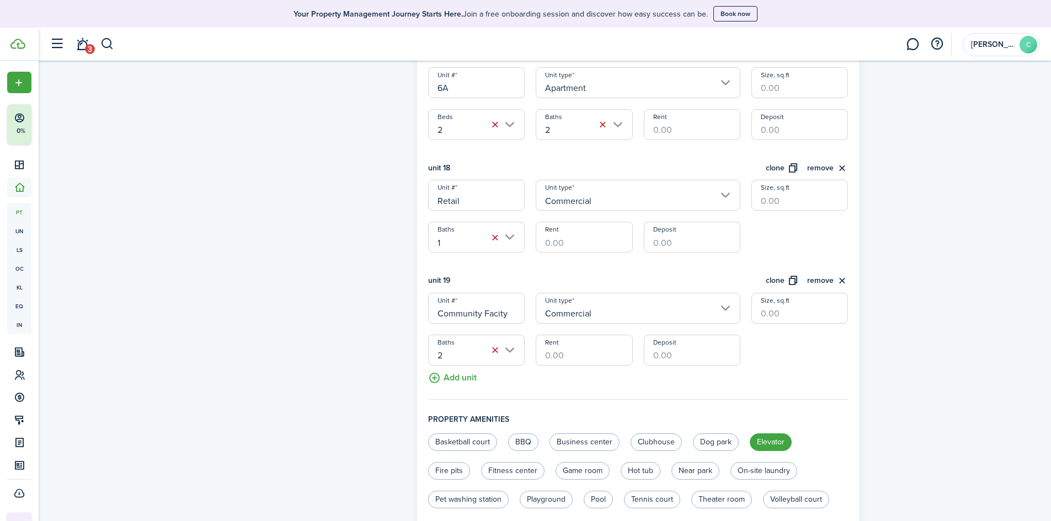
click at [451, 380] on button "Add unit" at bounding box center [452, 375] width 49 height 19
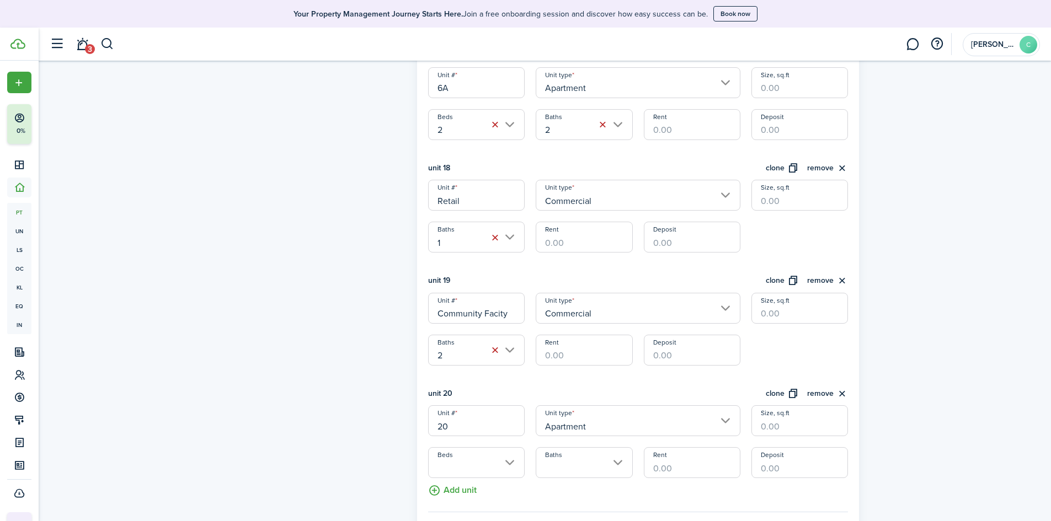
click at [504, 319] on input "Community Facity" at bounding box center [476, 308] width 97 height 31
click at [507, 313] on input "Community Facity" at bounding box center [476, 308] width 97 height 31
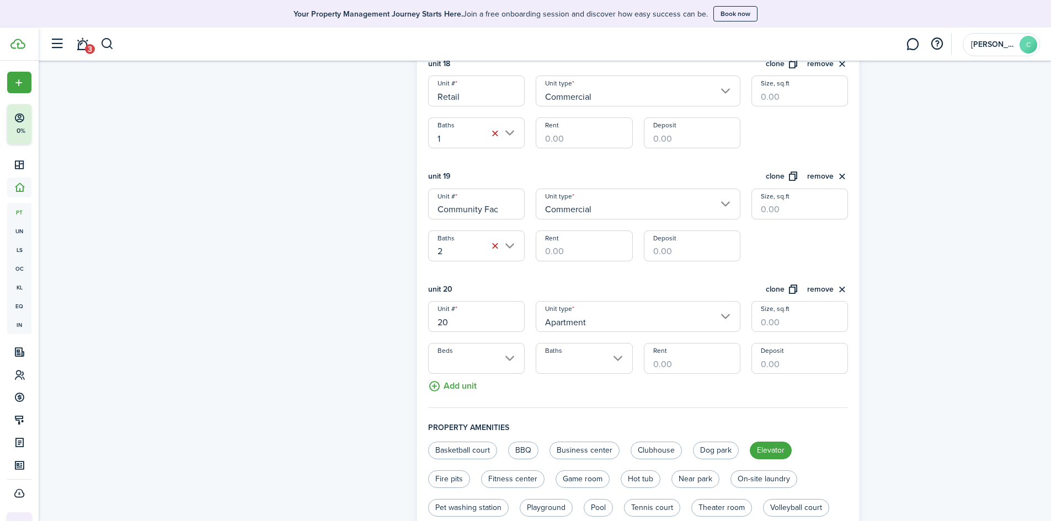
scroll to position [2279, 0]
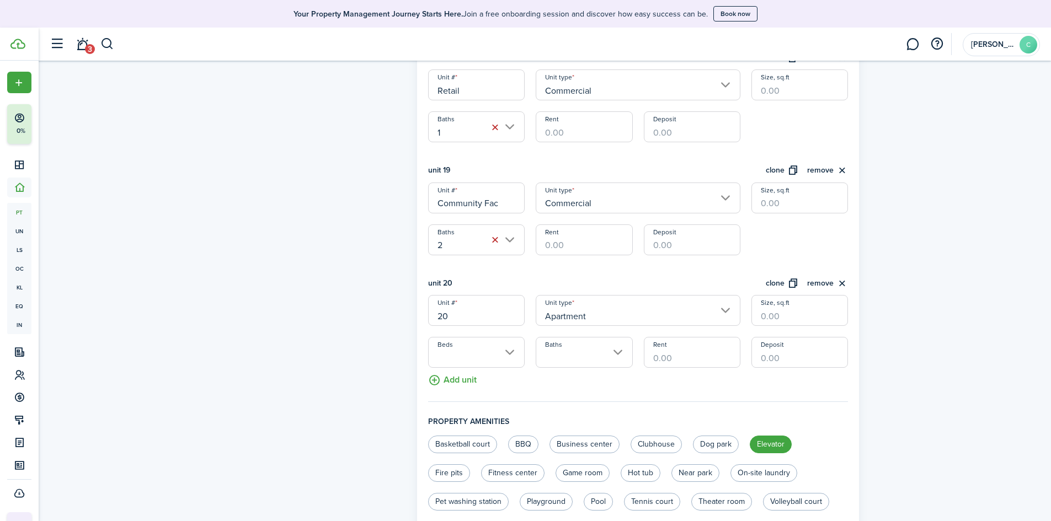
type input "Community Fac"
drag, startPoint x: 466, startPoint y: 316, endPoint x: 357, endPoint y: 301, distance: 110.3
type input "Cellar"
click at [738, 300] on input "Apartment" at bounding box center [638, 310] width 205 height 31
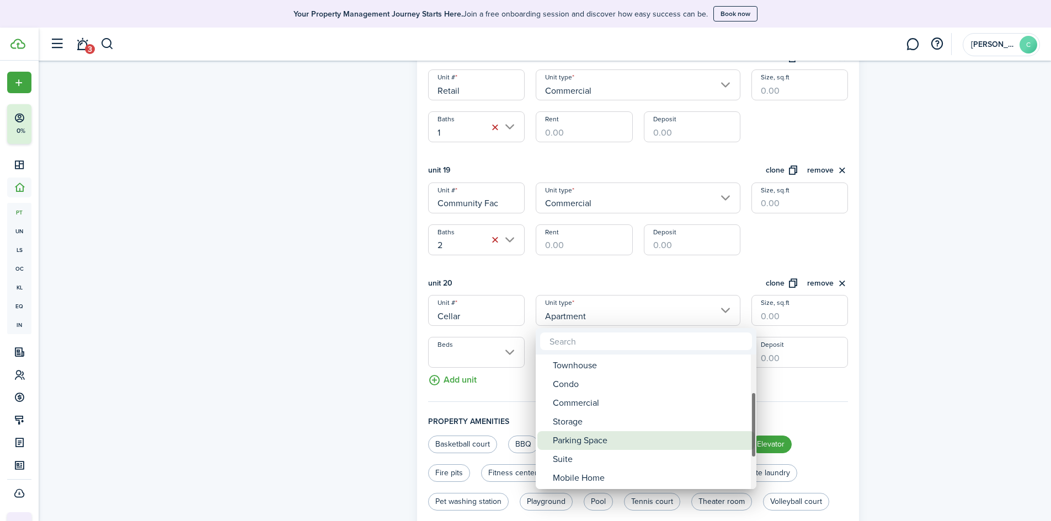
click at [609, 436] on div "Parking Space" at bounding box center [650, 441] width 195 height 19
type input "Parking Space"
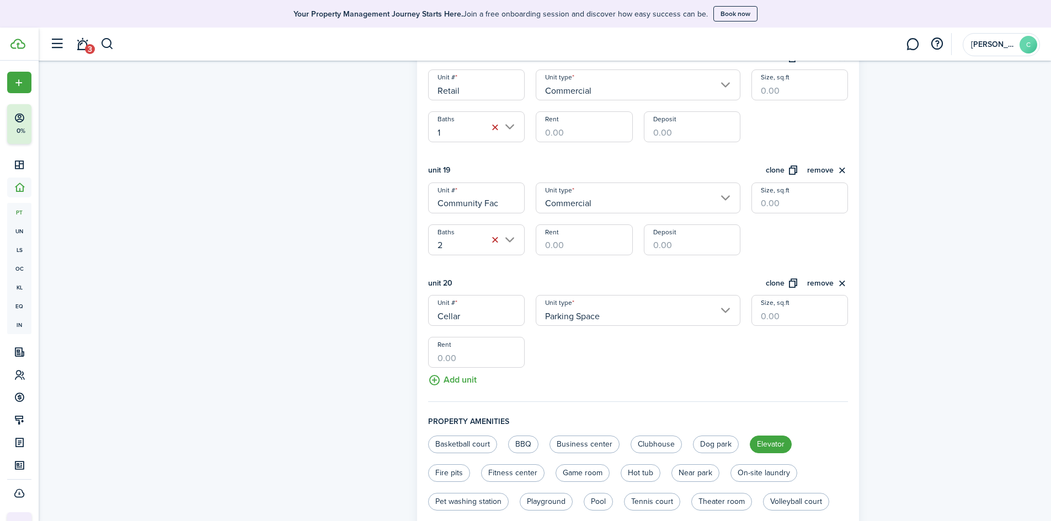
click at [475, 359] on input "Rent" at bounding box center [476, 352] width 97 height 31
click at [457, 377] on button "Add unit" at bounding box center [452, 377] width 49 height 19
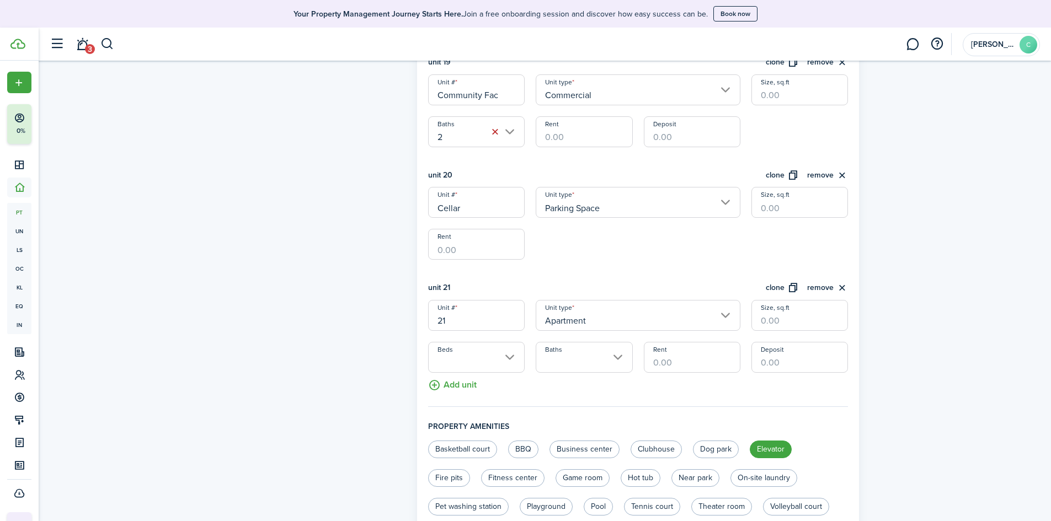
scroll to position [2389, 0]
drag, startPoint x: 452, startPoint y: 313, endPoint x: 363, endPoint y: 326, distance: 90.2
type input "Cellar Storage"
click at [714, 317] on input "Apartment" at bounding box center [638, 313] width 205 height 31
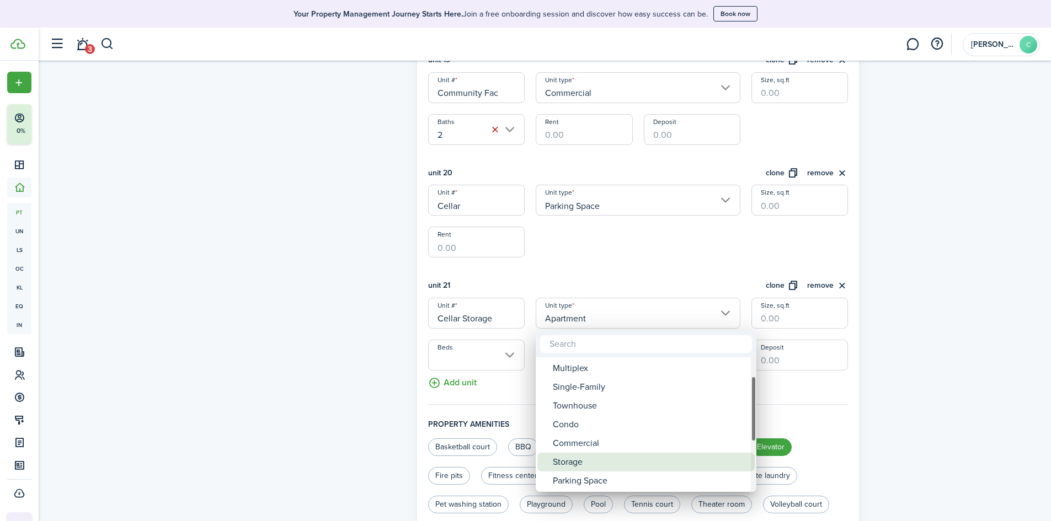
click at [603, 458] on div "Storage" at bounding box center [650, 462] width 195 height 19
type input "Storage"
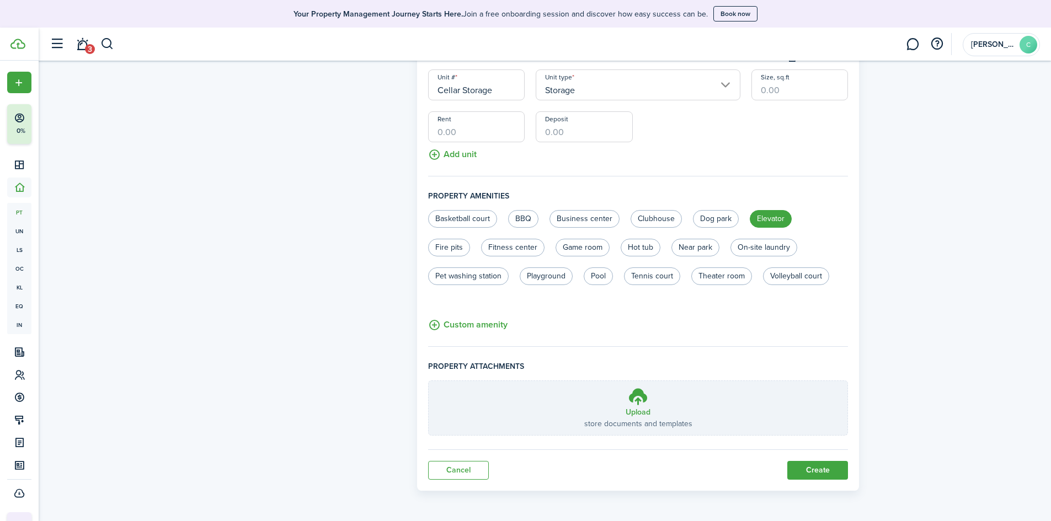
click at [820, 470] on button "Create" at bounding box center [817, 470] width 61 height 19
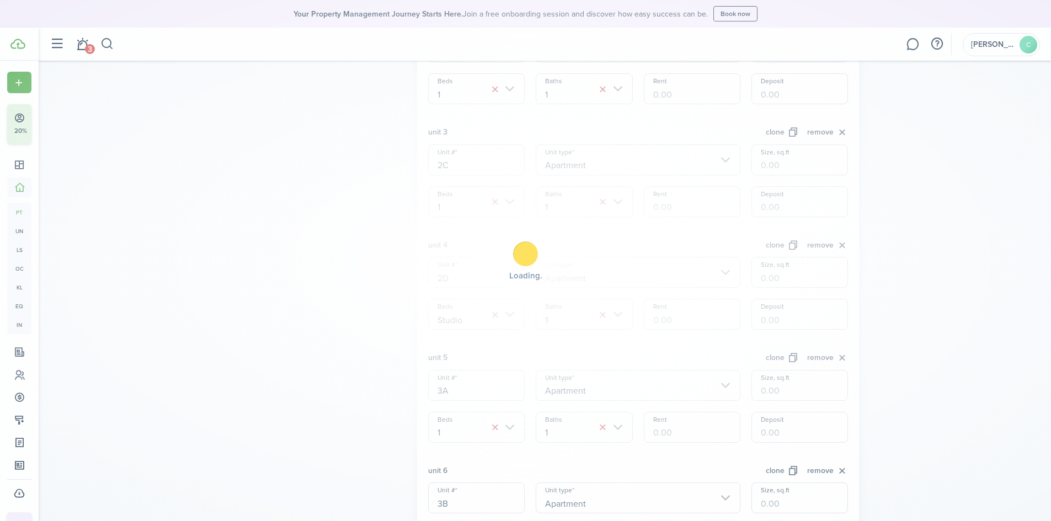
scroll to position [411, 0]
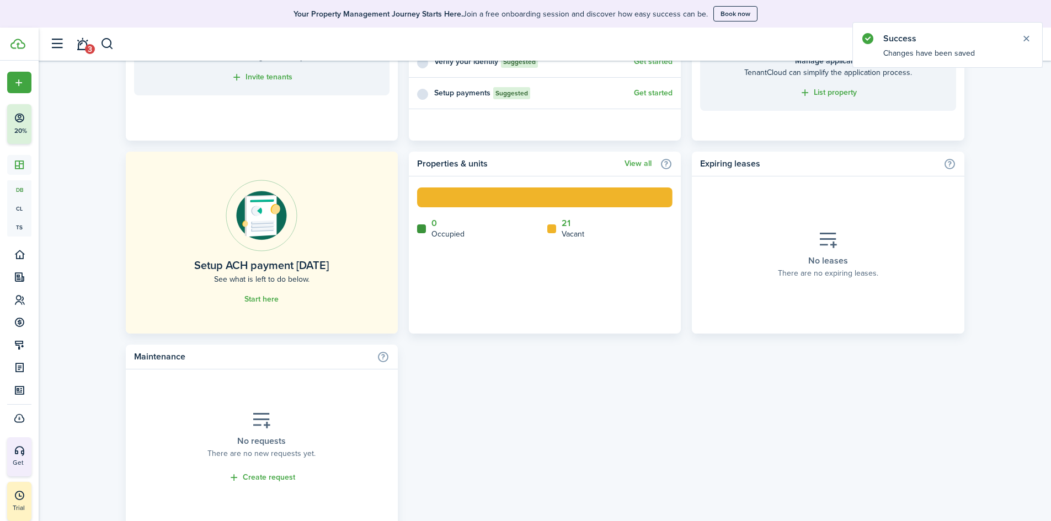
scroll to position [607, 0]
